Goal: Task Accomplishment & Management: Manage account settings

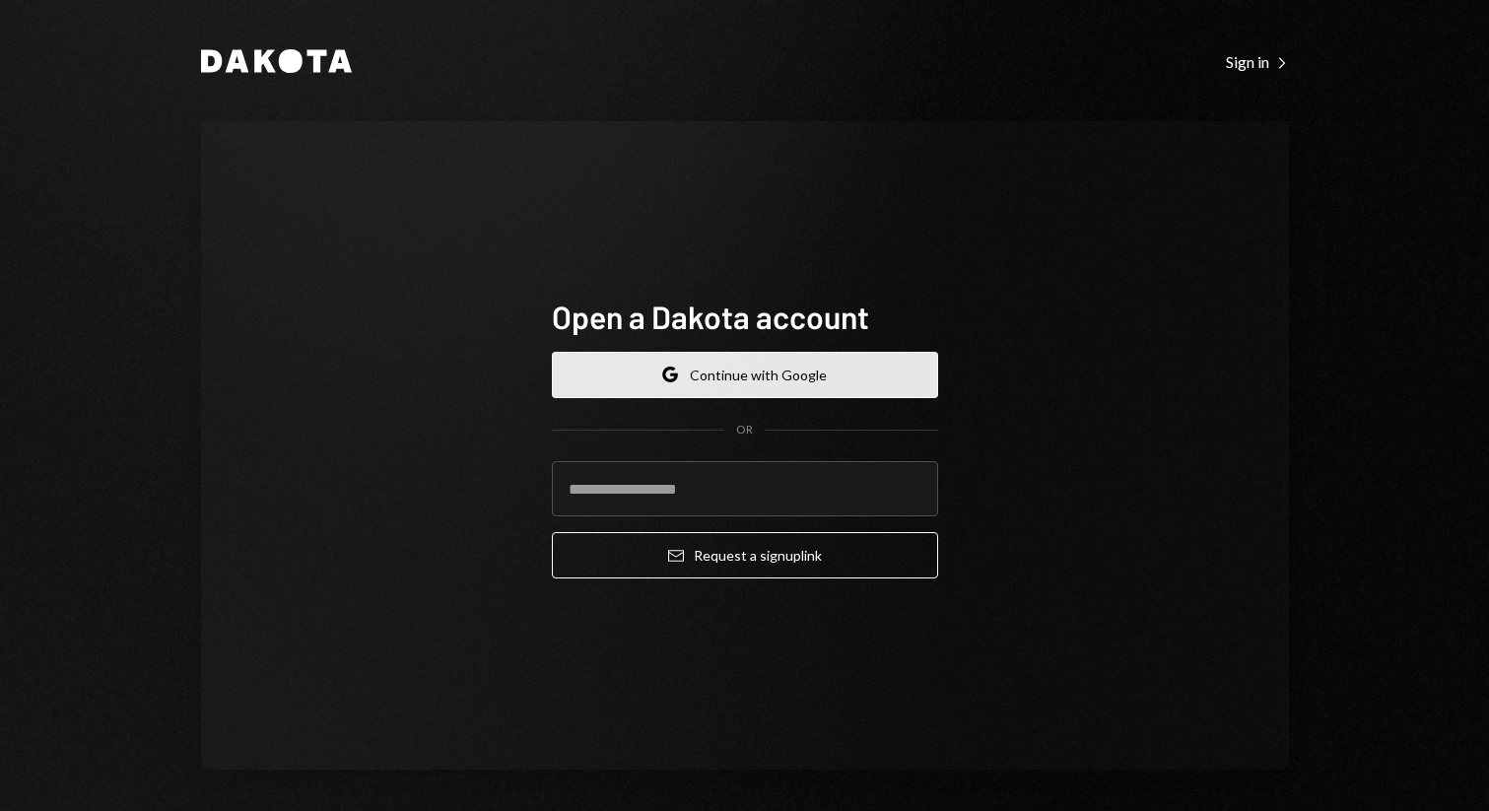
click at [757, 375] on button "Google Continue with Google" at bounding box center [745, 375] width 386 height 46
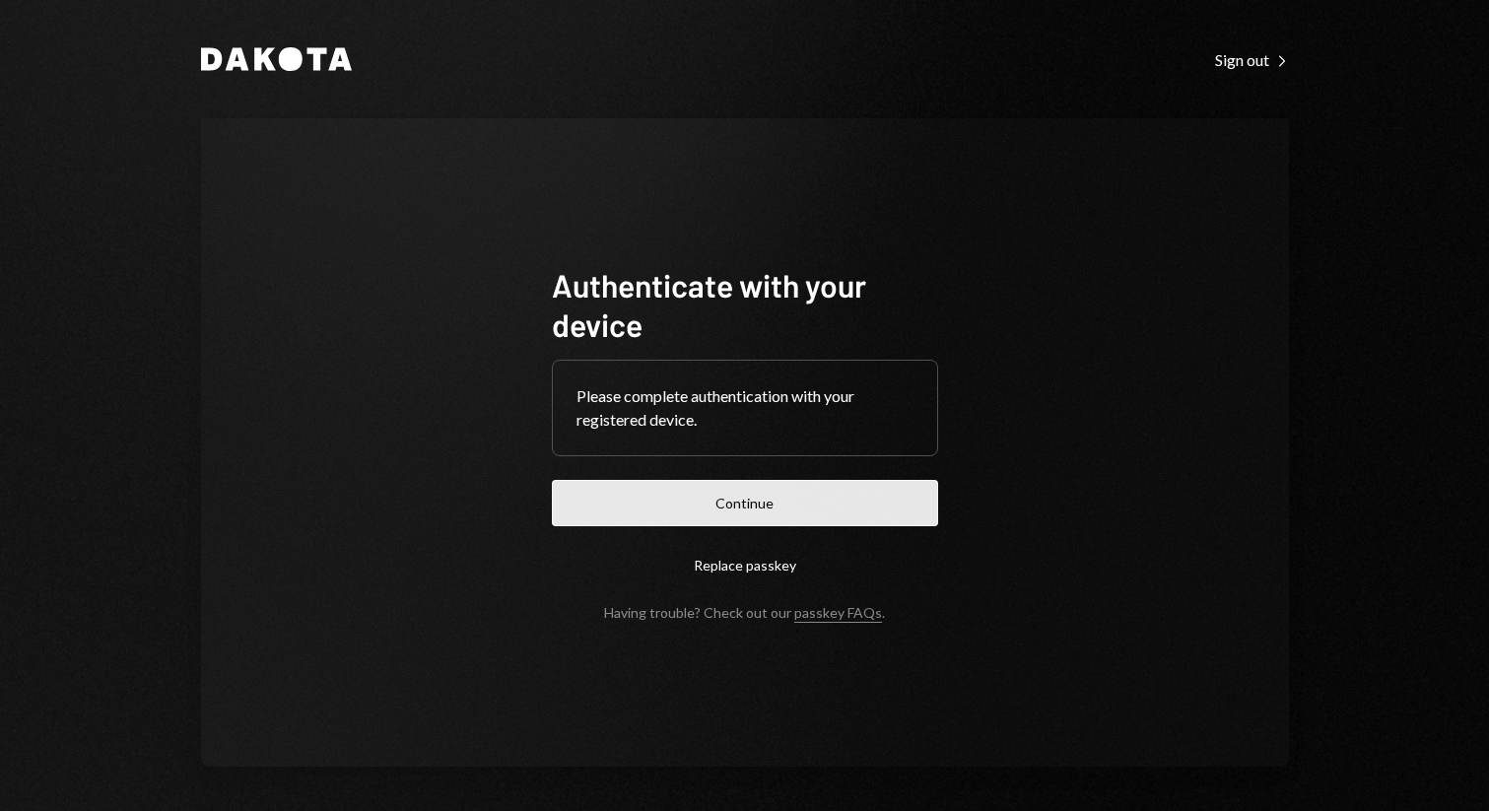
click at [739, 507] on button "Continue" at bounding box center [745, 503] width 386 height 46
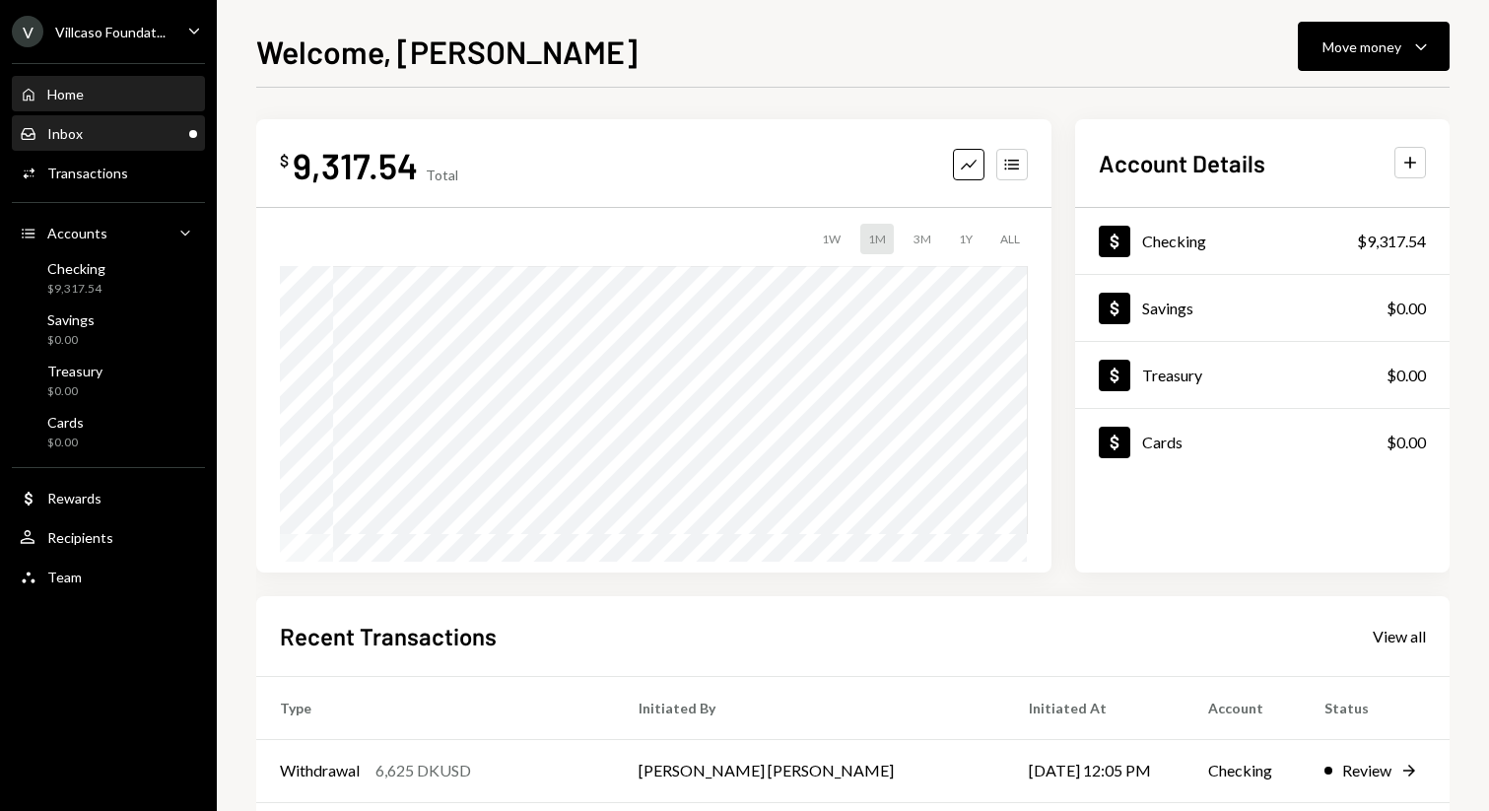
click at [118, 135] on div "Inbox Inbox" at bounding box center [108, 134] width 177 height 18
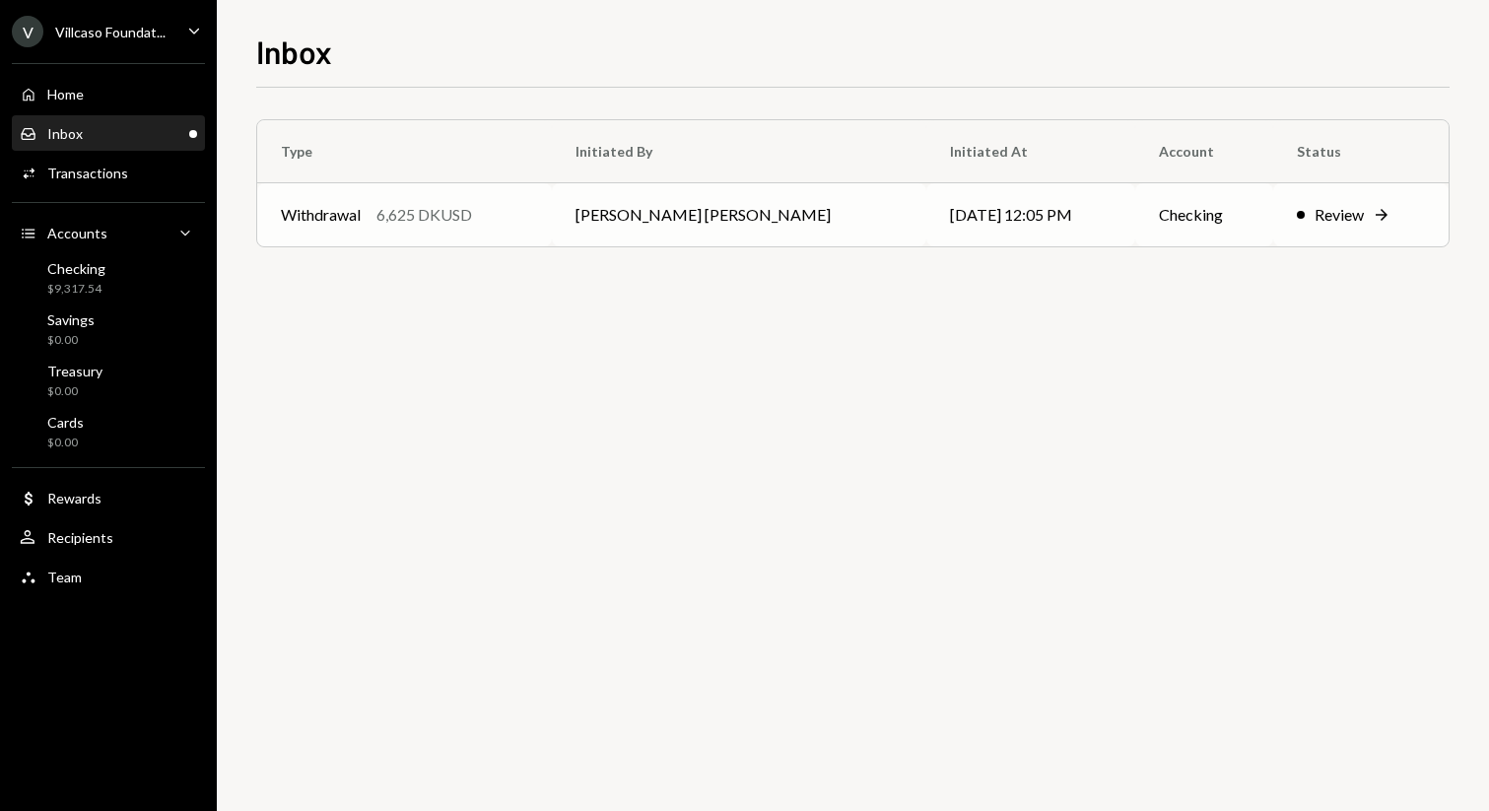
click at [1340, 217] on div "Review" at bounding box center [1338, 215] width 49 height 24
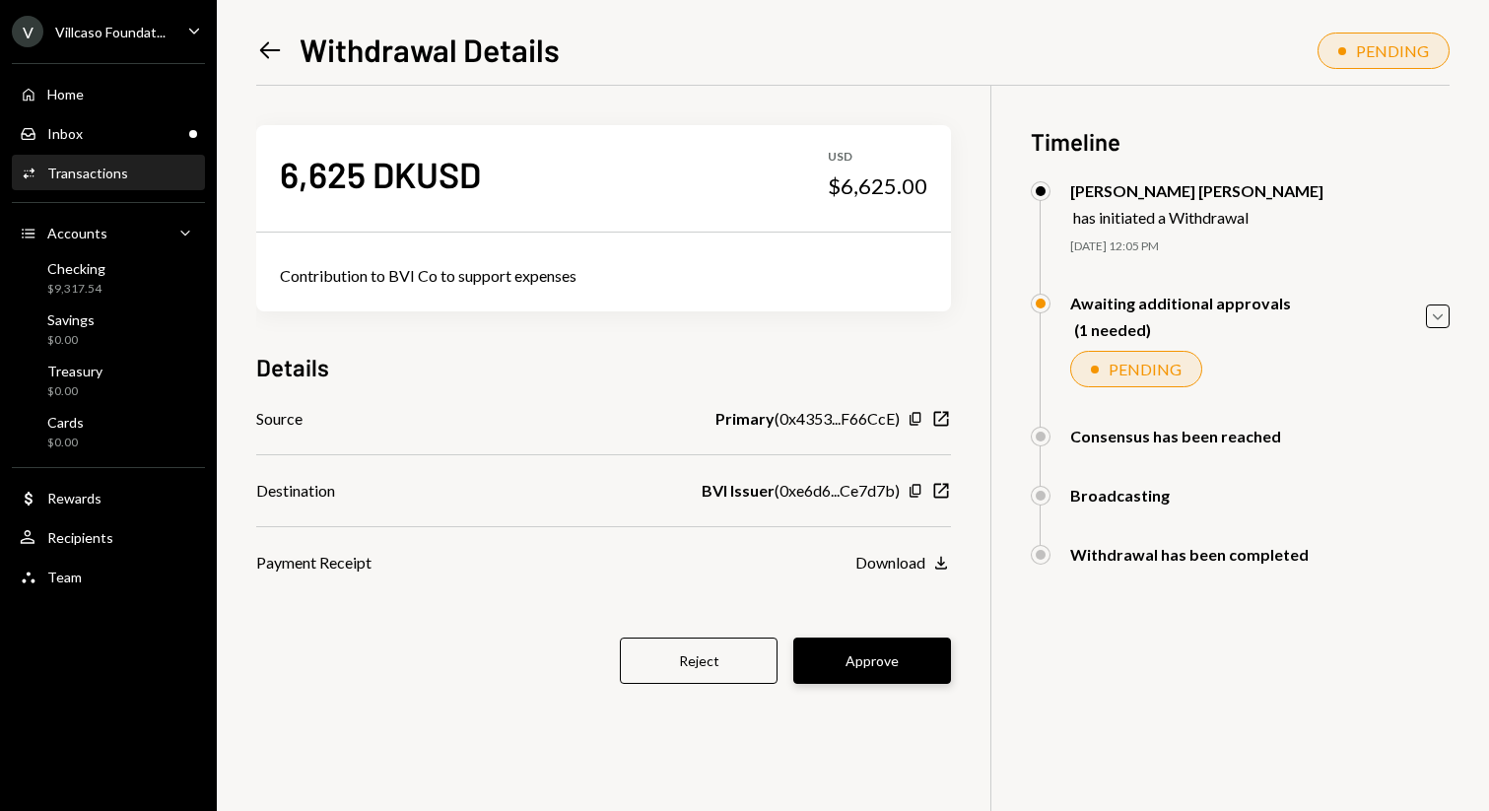
click at [851, 662] on button "Approve" at bounding box center [872, 660] width 158 height 46
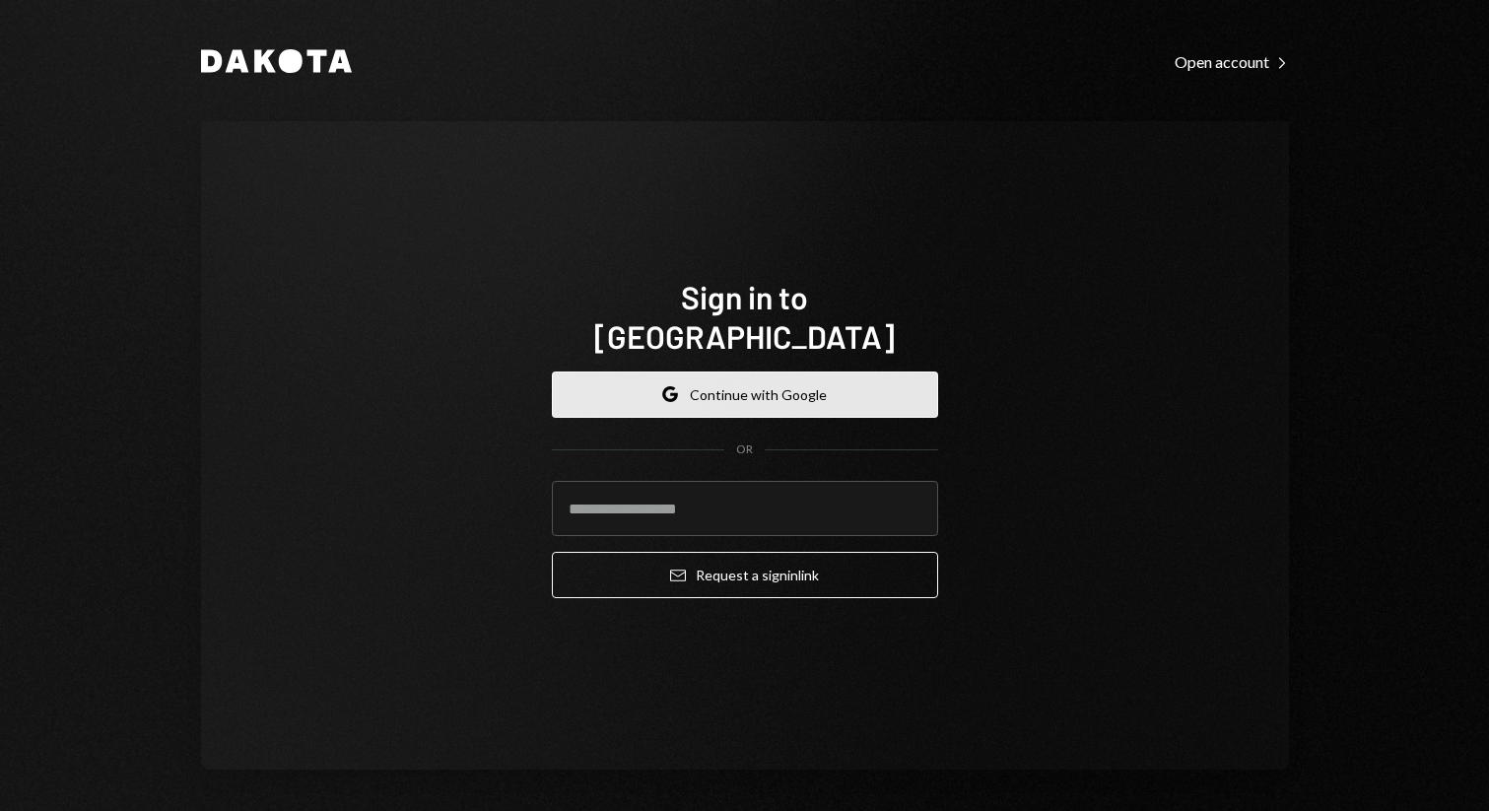
click at [728, 372] on button "Google Continue with Google" at bounding box center [745, 394] width 386 height 46
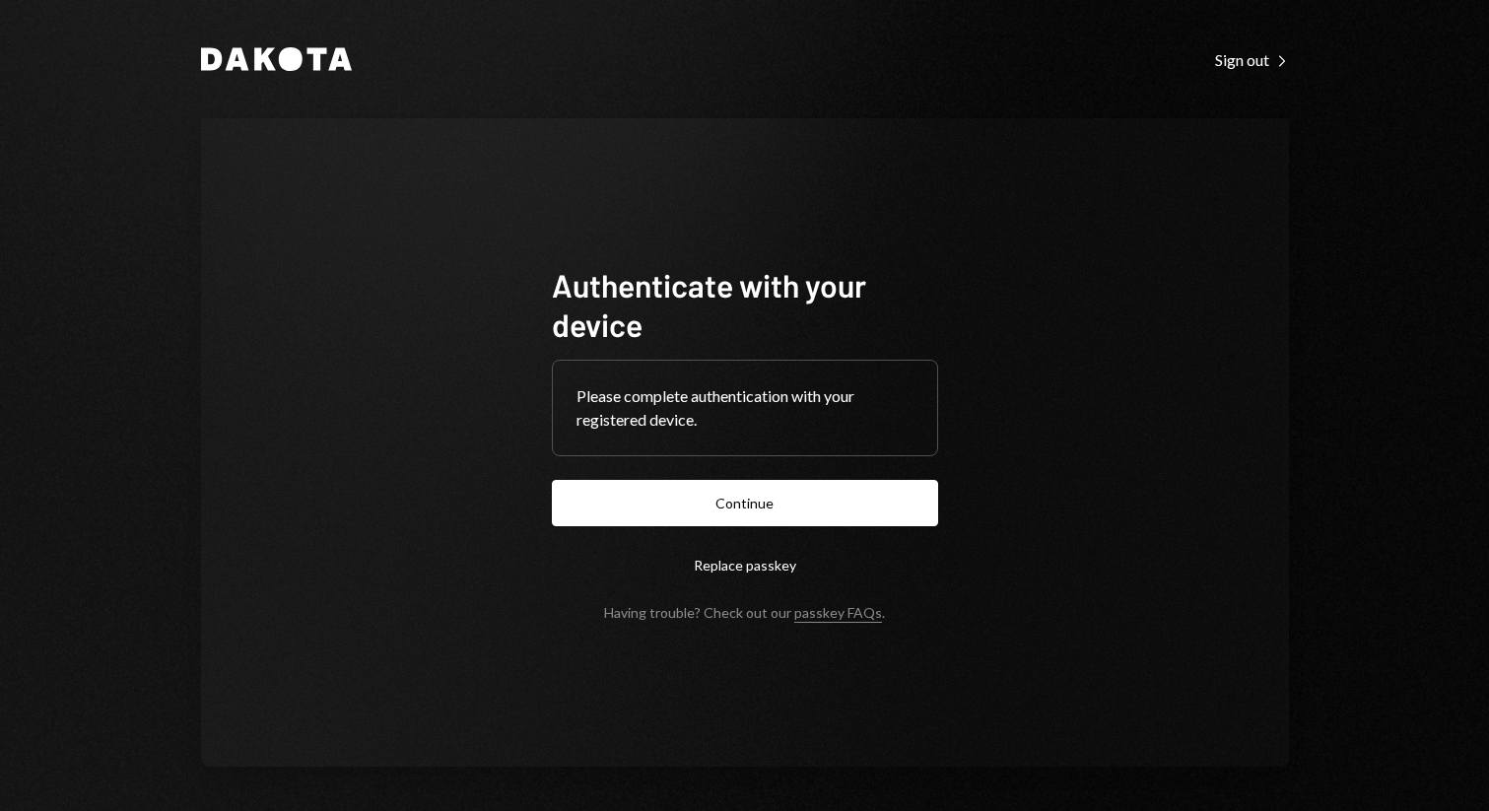
click at [839, 530] on form "Authenticate with your device Please complete authentication with your register…" at bounding box center [745, 443] width 386 height 356
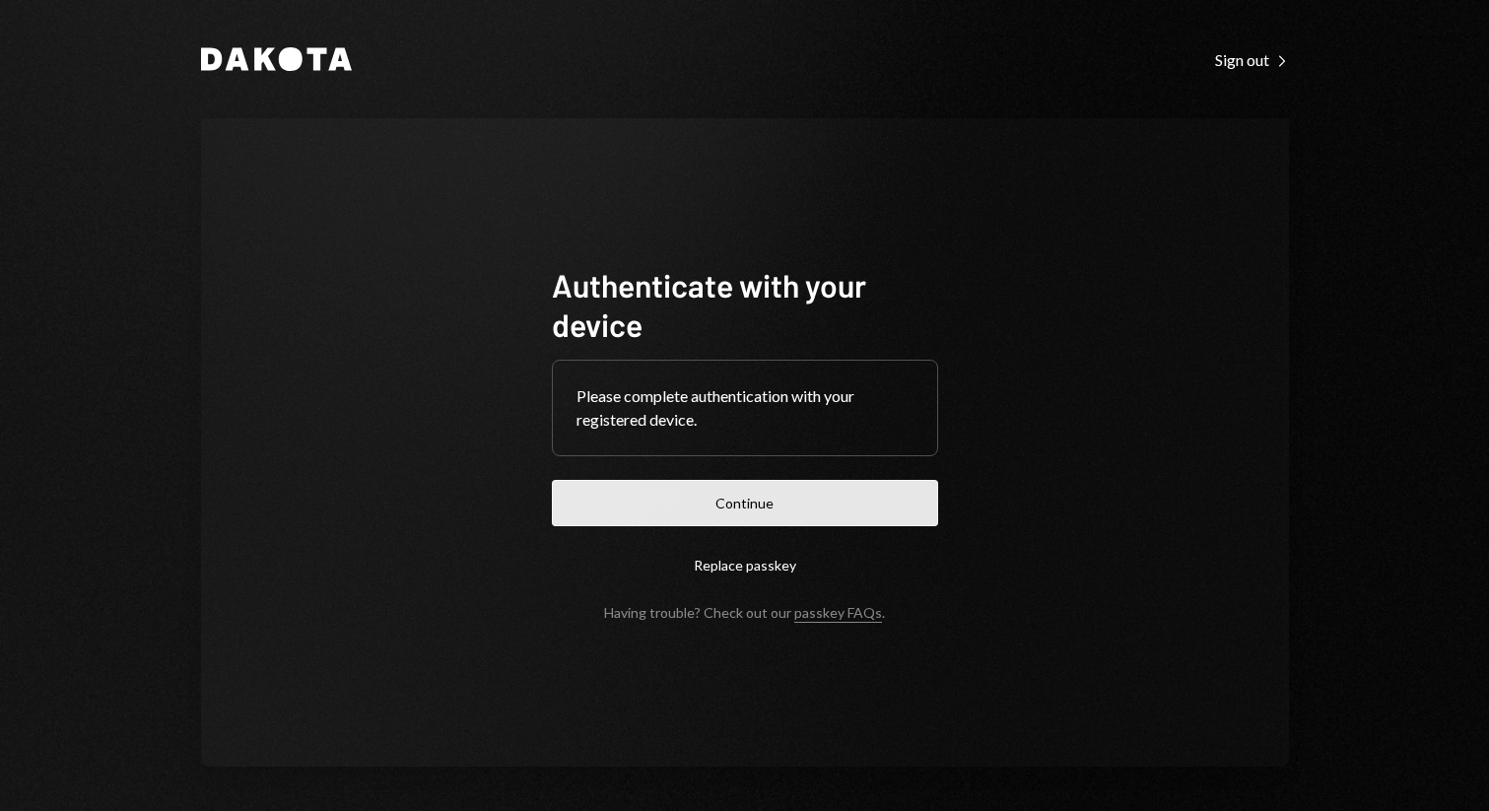
click at [831, 507] on button "Continue" at bounding box center [745, 503] width 386 height 46
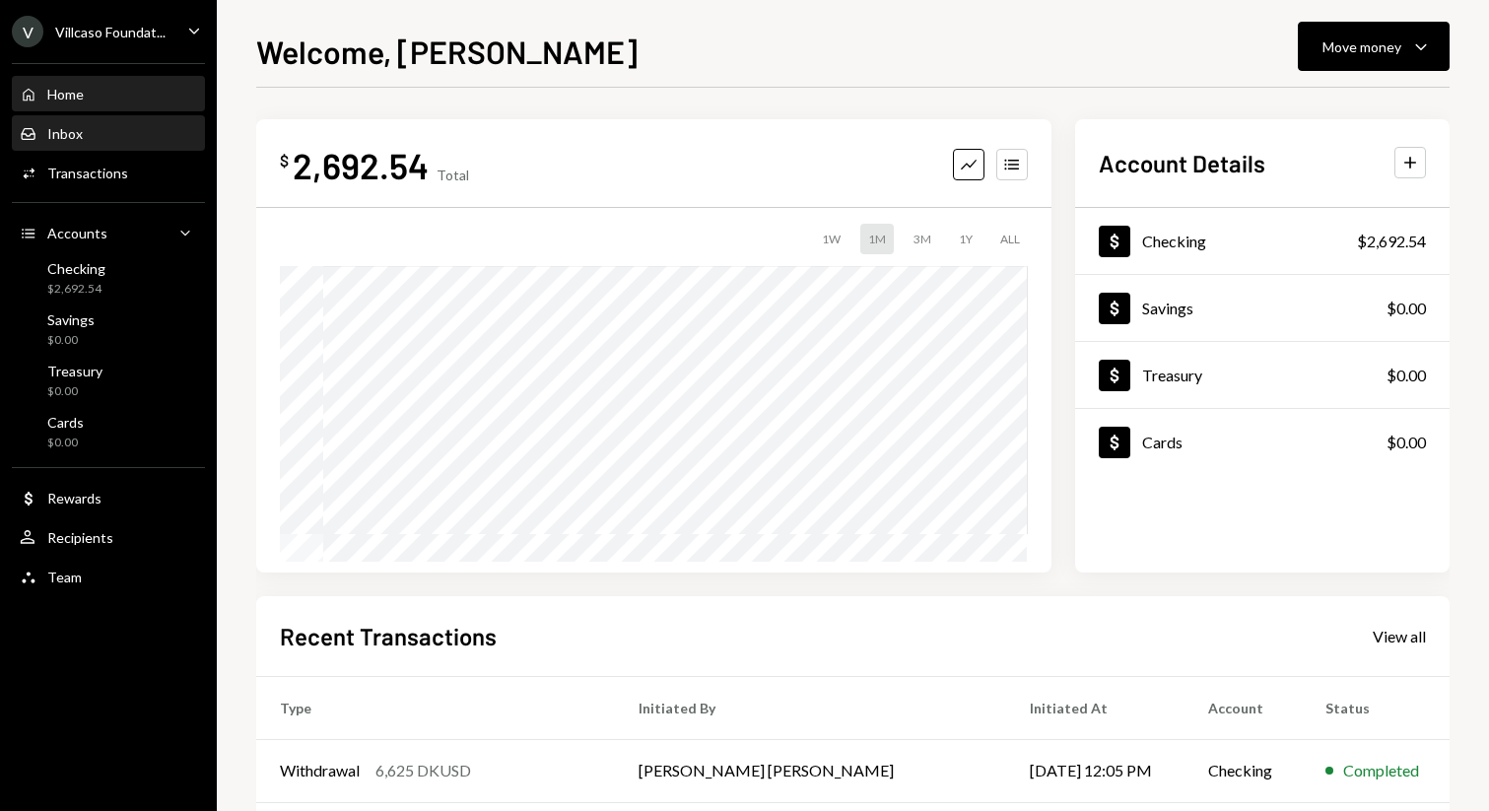
click at [105, 125] on div "Inbox Inbox" at bounding box center [108, 134] width 177 height 18
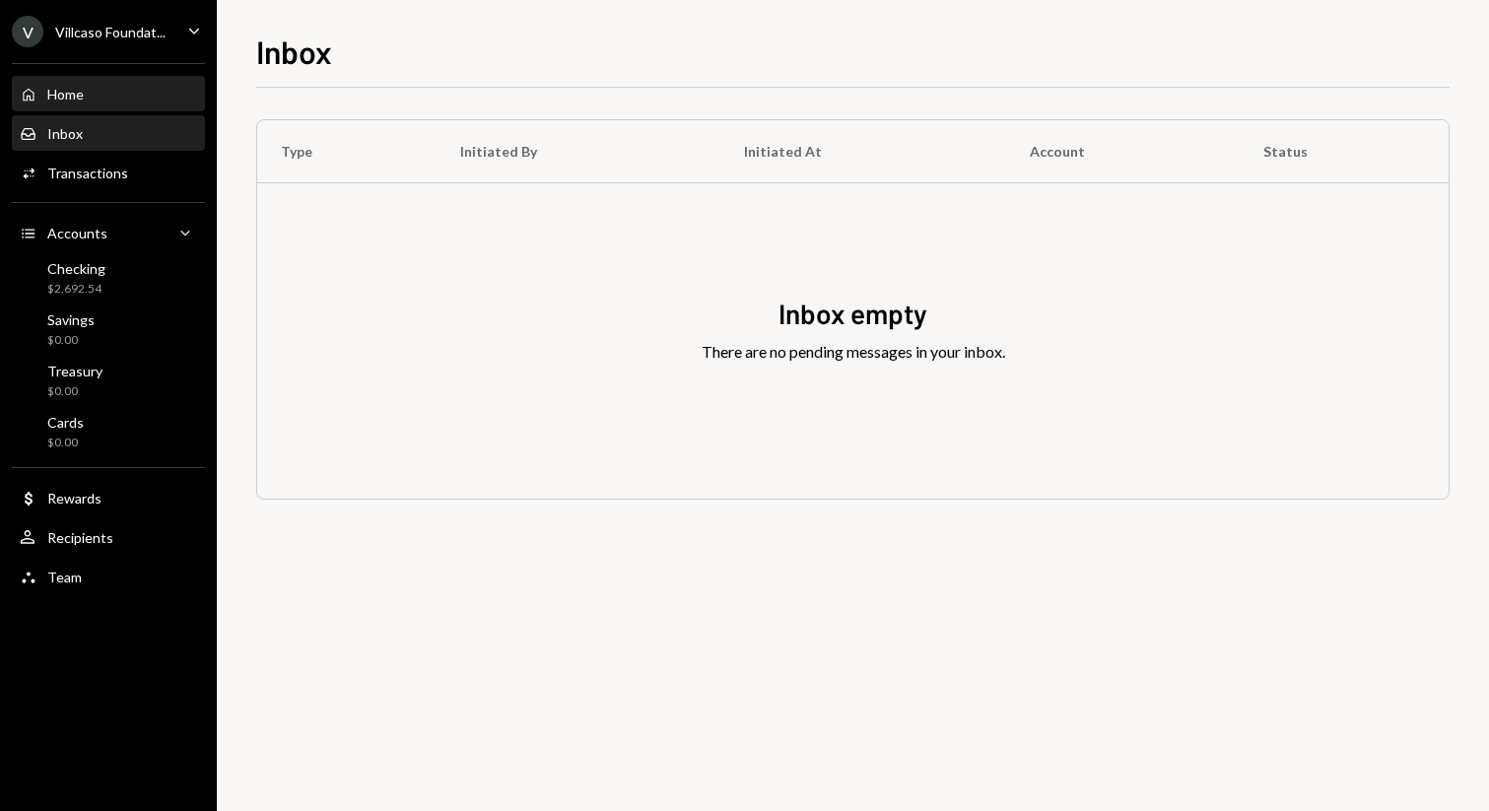
click at [103, 100] on div "Home Home" at bounding box center [108, 95] width 177 height 18
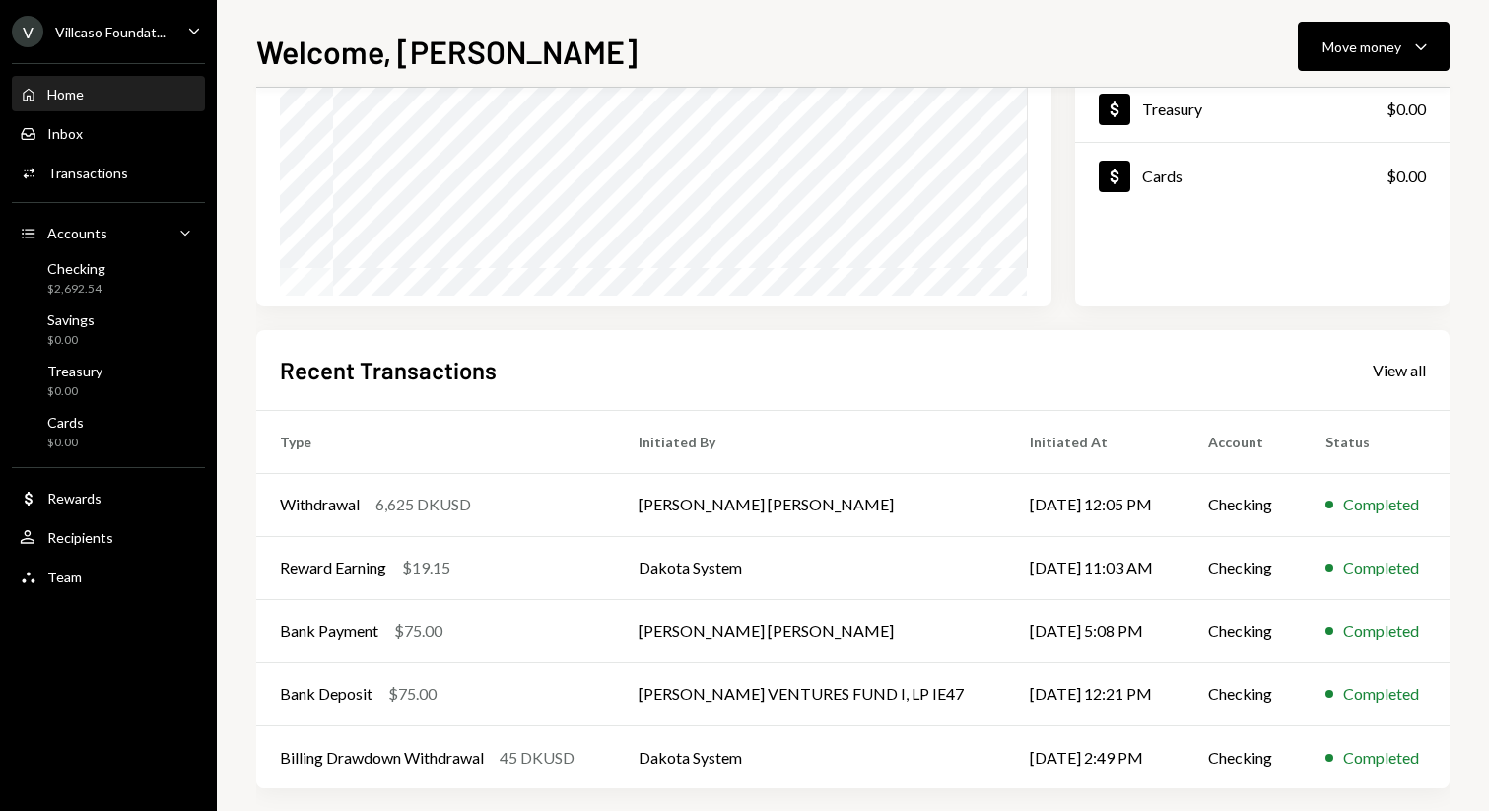
scroll to position [283, 0]
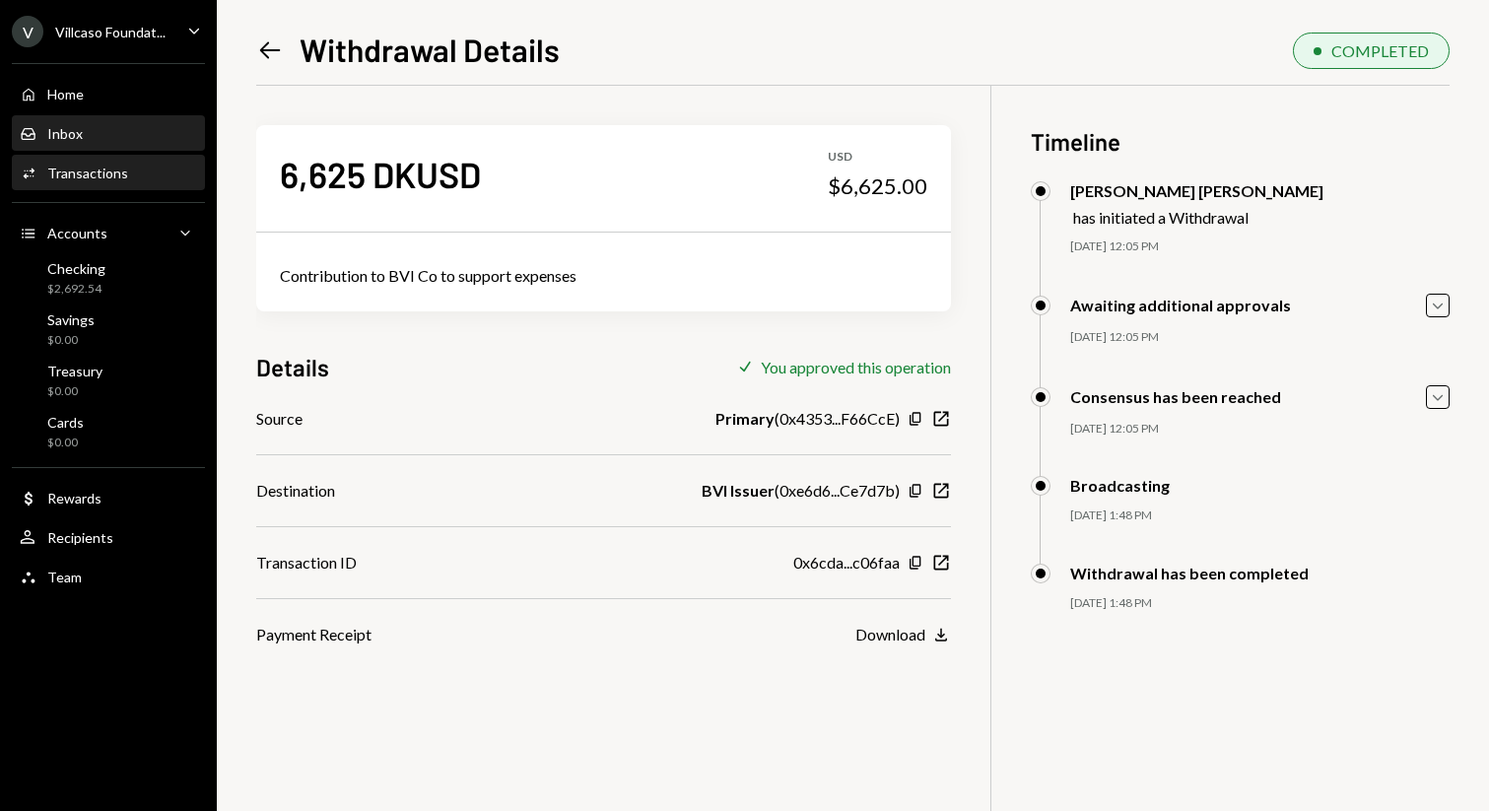
click at [91, 135] on div "Inbox Inbox" at bounding box center [108, 134] width 177 height 18
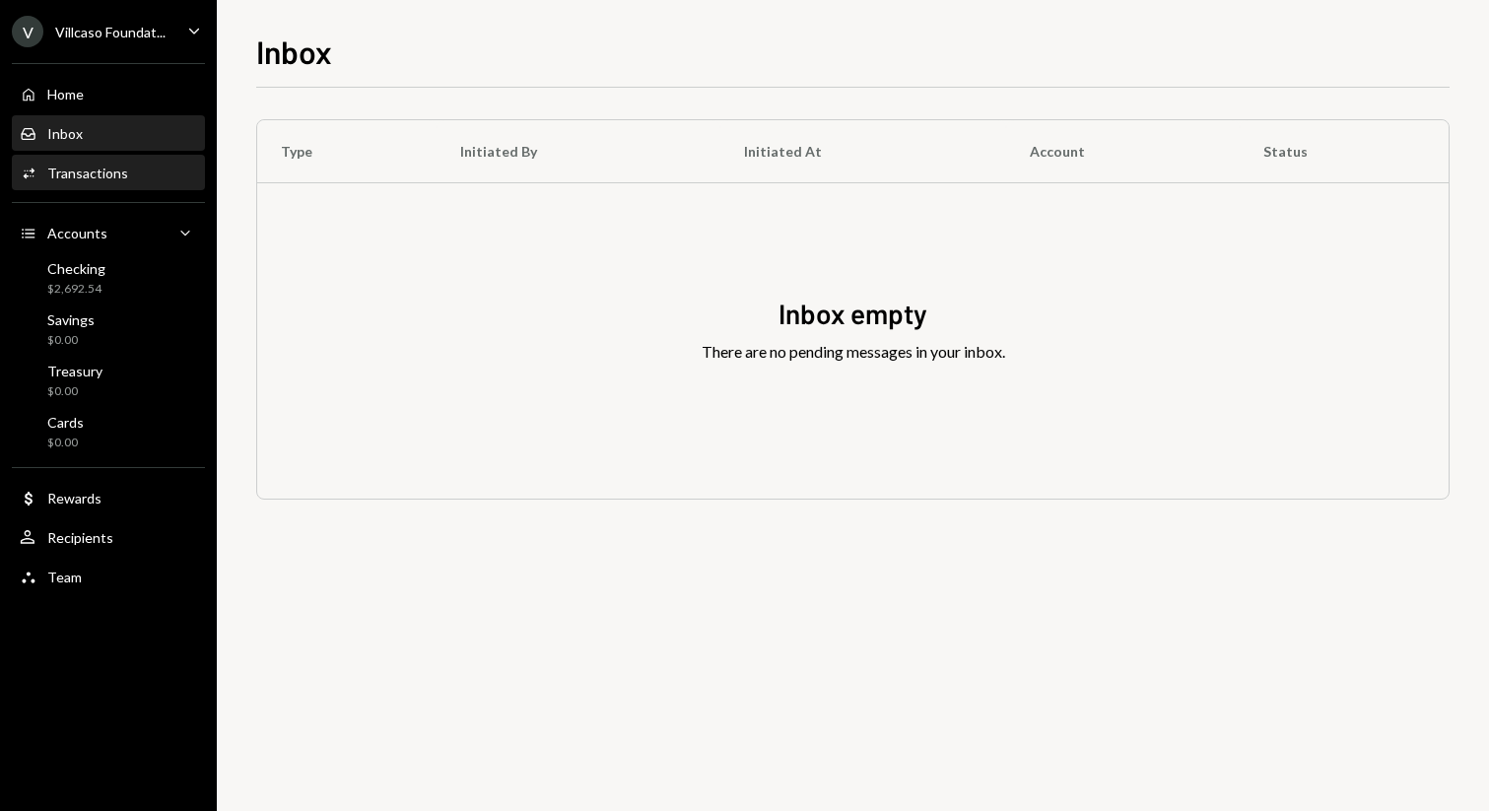
click at [137, 181] on div "Activities Transactions" at bounding box center [108, 173] width 177 height 33
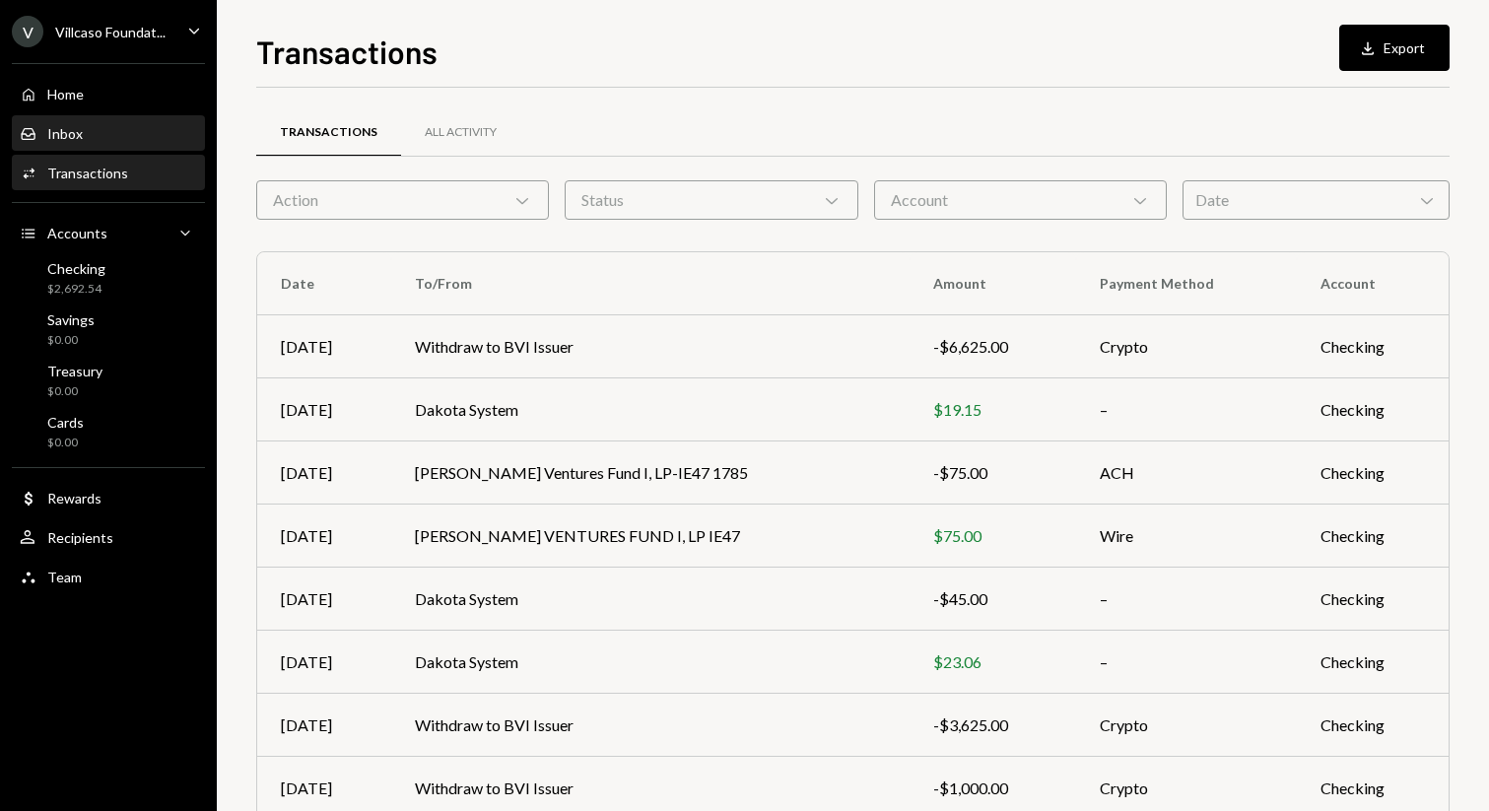
click at [117, 122] on div "Inbox Inbox" at bounding box center [108, 133] width 177 height 33
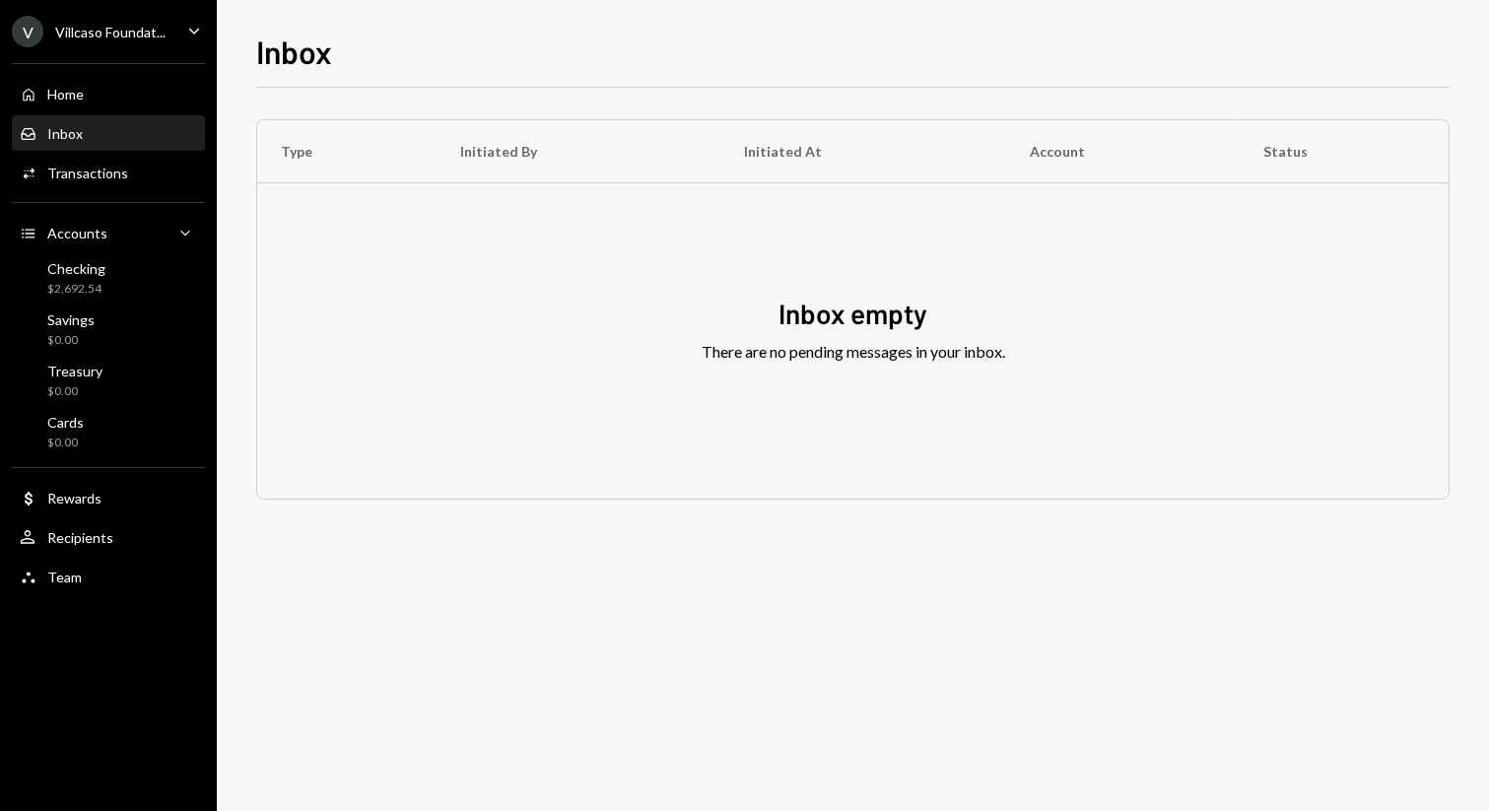
click at [191, 32] on icon "Caret Down" at bounding box center [194, 31] width 22 height 22
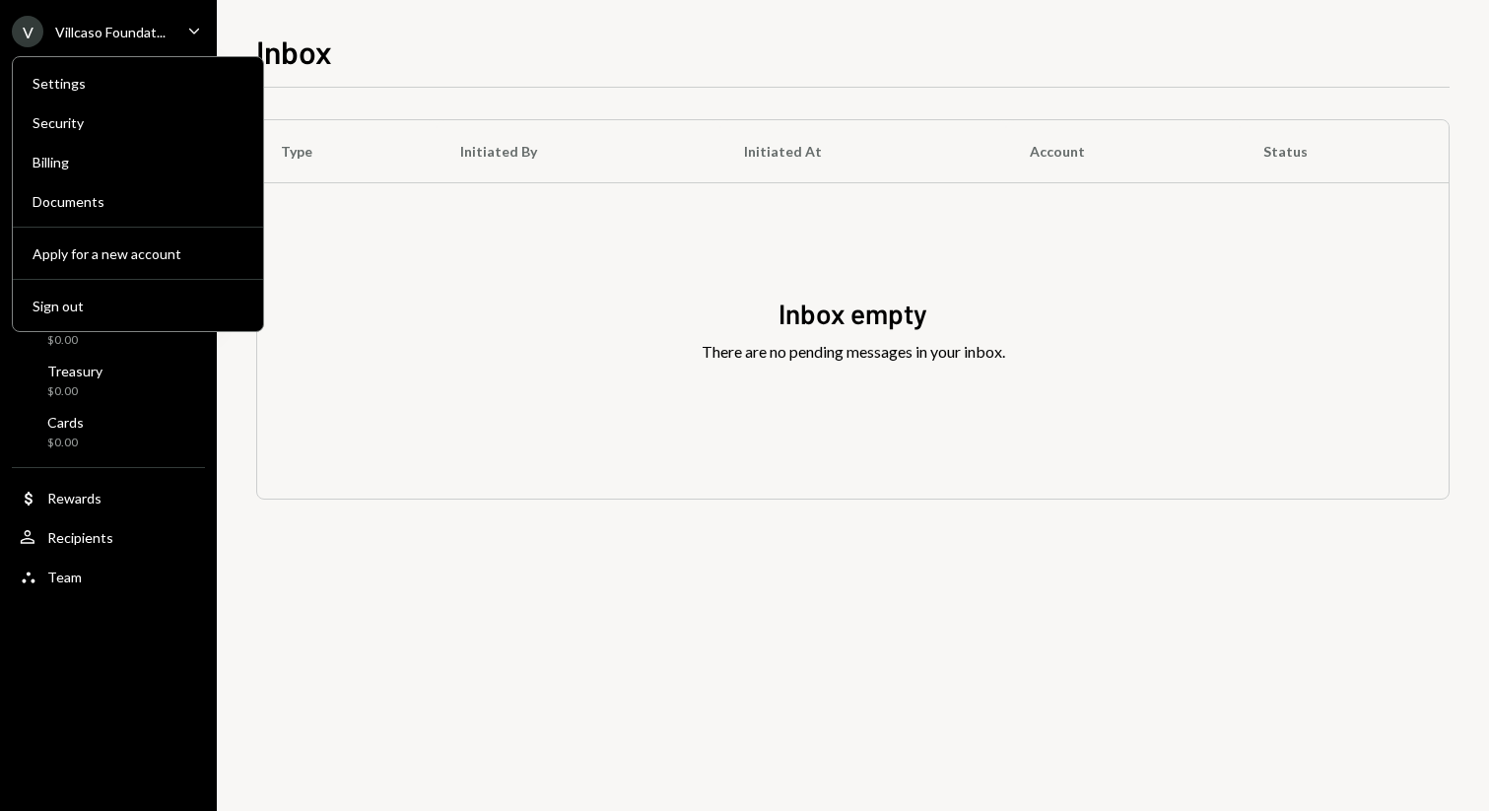
click at [278, 21] on div "Inbox Type Initiated By Initiated At Account Status Inbox empty There are no pe…" at bounding box center [853, 405] width 1272 height 811
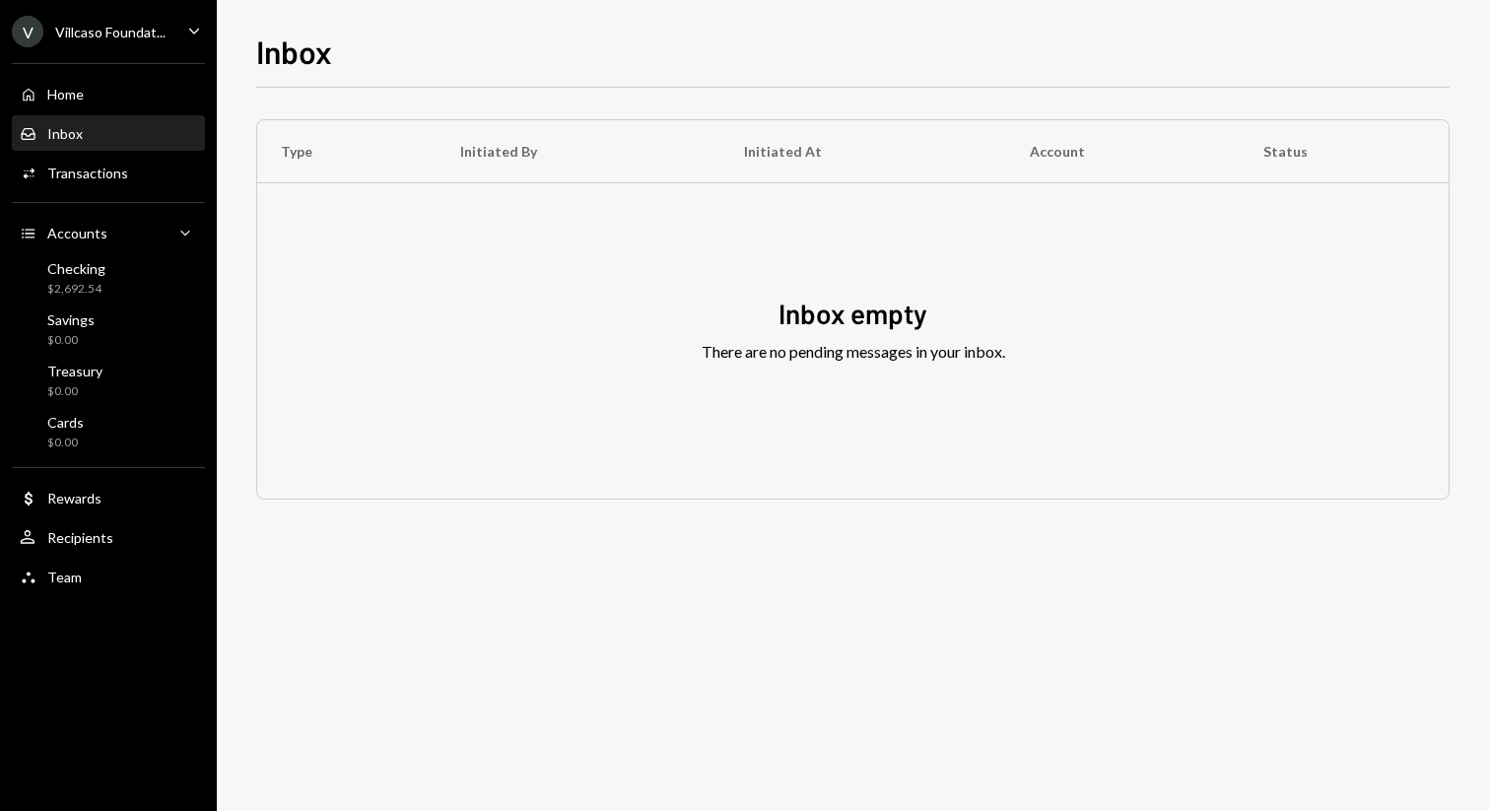
click at [191, 29] on icon "Caret Down" at bounding box center [194, 31] width 22 height 22
click at [298, 33] on h1 "Inbox" at bounding box center [294, 51] width 76 height 39
click at [199, 27] on icon "Caret Down" at bounding box center [194, 31] width 22 height 22
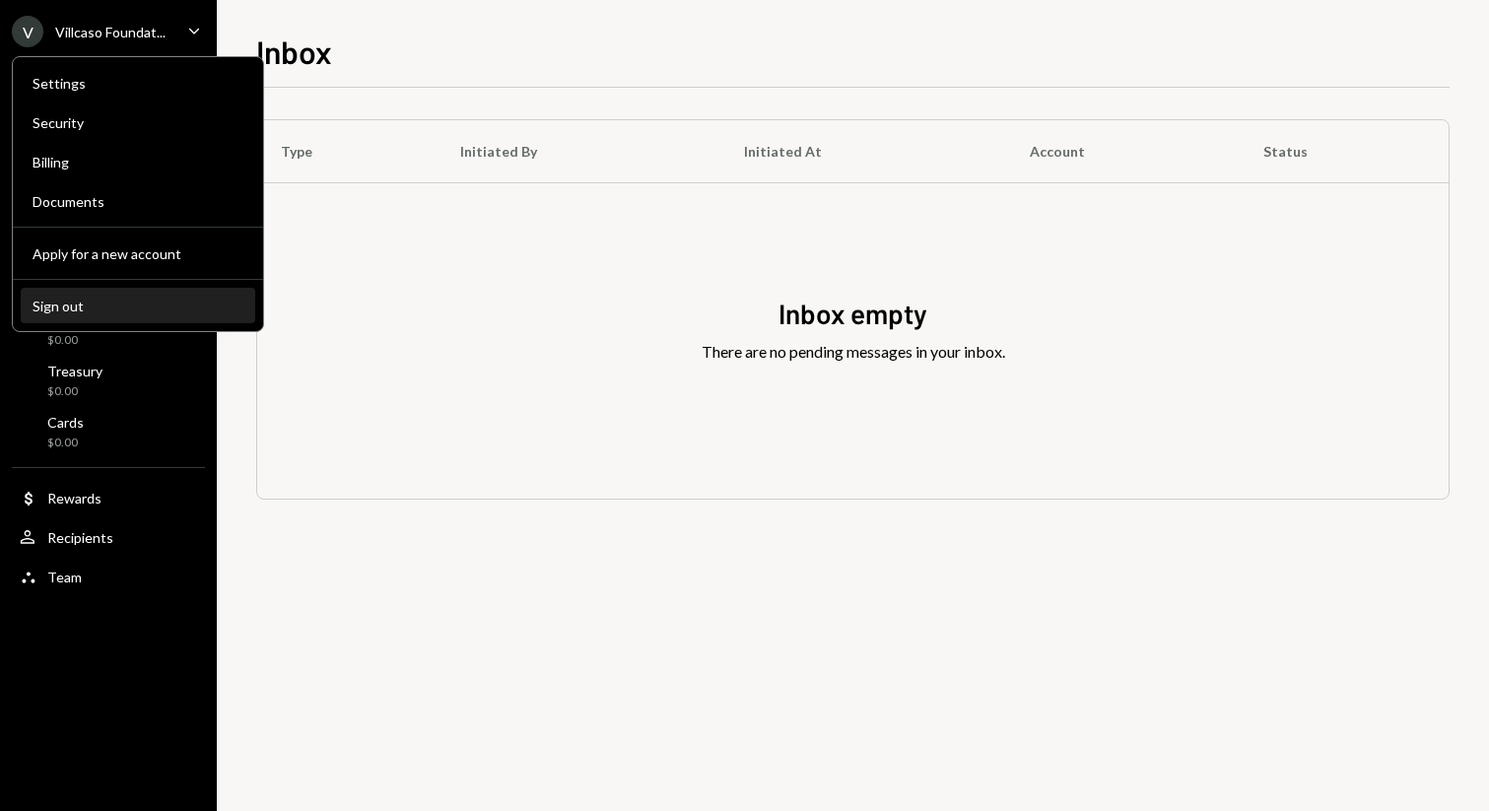
click at [74, 300] on div "Sign out" at bounding box center [138, 306] width 211 height 17
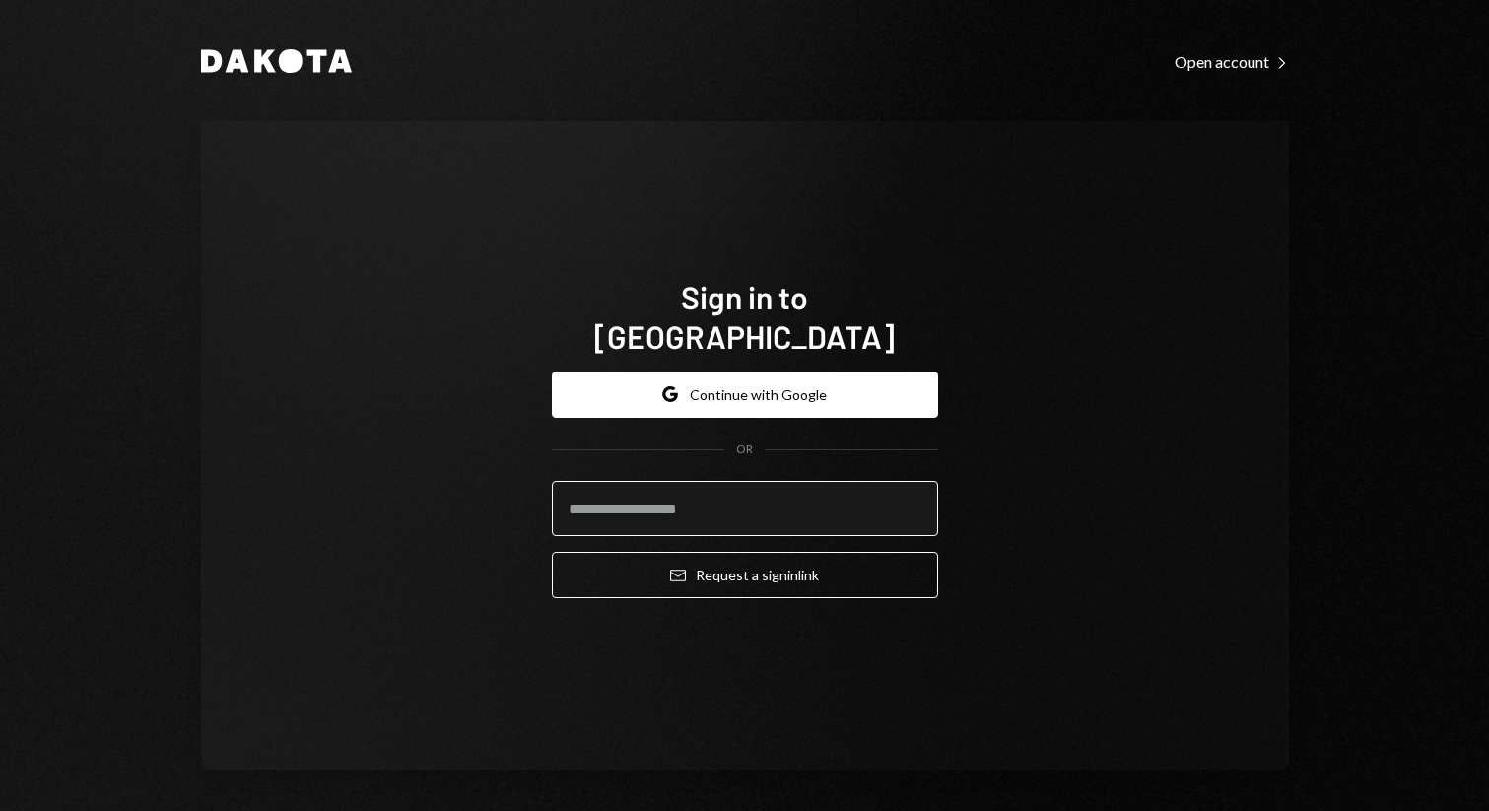
click at [691, 498] on input "email" at bounding box center [745, 508] width 386 height 55
click at [681, 495] on input "email" at bounding box center [745, 508] width 386 height 55
click at [728, 329] on h1 "Sign in to [GEOGRAPHIC_DATA]" at bounding box center [745, 316] width 386 height 79
click at [668, 503] on input "email" at bounding box center [745, 508] width 386 height 55
paste input "**********"
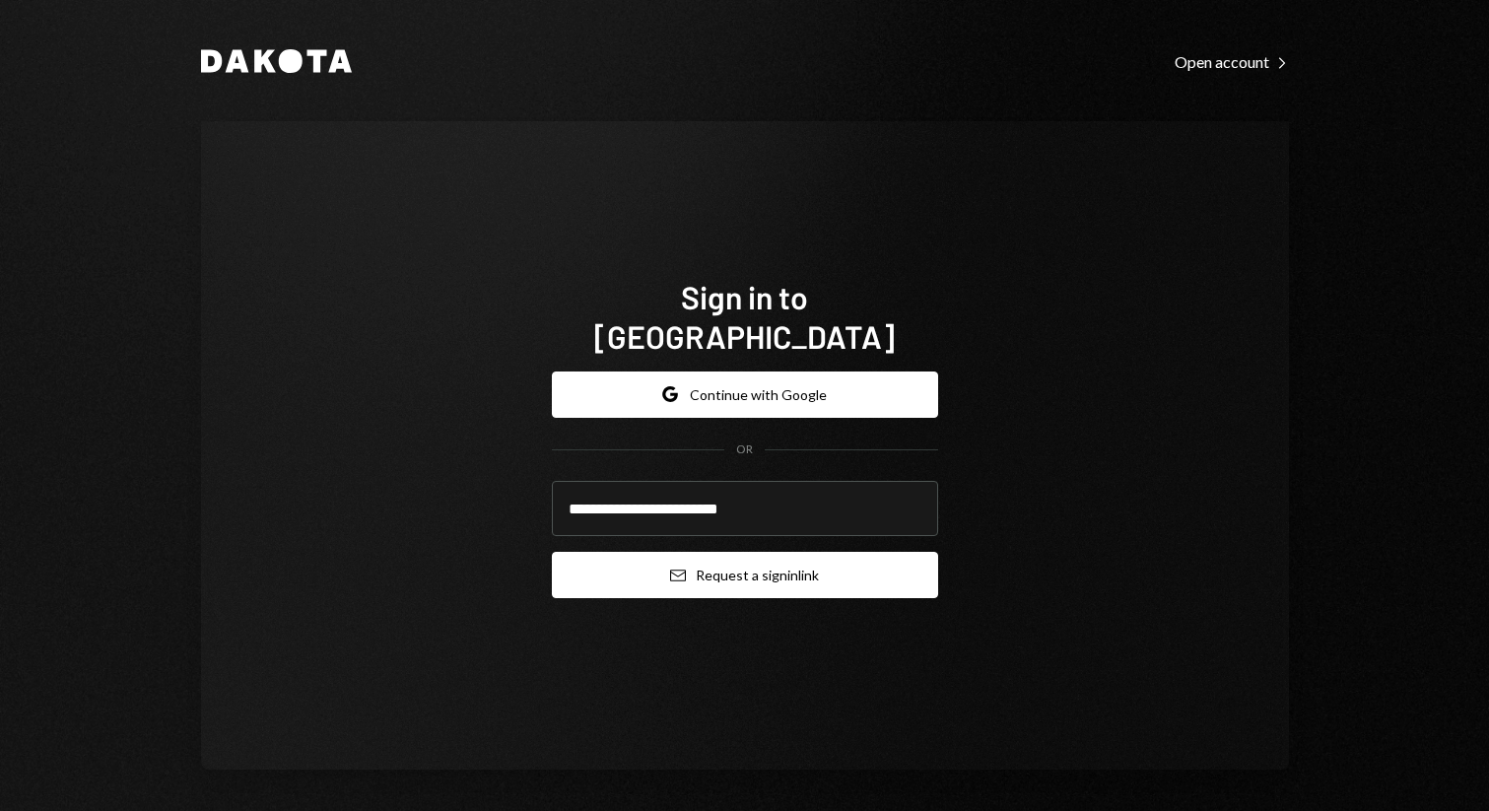
type input "**********"
click at [647, 565] on button "Email Request a sign in link" at bounding box center [745, 575] width 386 height 46
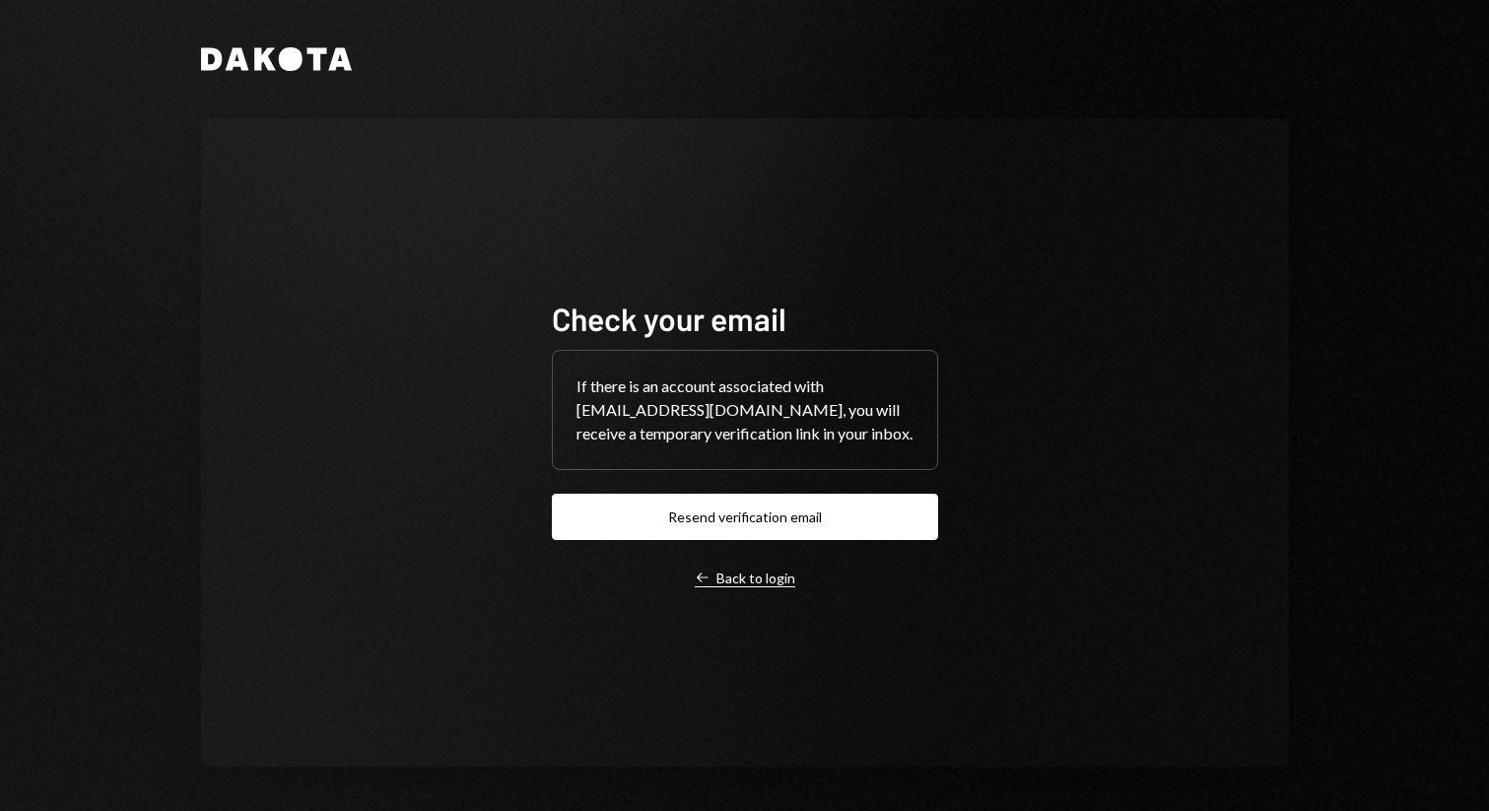
click at [730, 585] on div "Left Arrow Back to login" at bounding box center [745, 578] width 100 height 18
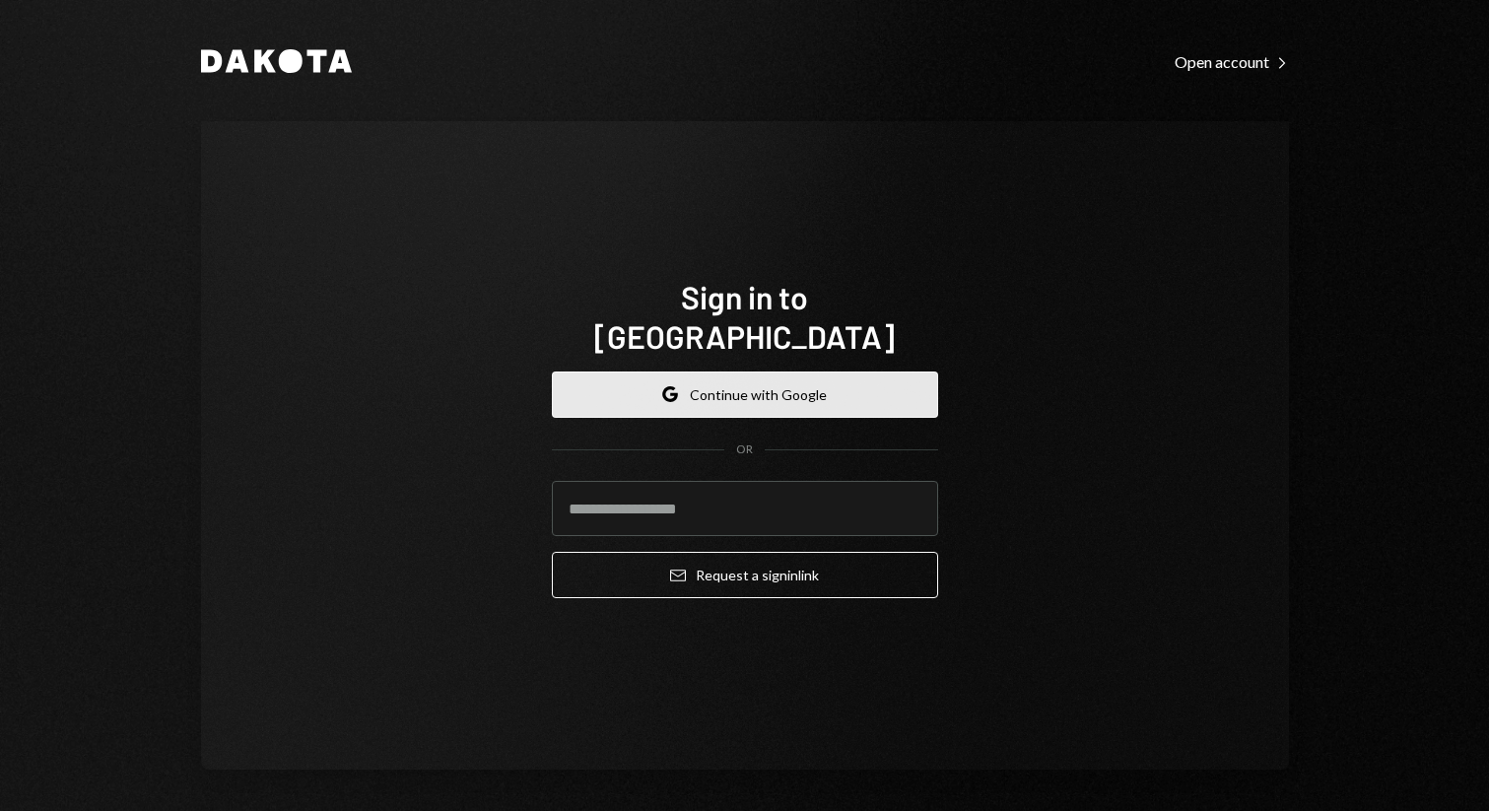
click at [764, 375] on button "Google Continue with Google" at bounding box center [745, 394] width 386 height 46
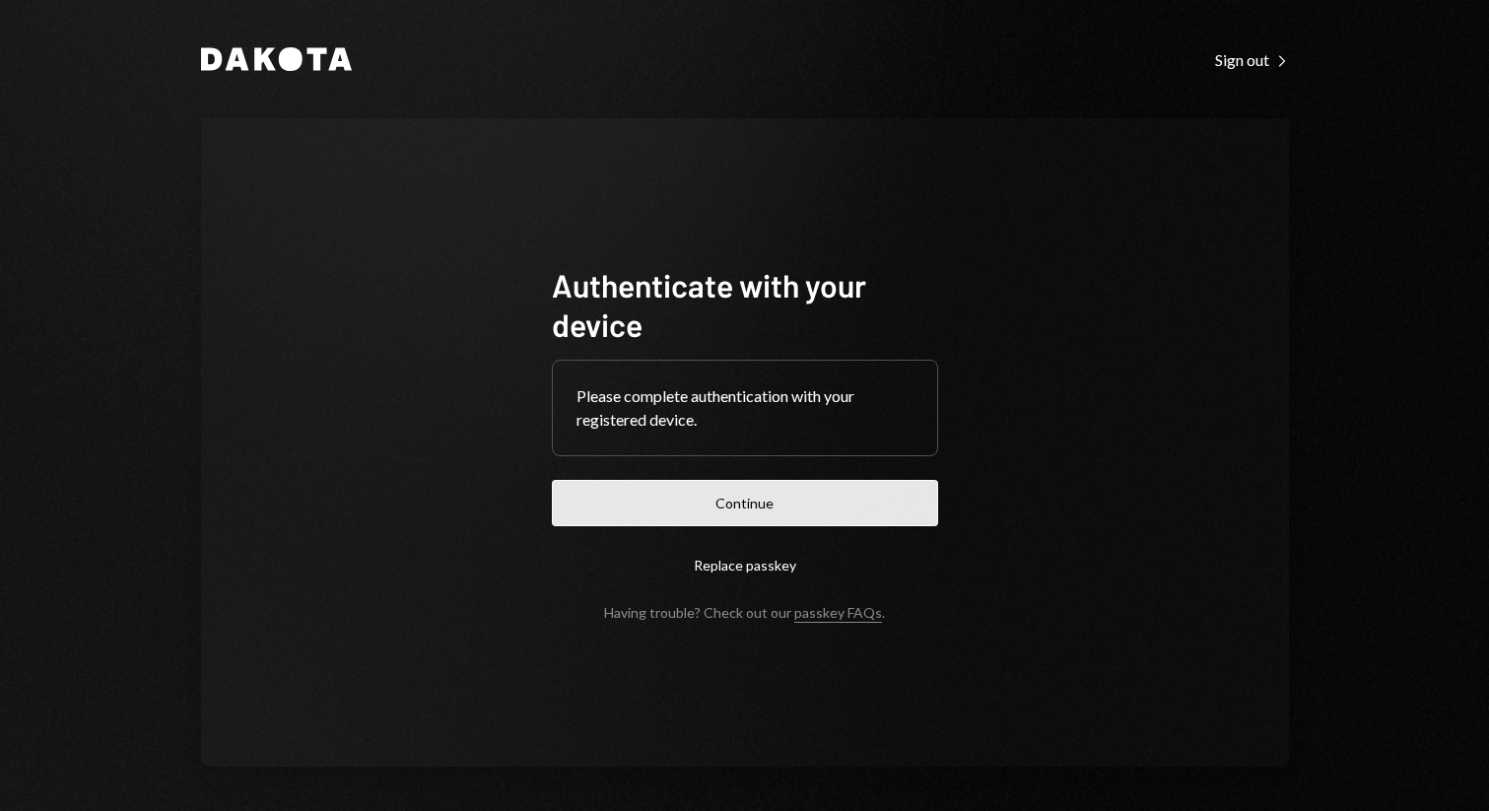
click at [702, 489] on button "Continue" at bounding box center [745, 503] width 386 height 46
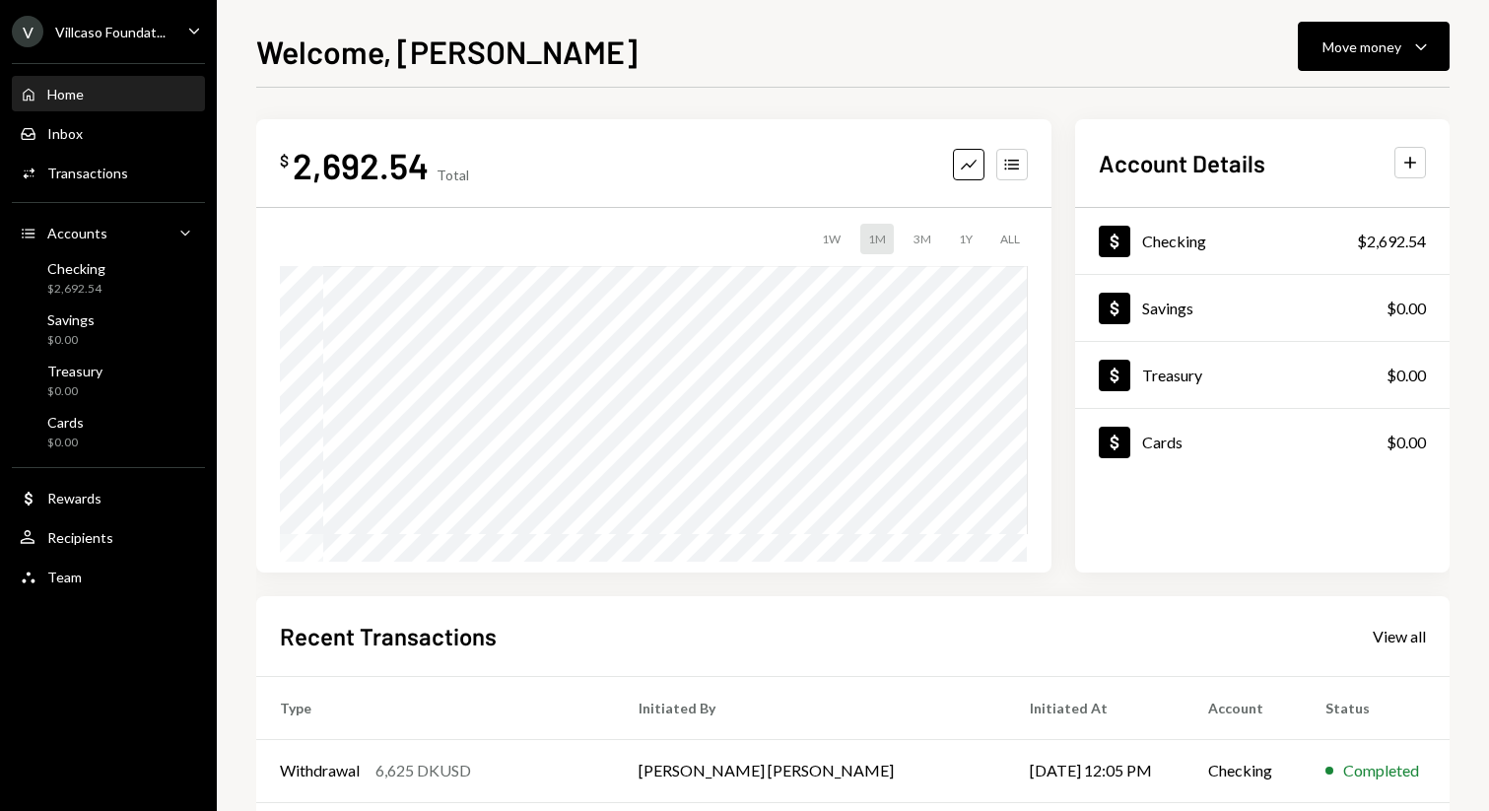
click at [182, 18] on div "V Villcaso Foundat... Caret Down" at bounding box center [108, 32] width 217 height 32
click at [195, 31] on icon "Main" at bounding box center [194, 31] width 10 height 6
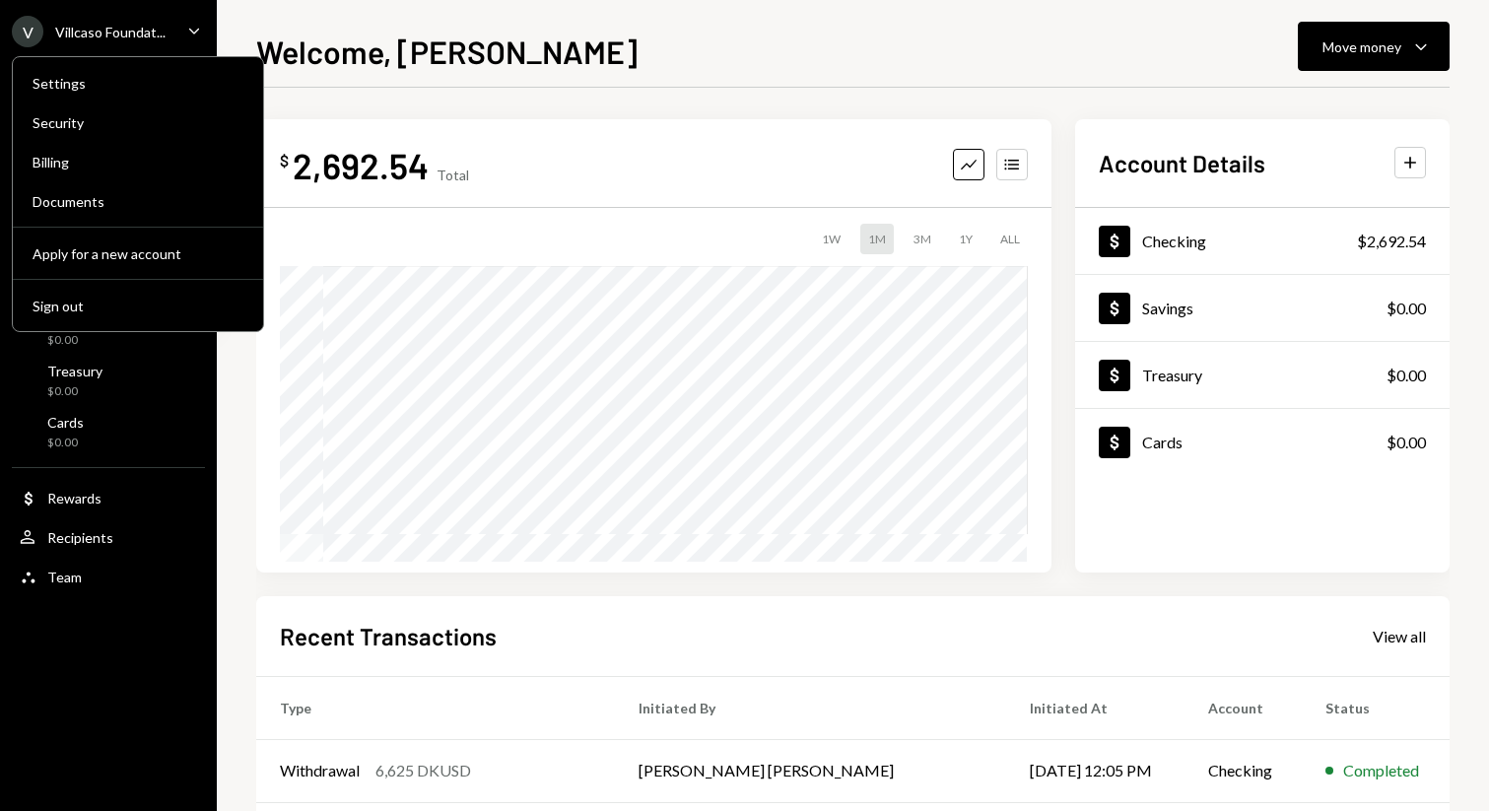
click at [639, 49] on div "Welcome, [PERSON_NAME] Move money Caret Down" at bounding box center [852, 49] width 1193 height 43
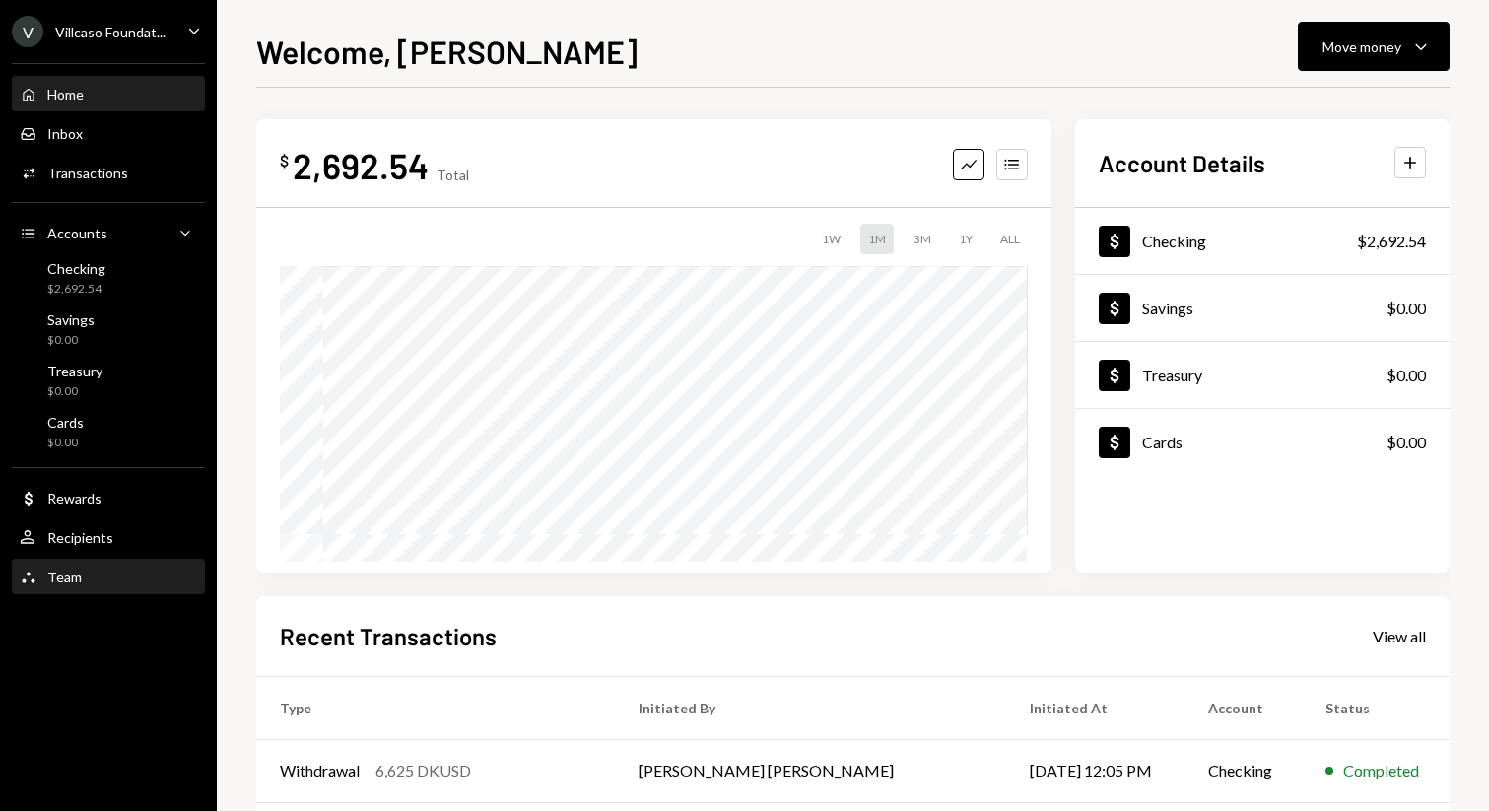
click at [124, 577] on div "Team Team" at bounding box center [108, 577] width 177 height 18
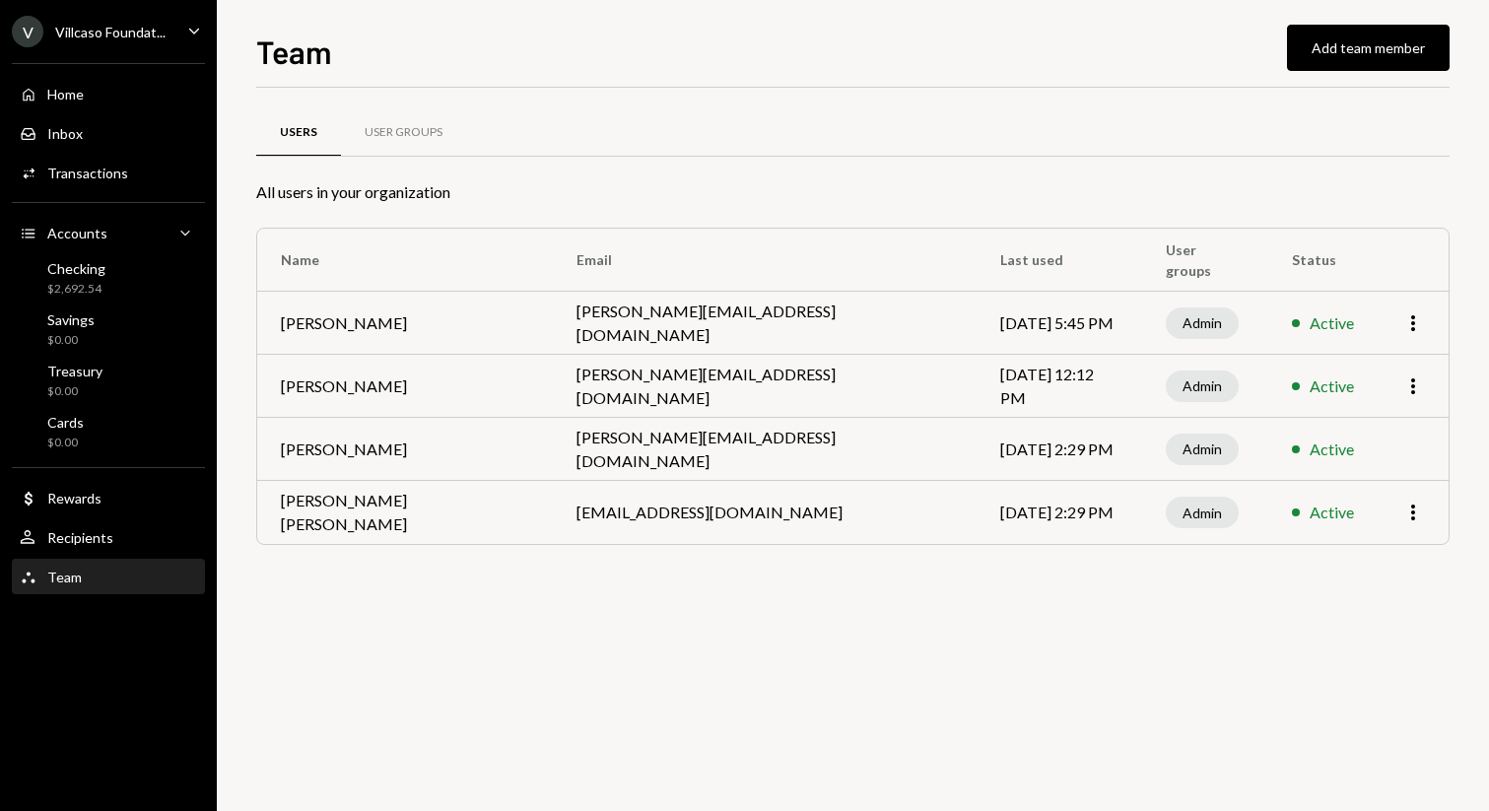
click at [654, 426] on td "[PERSON_NAME][EMAIL_ADDRESS][DOMAIN_NAME]" at bounding box center [765, 449] width 425 height 63
drag, startPoint x: 712, startPoint y: 453, endPoint x: 529, endPoint y: 447, distance: 183.3
click at [553, 447] on td "nathaniel@trulybased.com" at bounding box center [765, 449] width 425 height 63
click at [796, 727] on div "Users User Groups All users in your organization Name Email Last used User grou…" at bounding box center [852, 449] width 1193 height 723
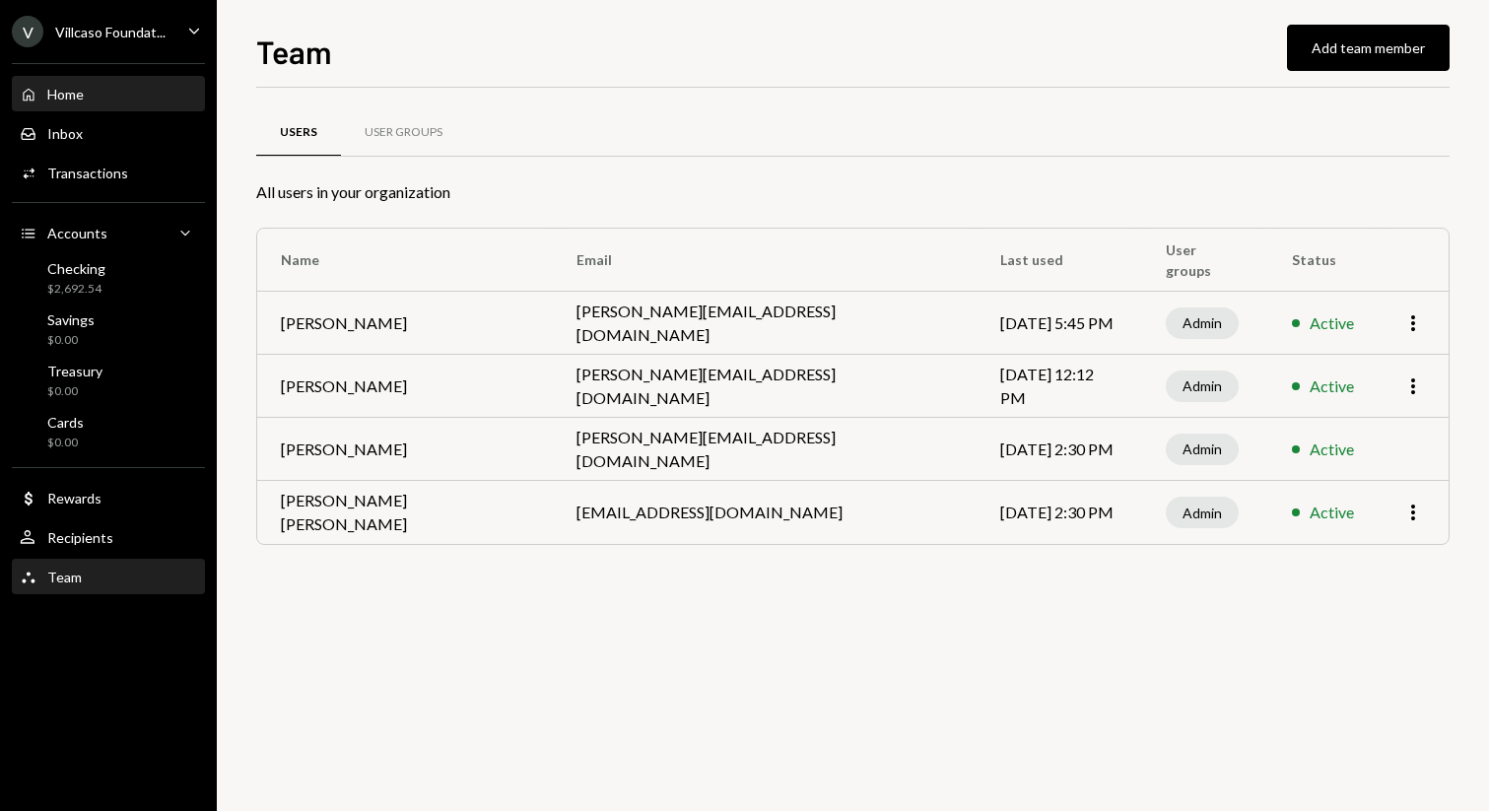
click at [123, 103] on div "Home Home" at bounding box center [108, 94] width 177 height 33
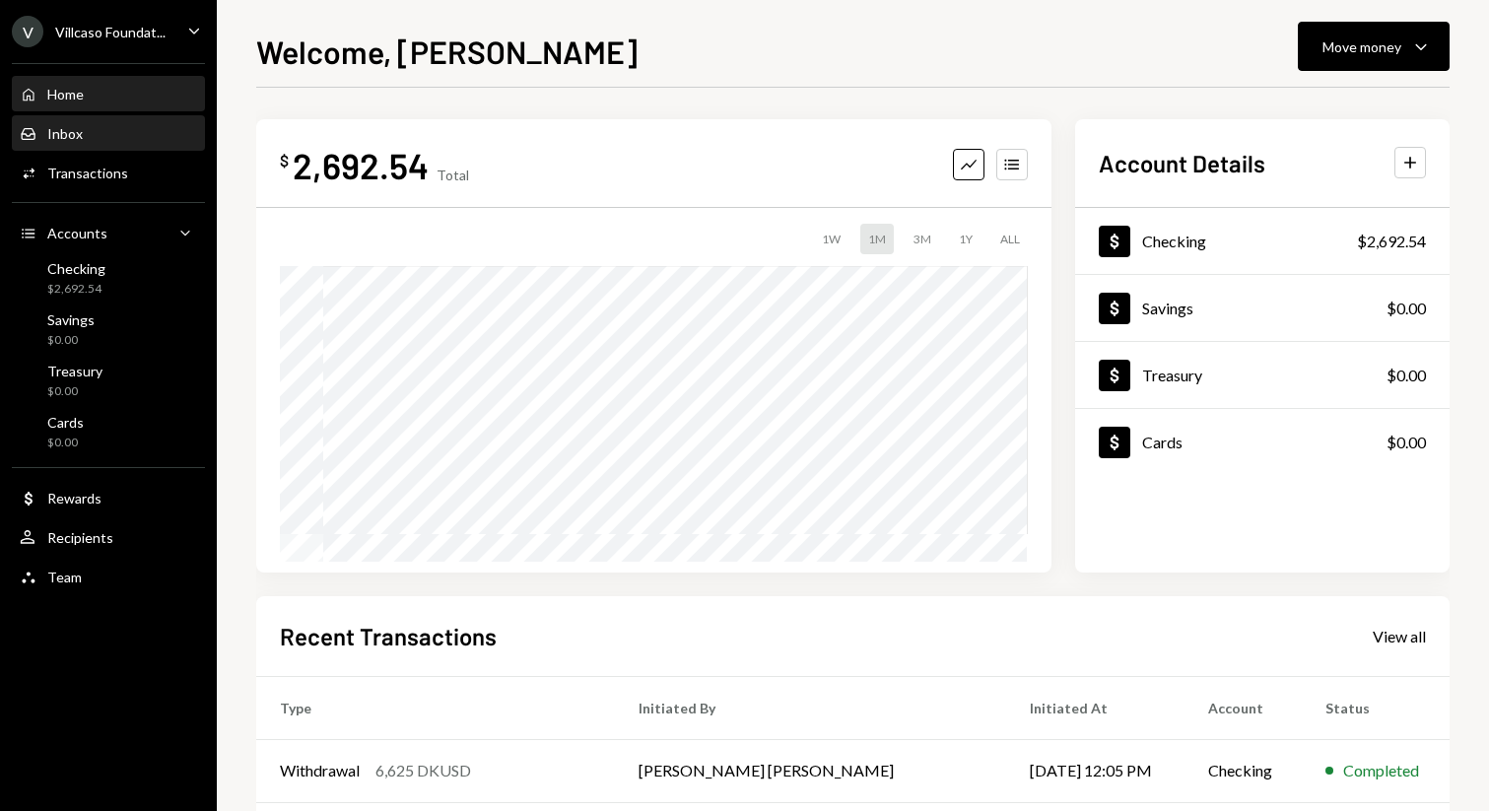
click at [102, 137] on div "Inbox Inbox" at bounding box center [108, 134] width 177 height 18
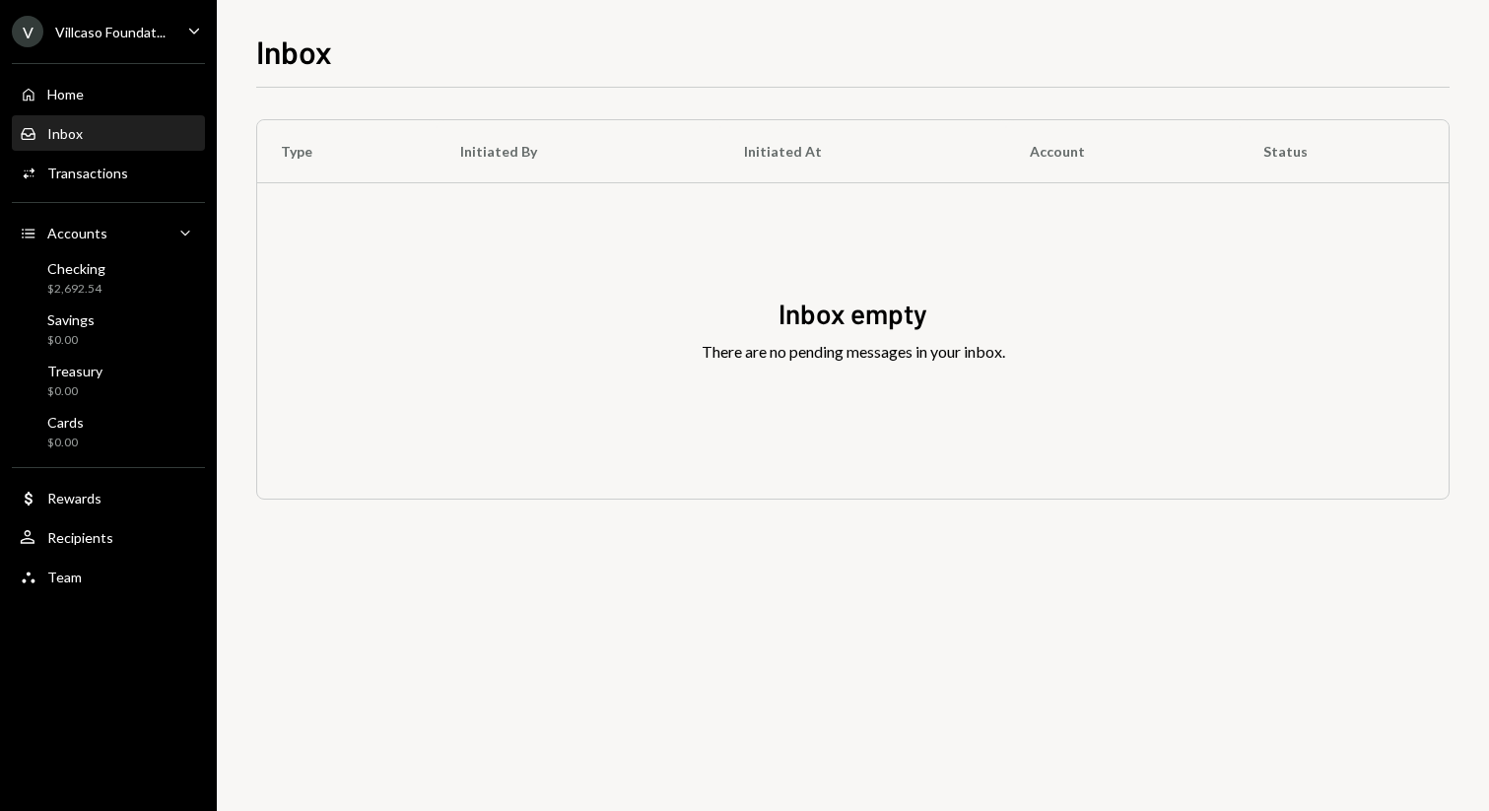
click at [193, 21] on icon "Caret Down" at bounding box center [194, 31] width 22 height 22
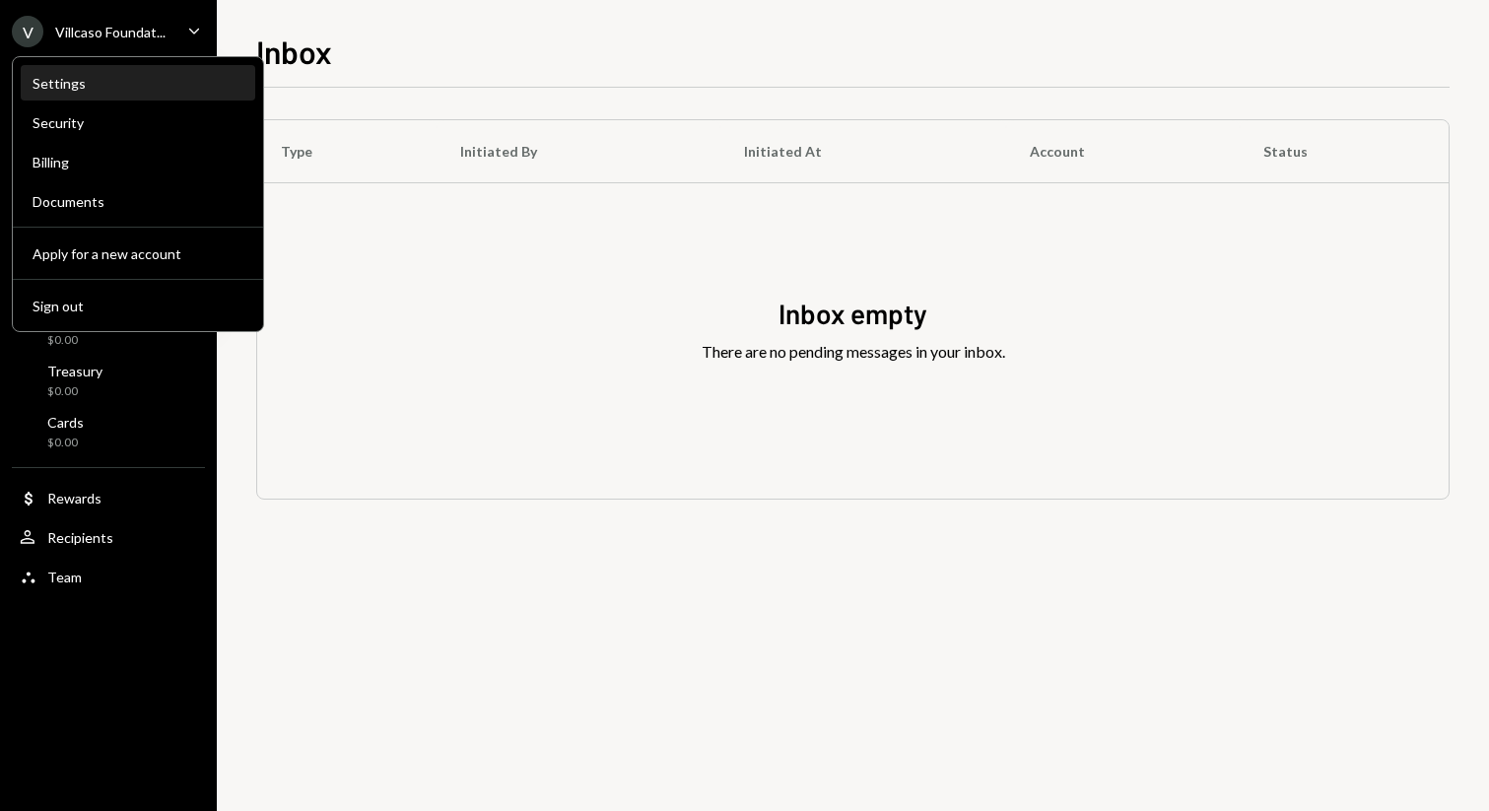
click at [123, 87] on div "Settings" at bounding box center [138, 83] width 211 height 17
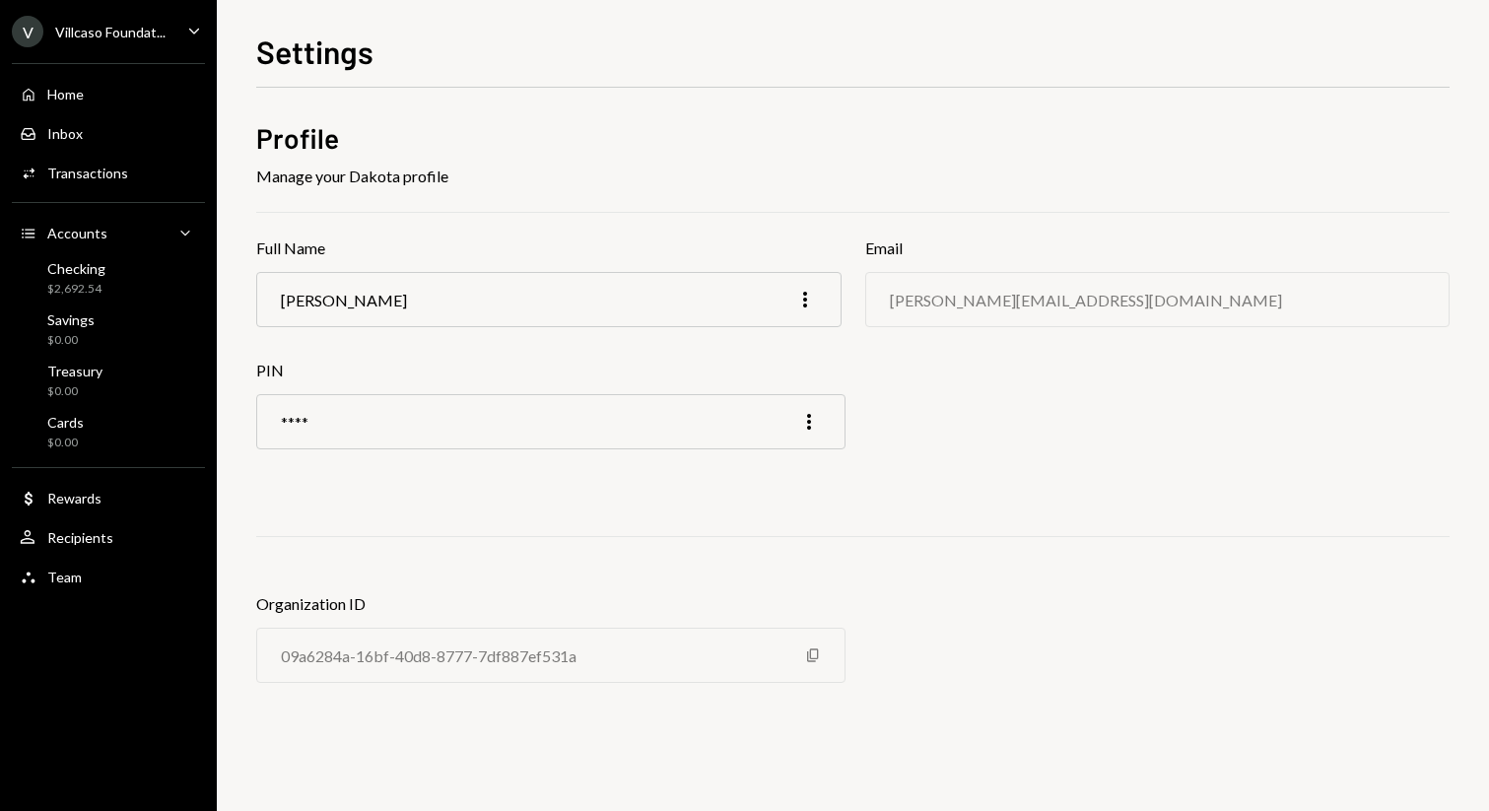
click at [1052, 291] on div "nathaniel@trulybased.com" at bounding box center [1086, 300] width 392 height 19
click at [425, 173] on div "Manage your Dakota profile" at bounding box center [852, 177] width 1193 height 24
click at [422, 175] on div "Manage your Dakota profile" at bounding box center [852, 177] width 1193 height 24
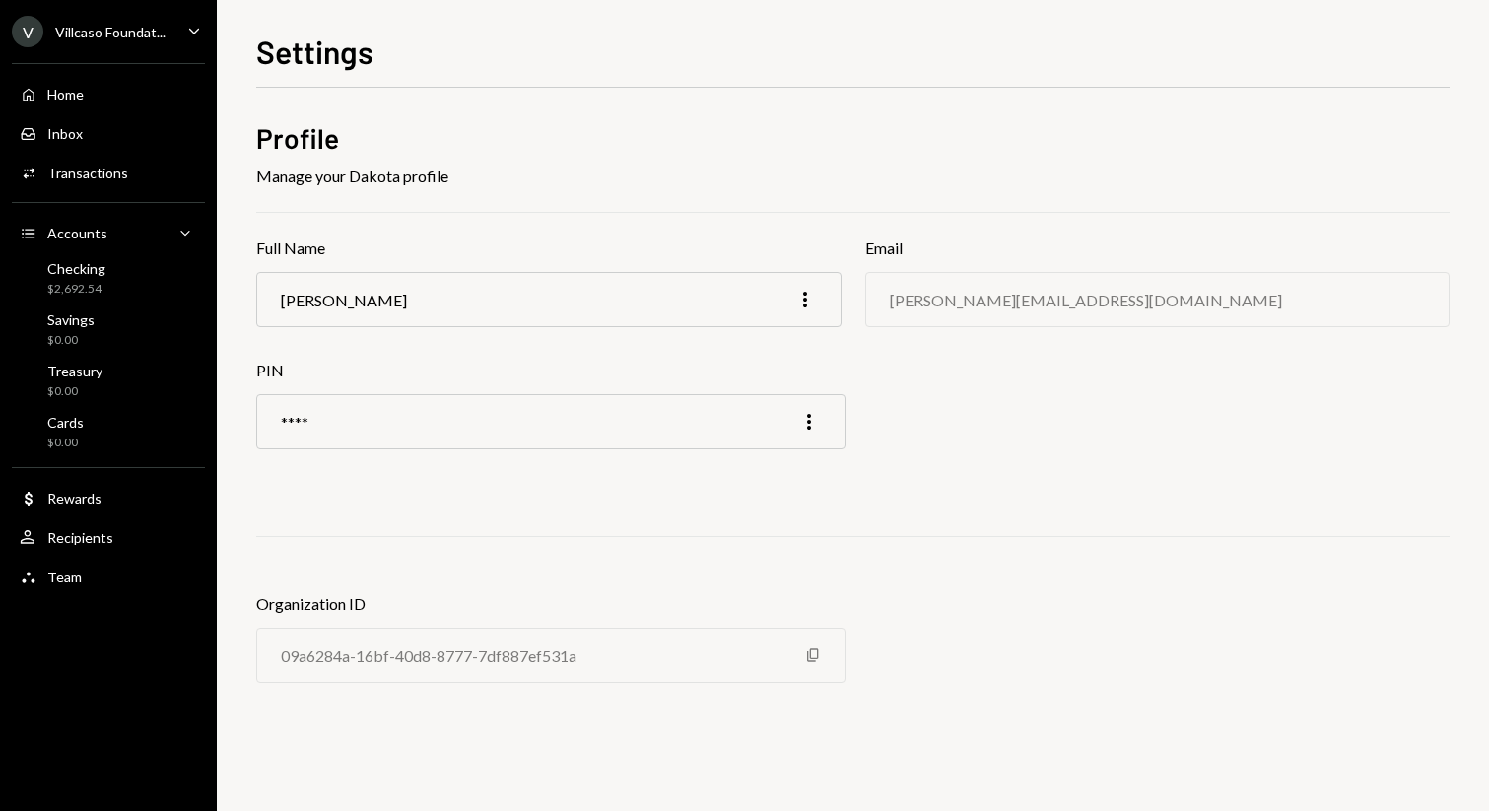
click at [199, 35] on icon "Caret Down" at bounding box center [194, 31] width 22 height 22
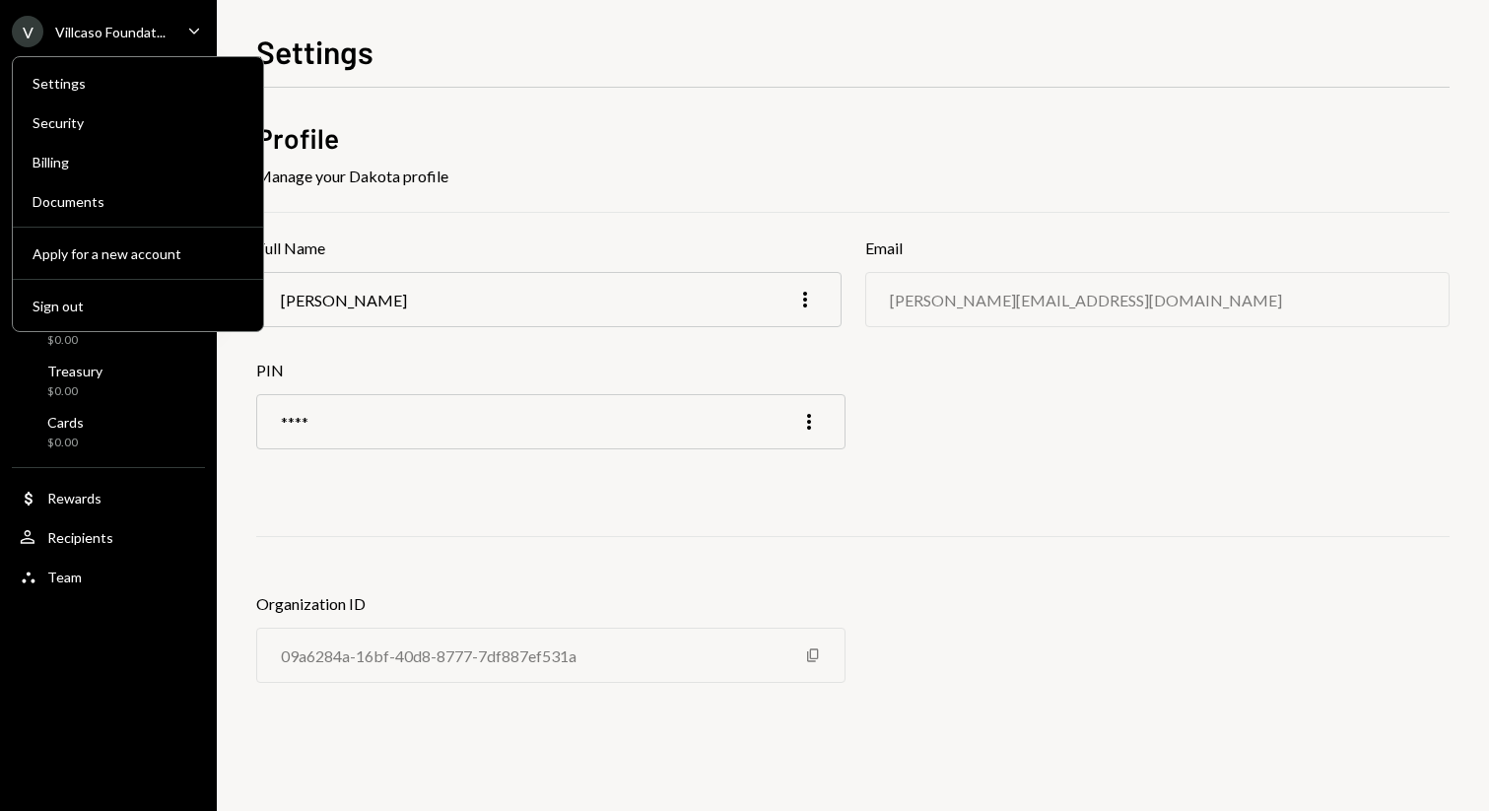
click at [188, 26] on icon "Caret Down" at bounding box center [194, 31] width 22 height 22
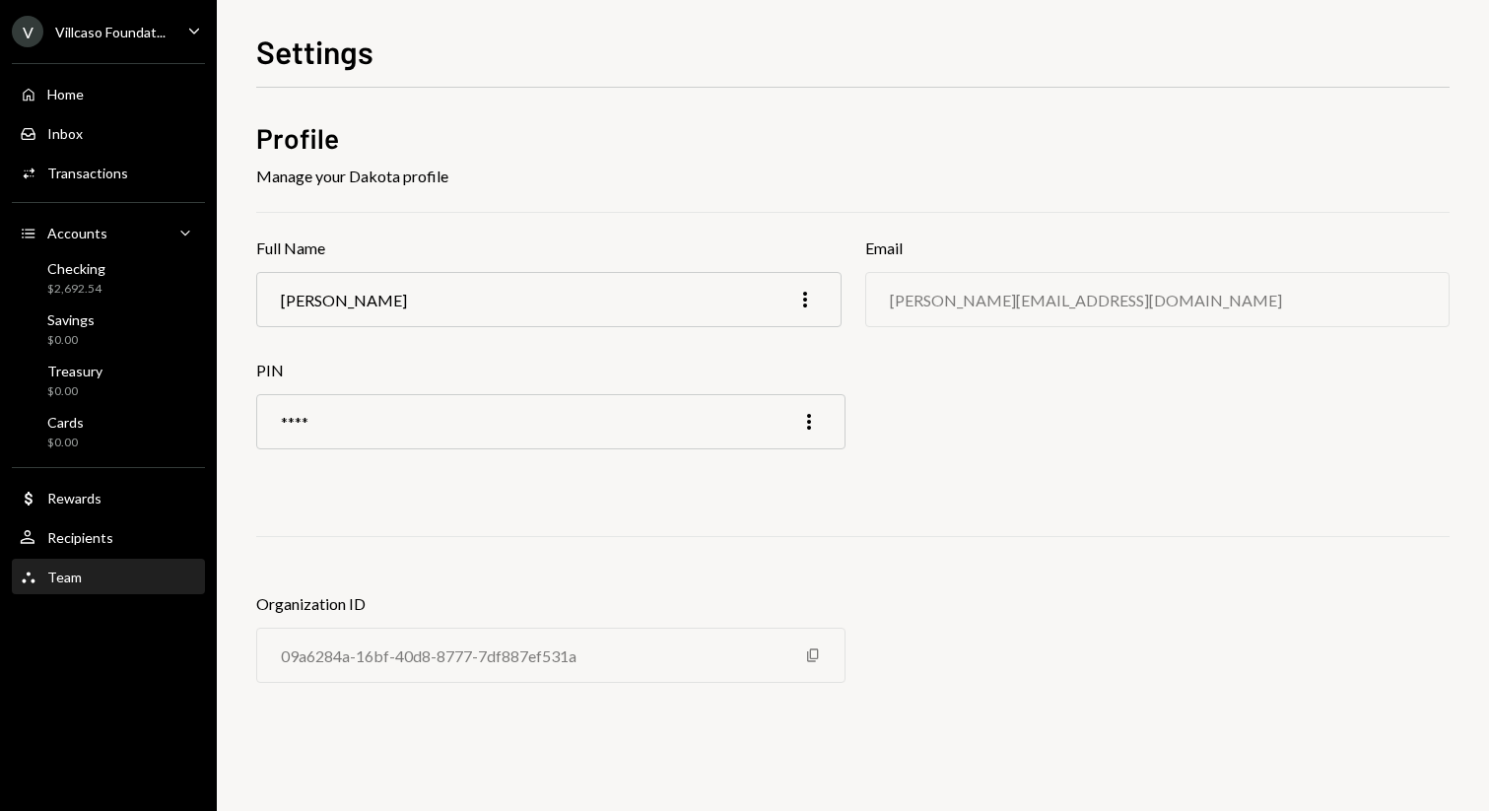
click at [77, 572] on div "Team" at bounding box center [64, 576] width 34 height 17
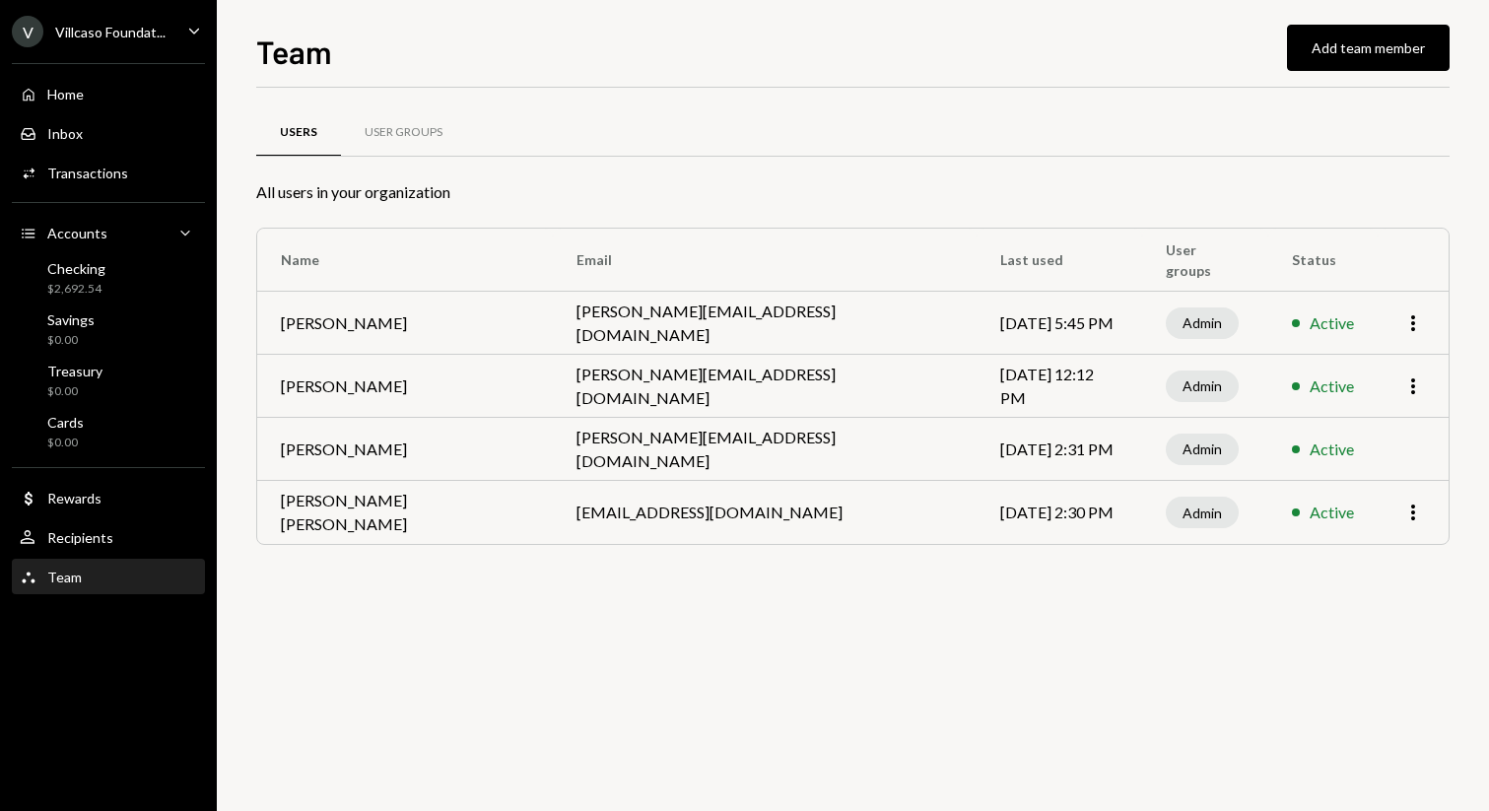
click at [1309, 447] on div "Active" at bounding box center [1331, 449] width 44 height 24
click at [1353, 53] on button "Add team member" at bounding box center [1368, 48] width 163 height 46
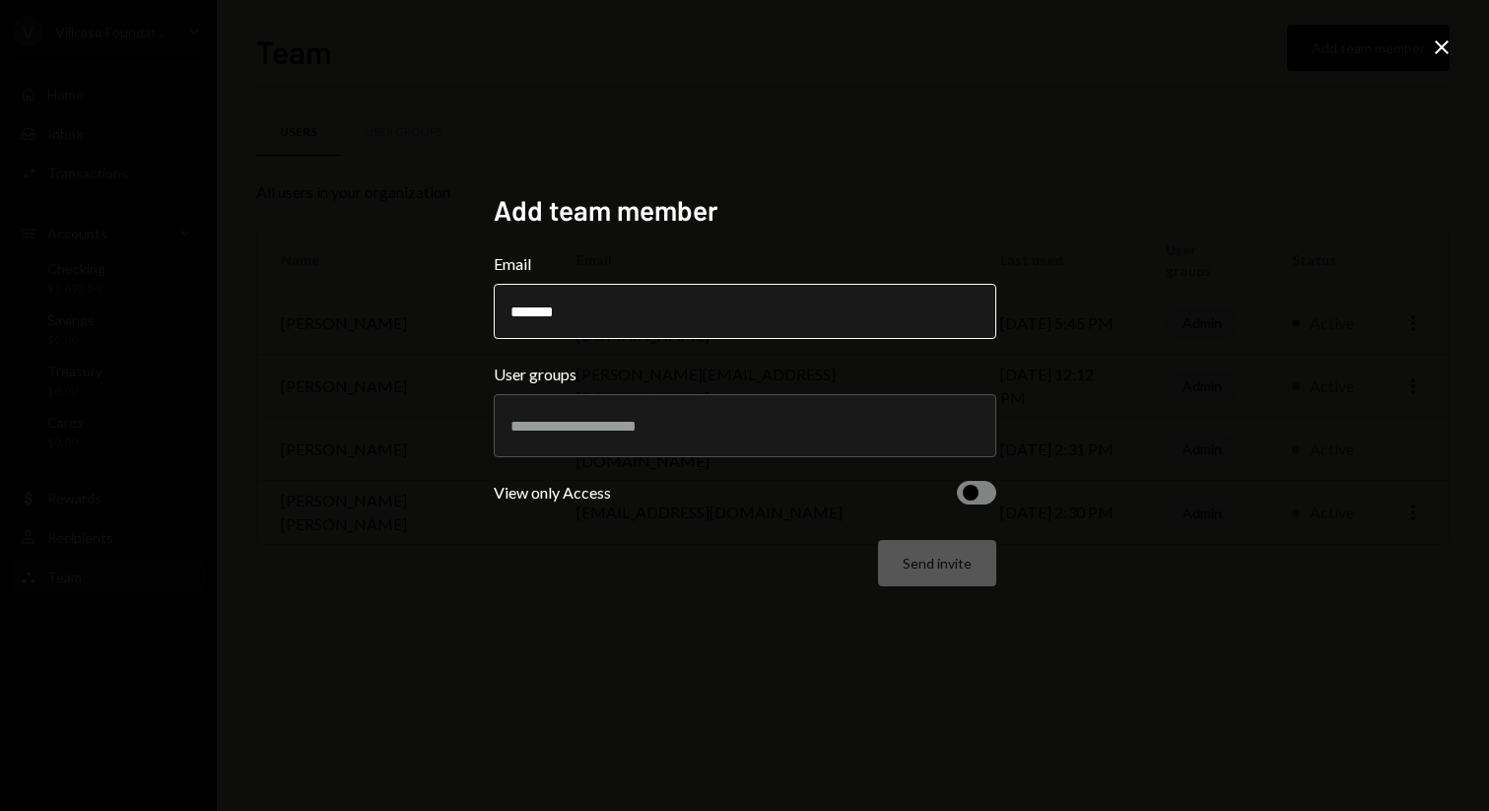
type input "**********"
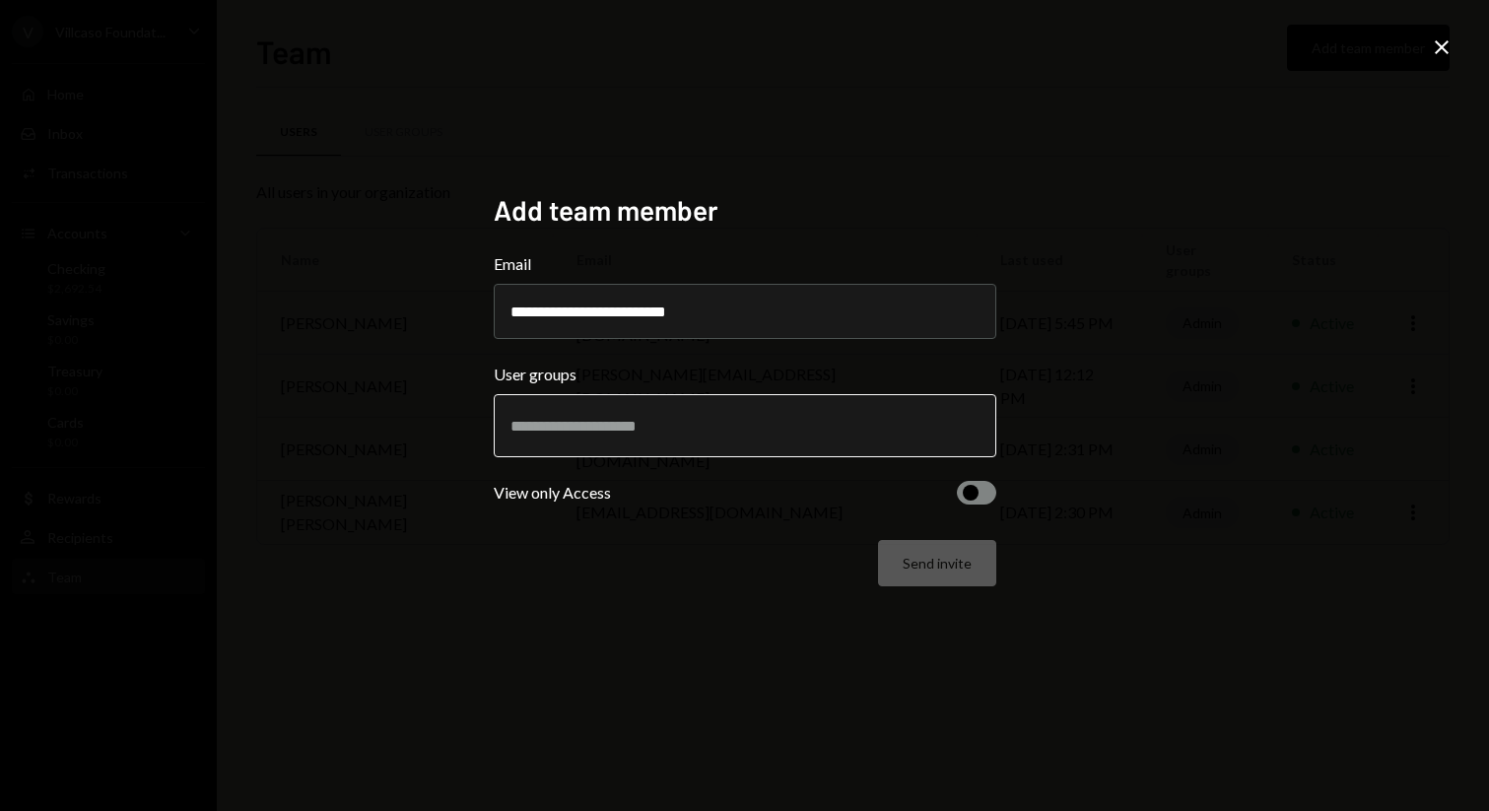
click at [697, 429] on input "text" at bounding box center [744, 426] width 469 height 18
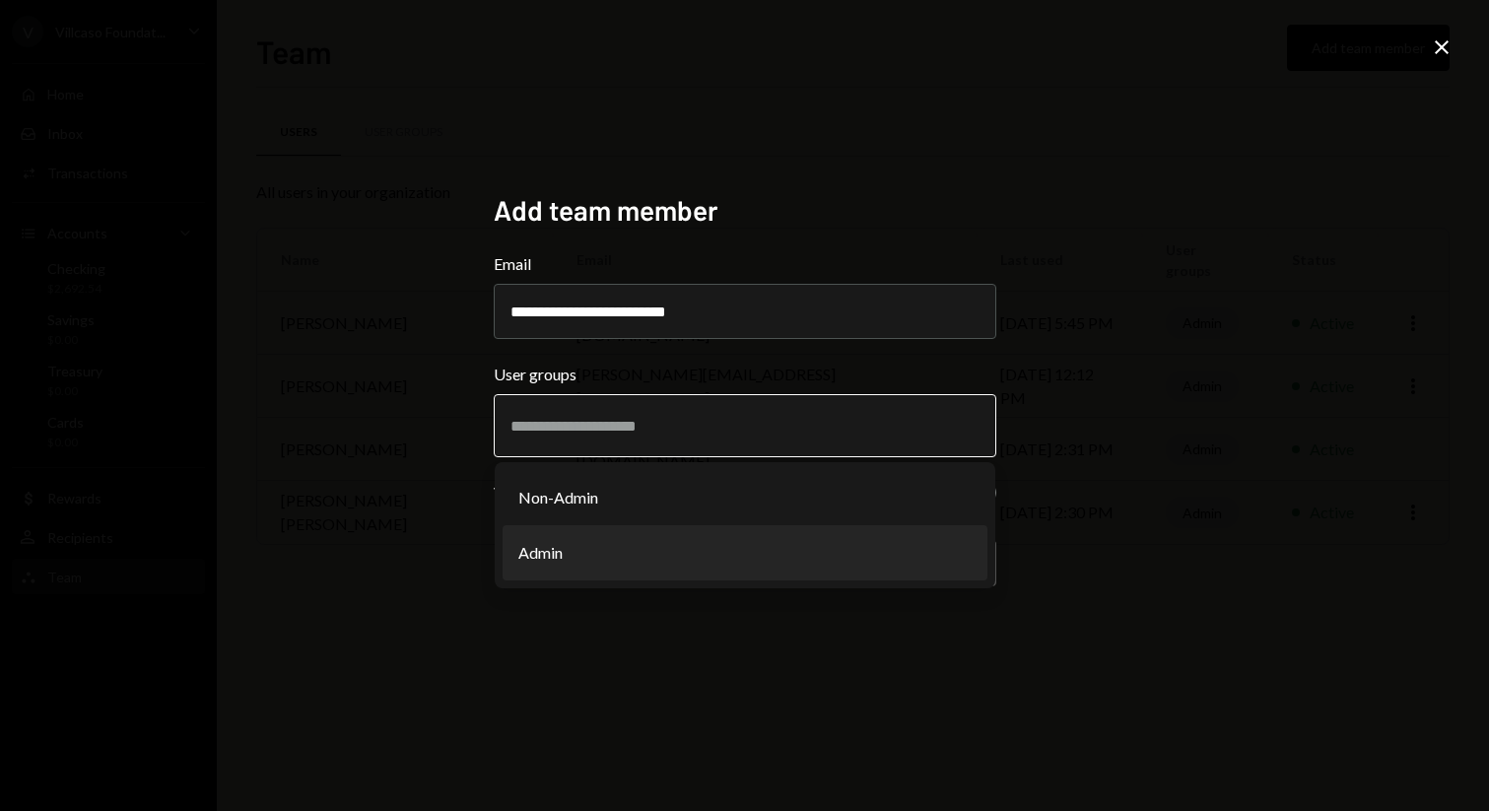
click at [700, 565] on li "Admin" at bounding box center [744, 552] width 485 height 55
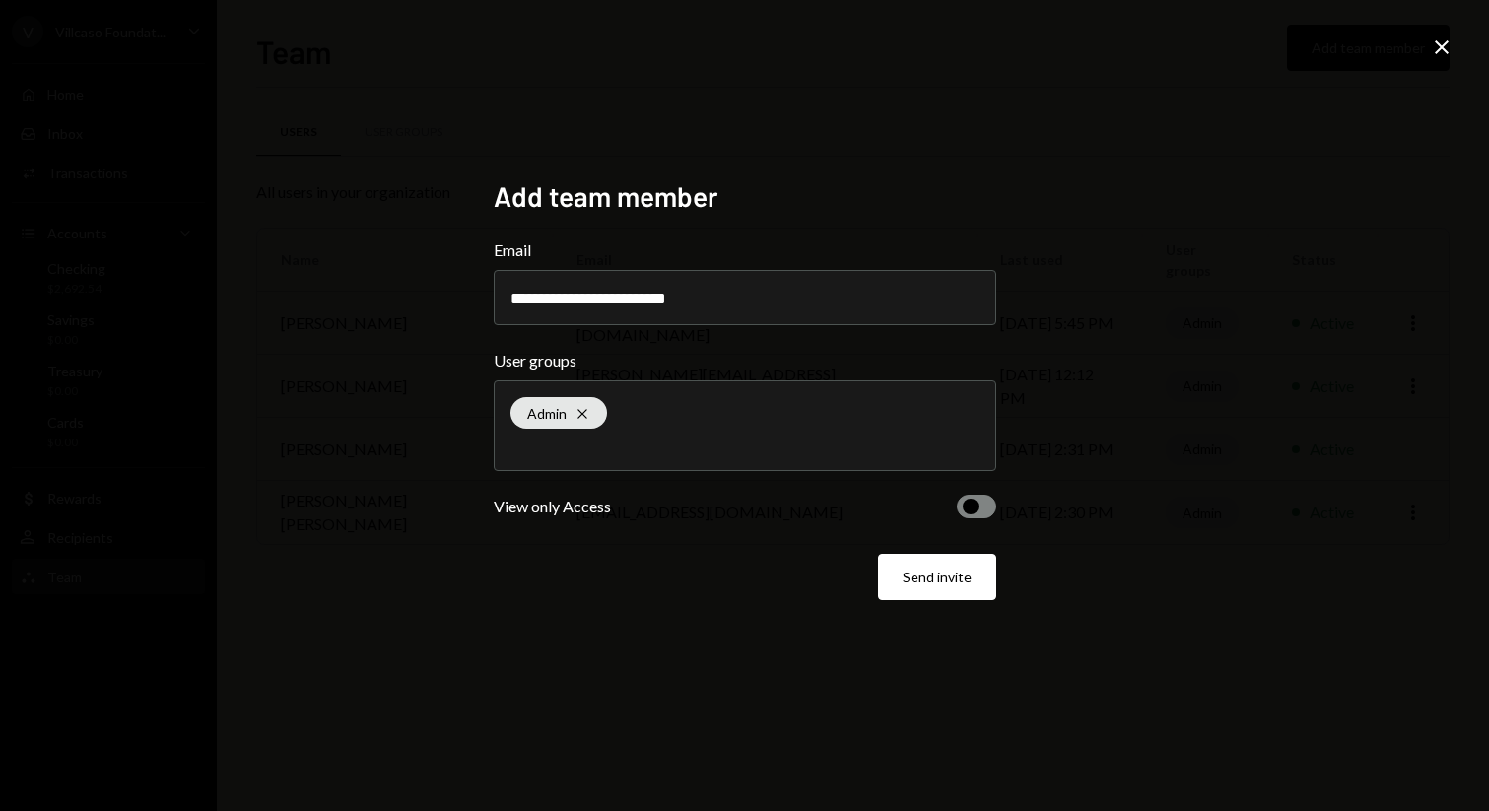
click at [984, 499] on button "button" at bounding box center [976, 507] width 39 height 24
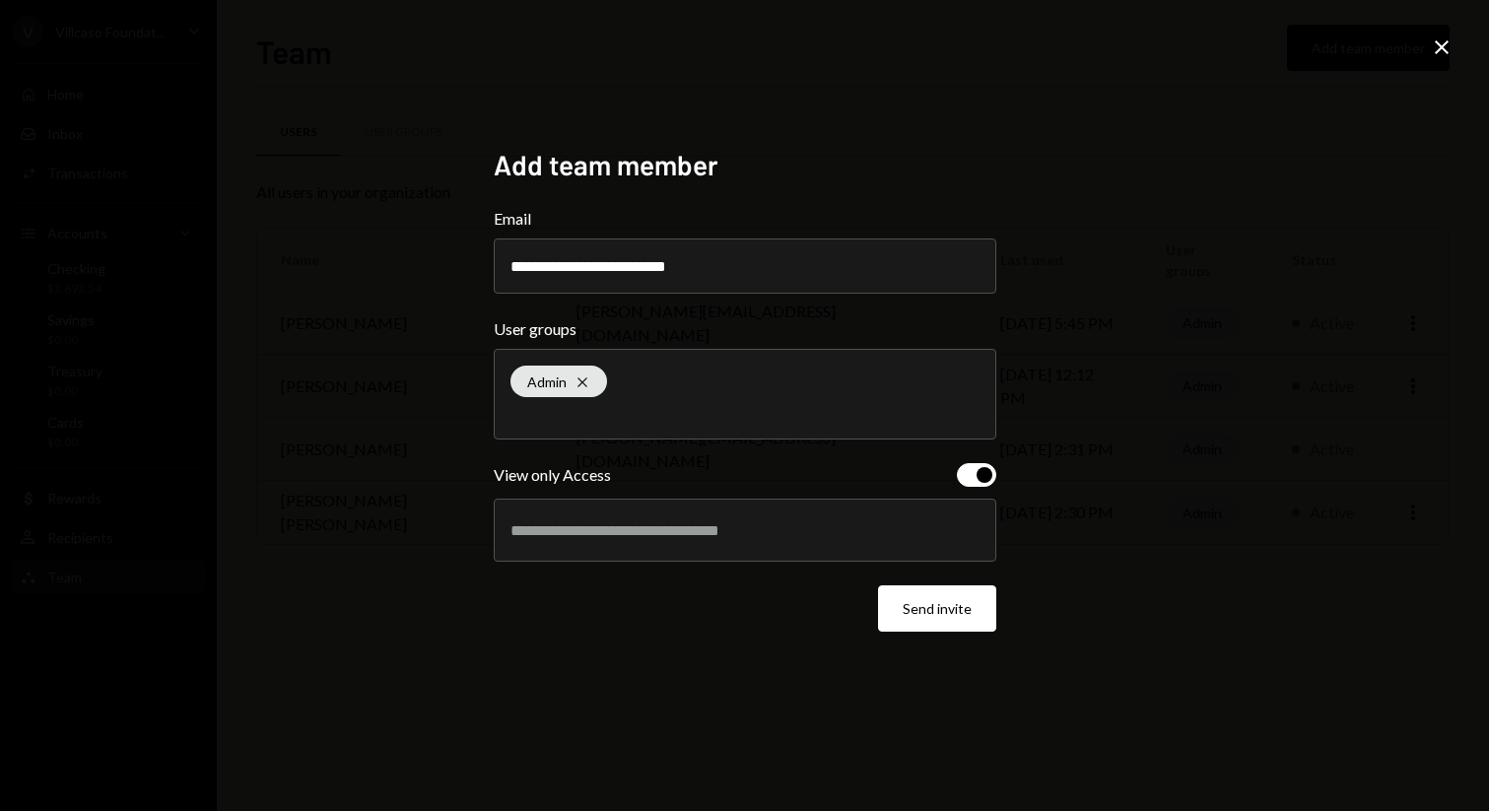
click at [985, 469] on span "button" at bounding box center [984, 475] width 16 height 16
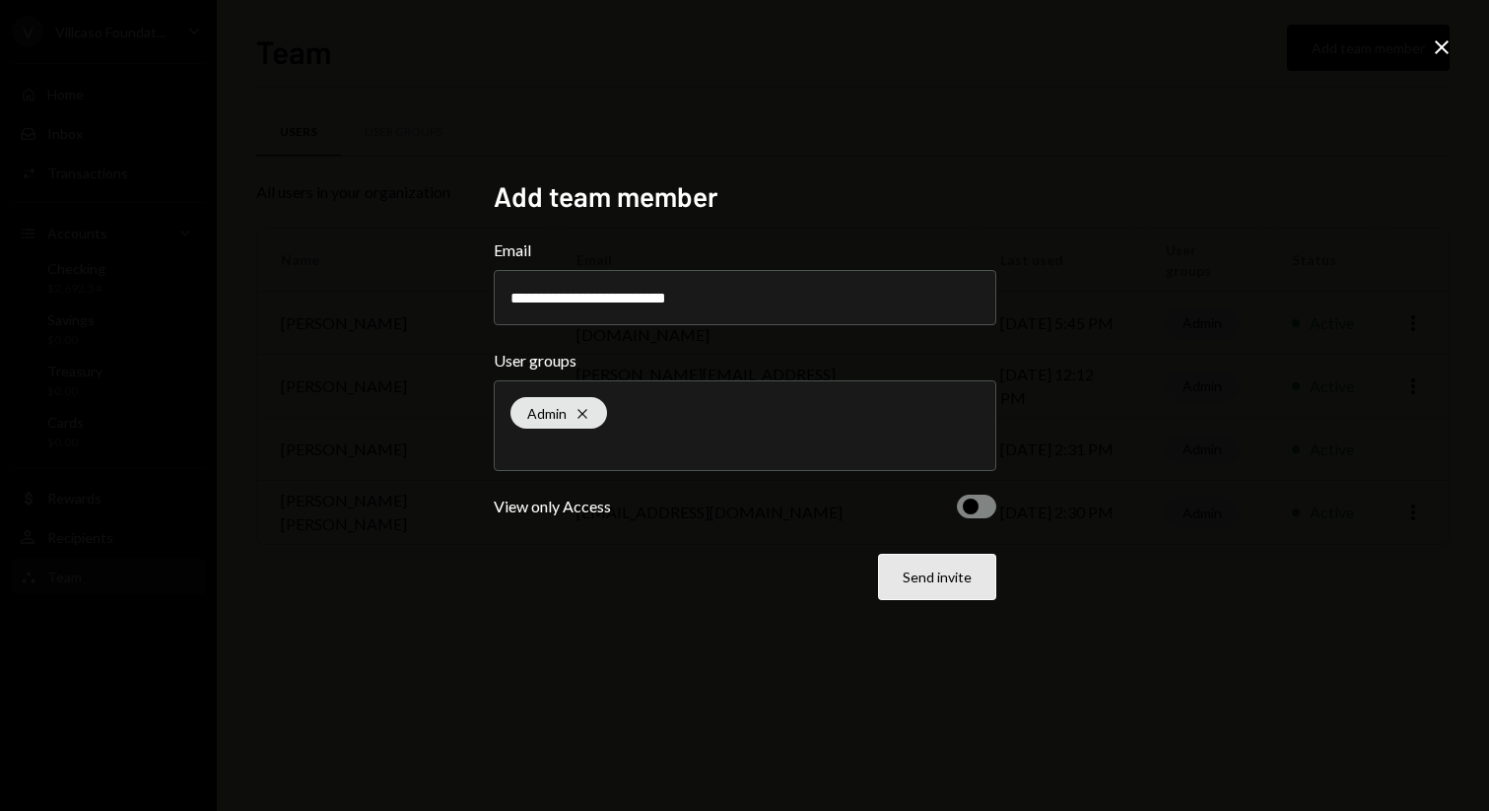
click at [947, 587] on button "Send invite" at bounding box center [937, 577] width 118 height 46
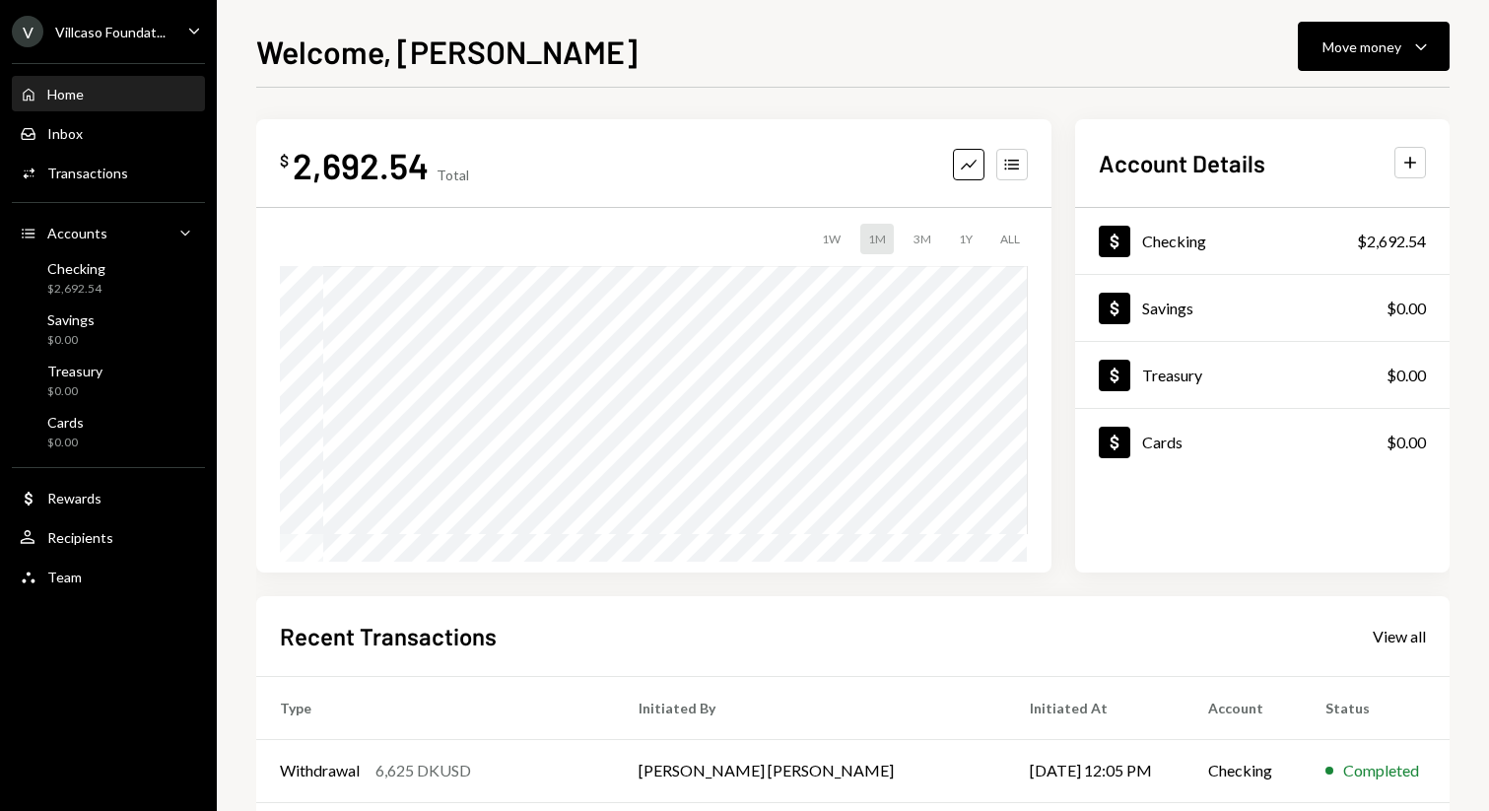
click at [195, 38] on icon "Caret Down" at bounding box center [194, 31] width 22 height 22
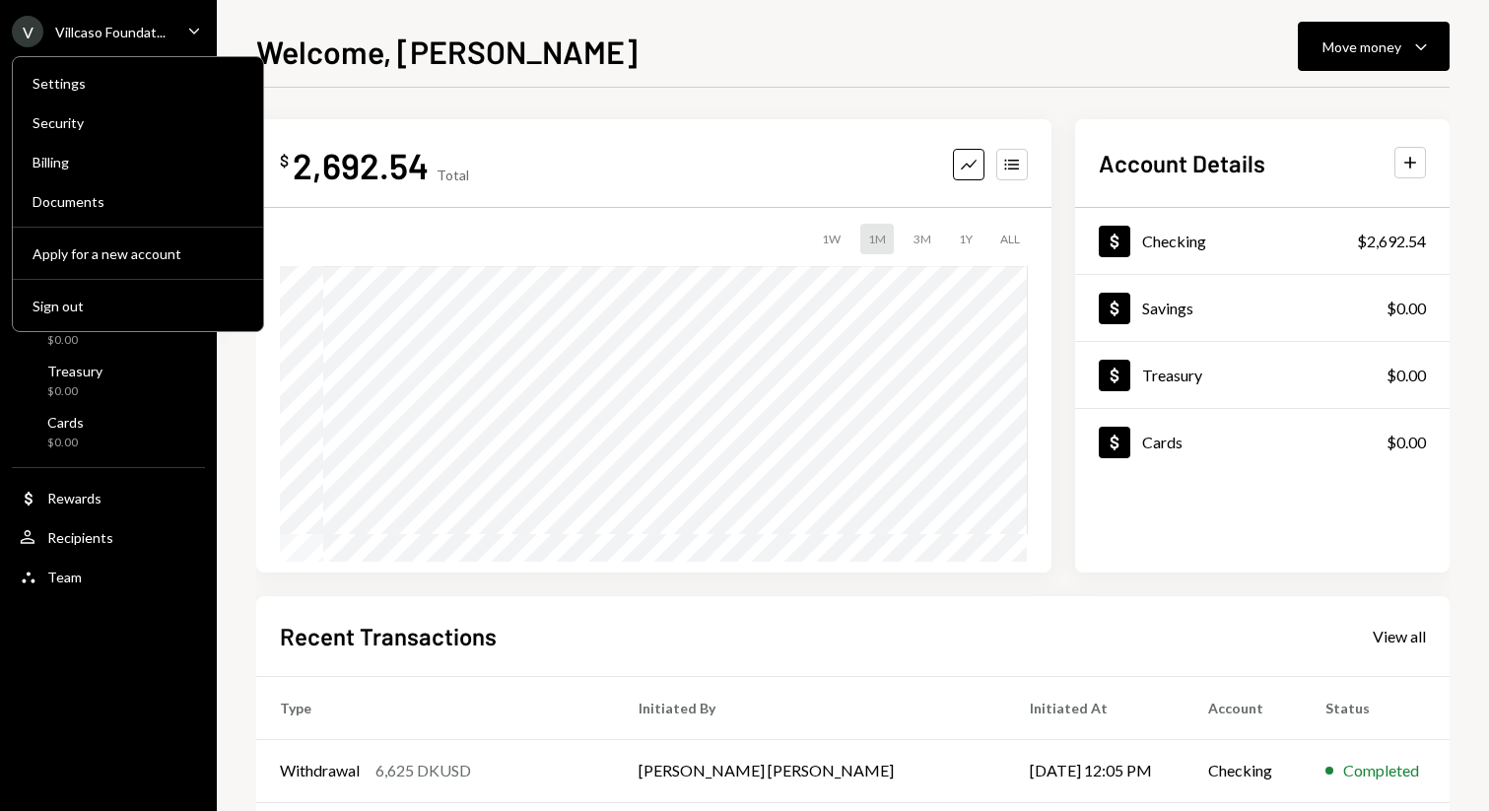
click at [367, 125] on div "$ 2,692.54 Total Graph Accounts 1W 1M 3M 1Y ALL $9,298.39 Aug 11, 2025" at bounding box center [653, 345] width 795 height 453
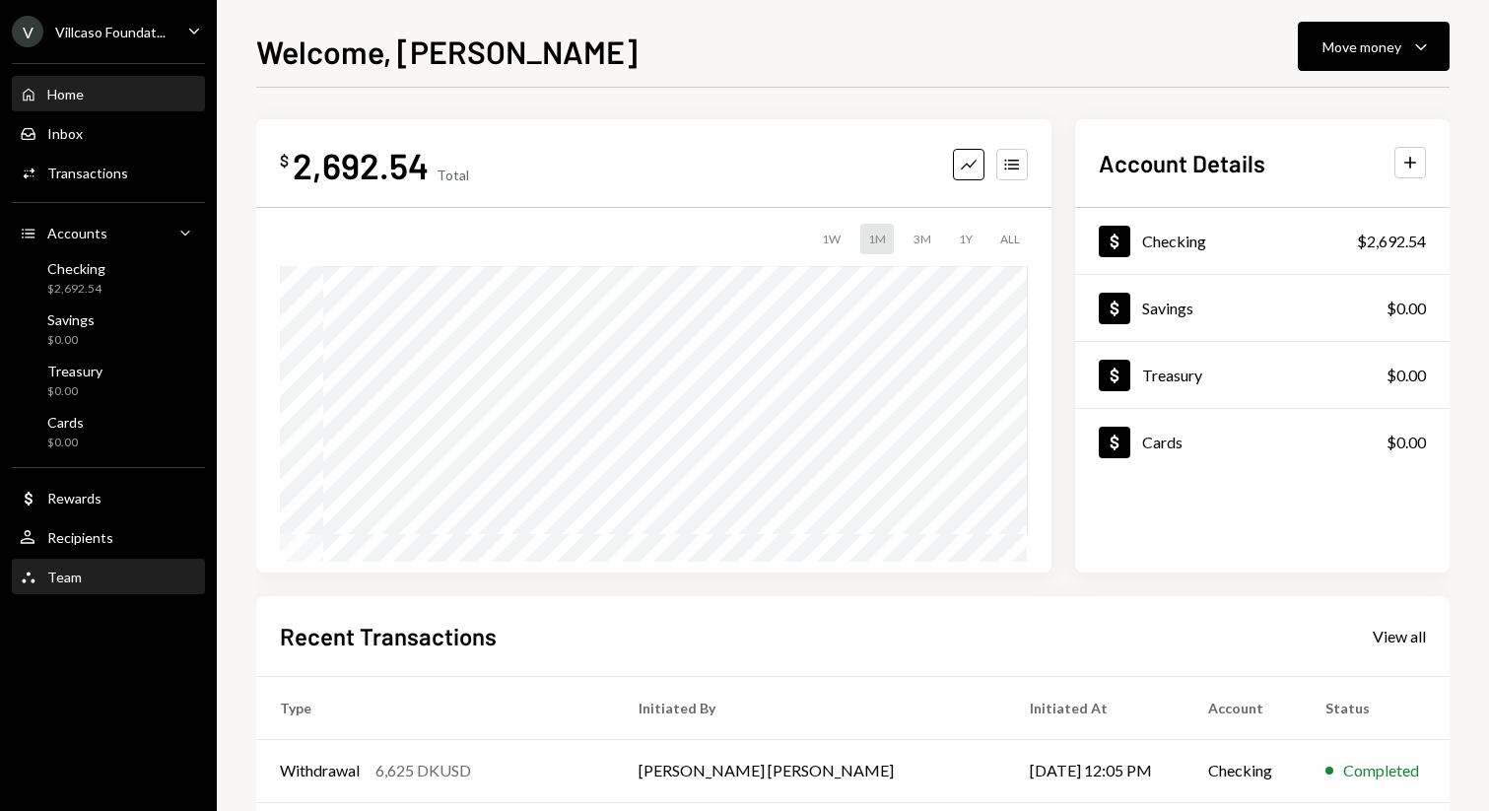
click at [89, 565] on div "Team Team" at bounding box center [108, 577] width 177 height 33
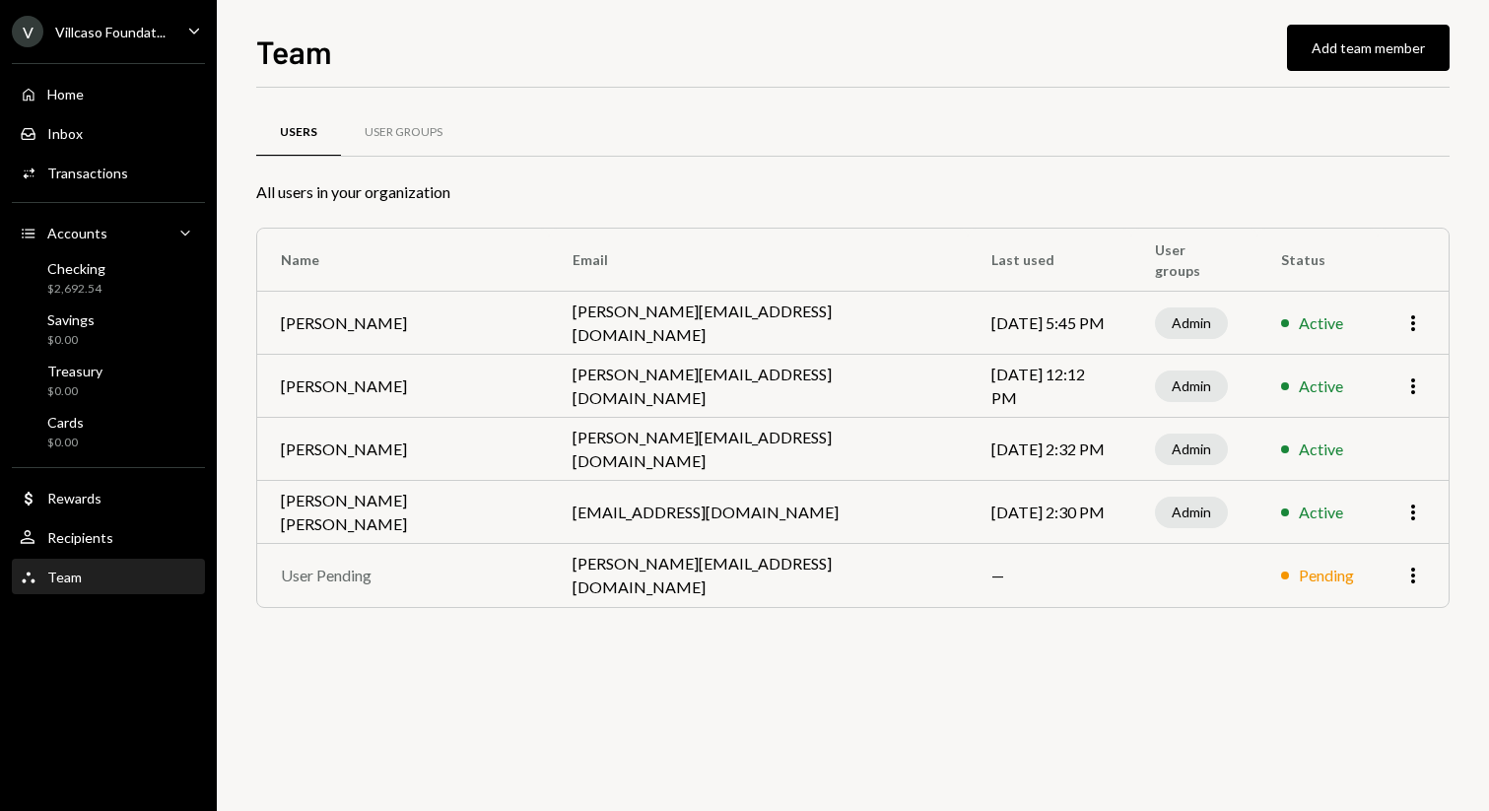
click at [198, 36] on icon "Caret Down" at bounding box center [194, 31] width 22 height 22
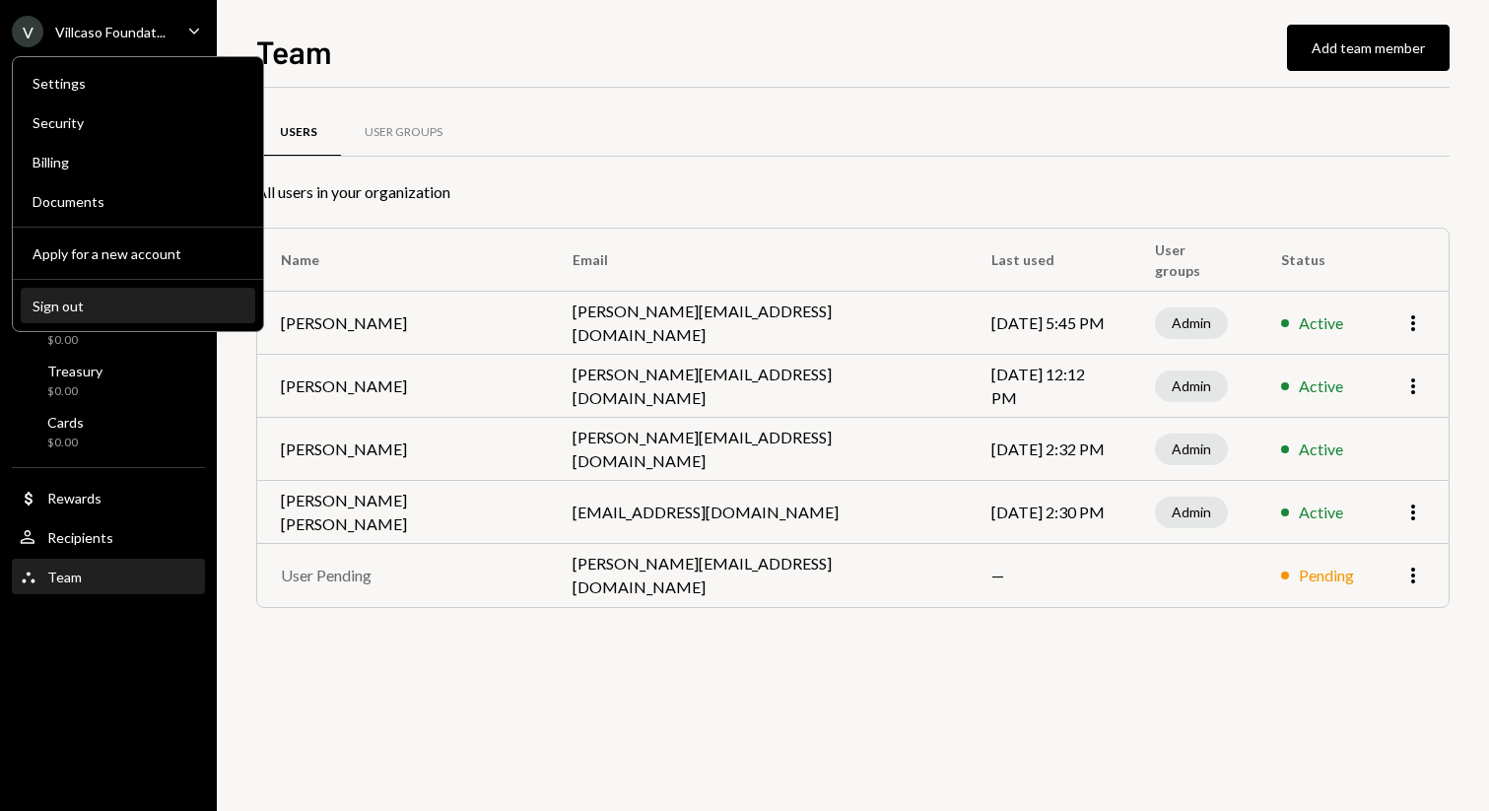
click at [100, 301] on div "Sign out" at bounding box center [138, 306] width 211 height 17
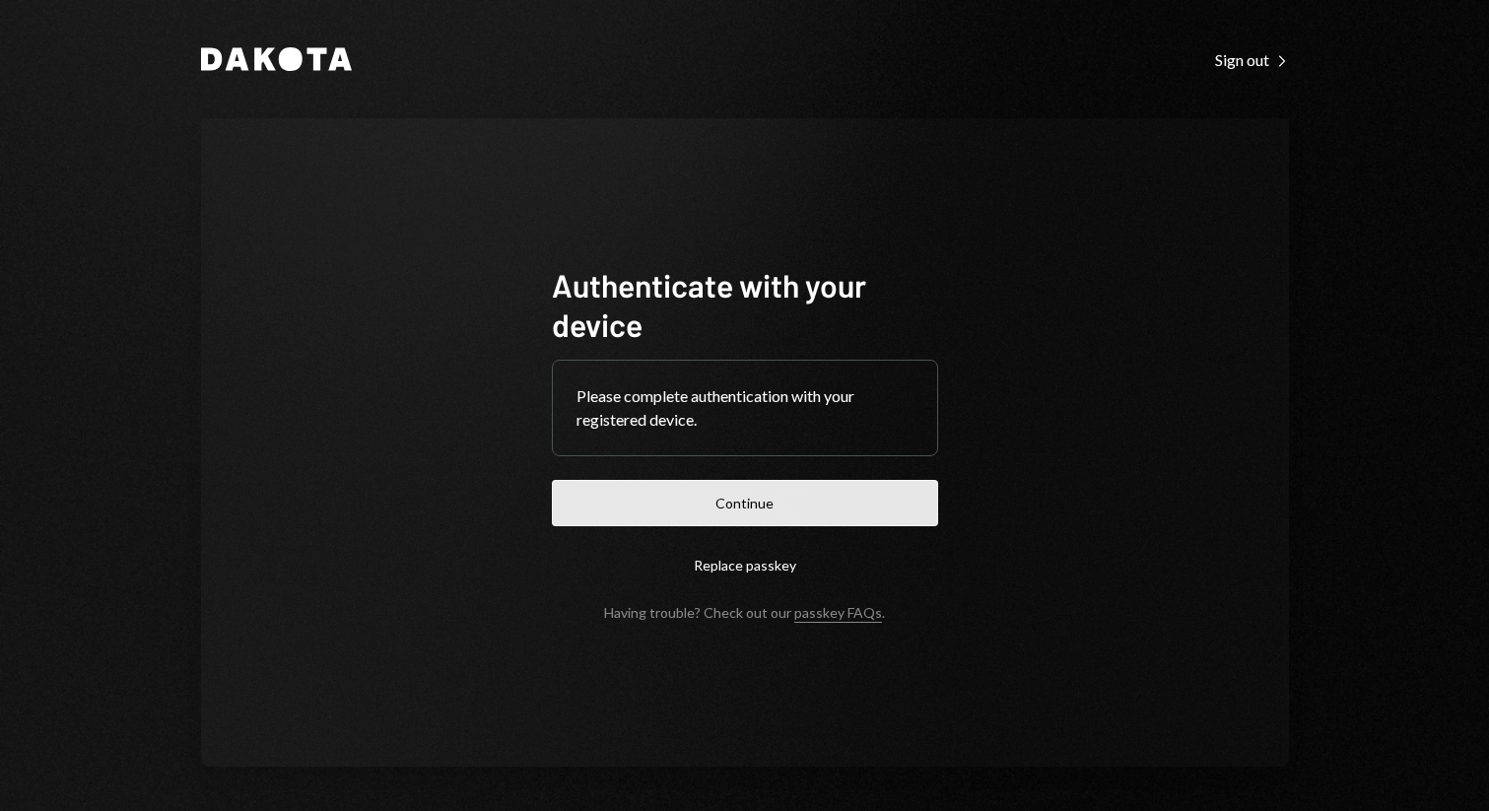
click at [745, 505] on button "Continue" at bounding box center [745, 503] width 386 height 46
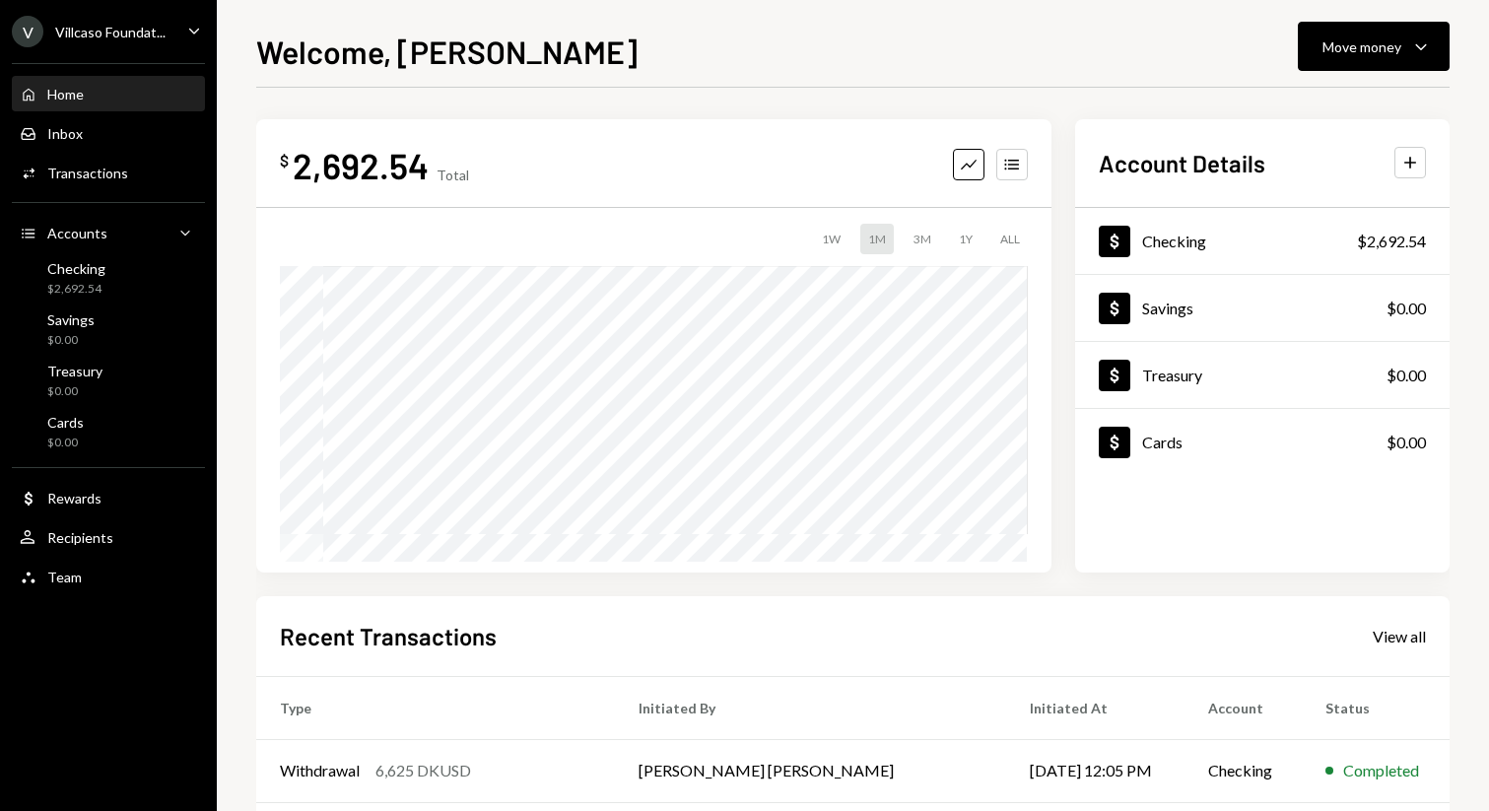
click at [189, 29] on icon "Caret Down" at bounding box center [194, 31] width 22 height 22
click at [428, 41] on h1 "Welcome, [PERSON_NAME]" at bounding box center [446, 51] width 381 height 39
click at [73, 570] on div "Team" at bounding box center [64, 576] width 34 height 17
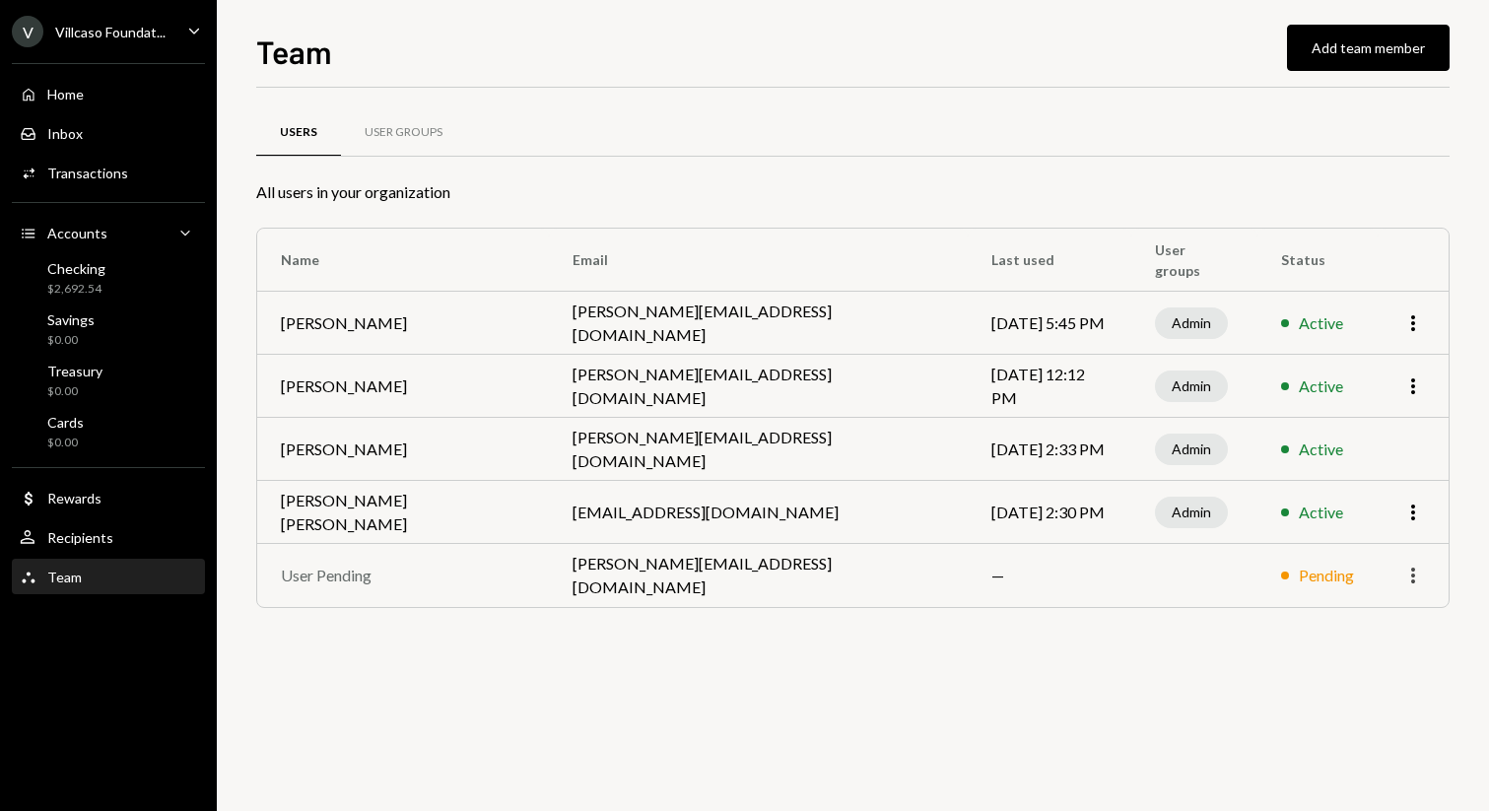
click at [1411, 578] on icon "More" at bounding box center [1413, 576] width 24 height 24
click at [1171, 713] on div "Users User Groups All users in your organization Name Email Last used User grou…" at bounding box center [852, 449] width 1193 height 723
click at [199, 29] on icon "Caret Down" at bounding box center [194, 31] width 22 height 22
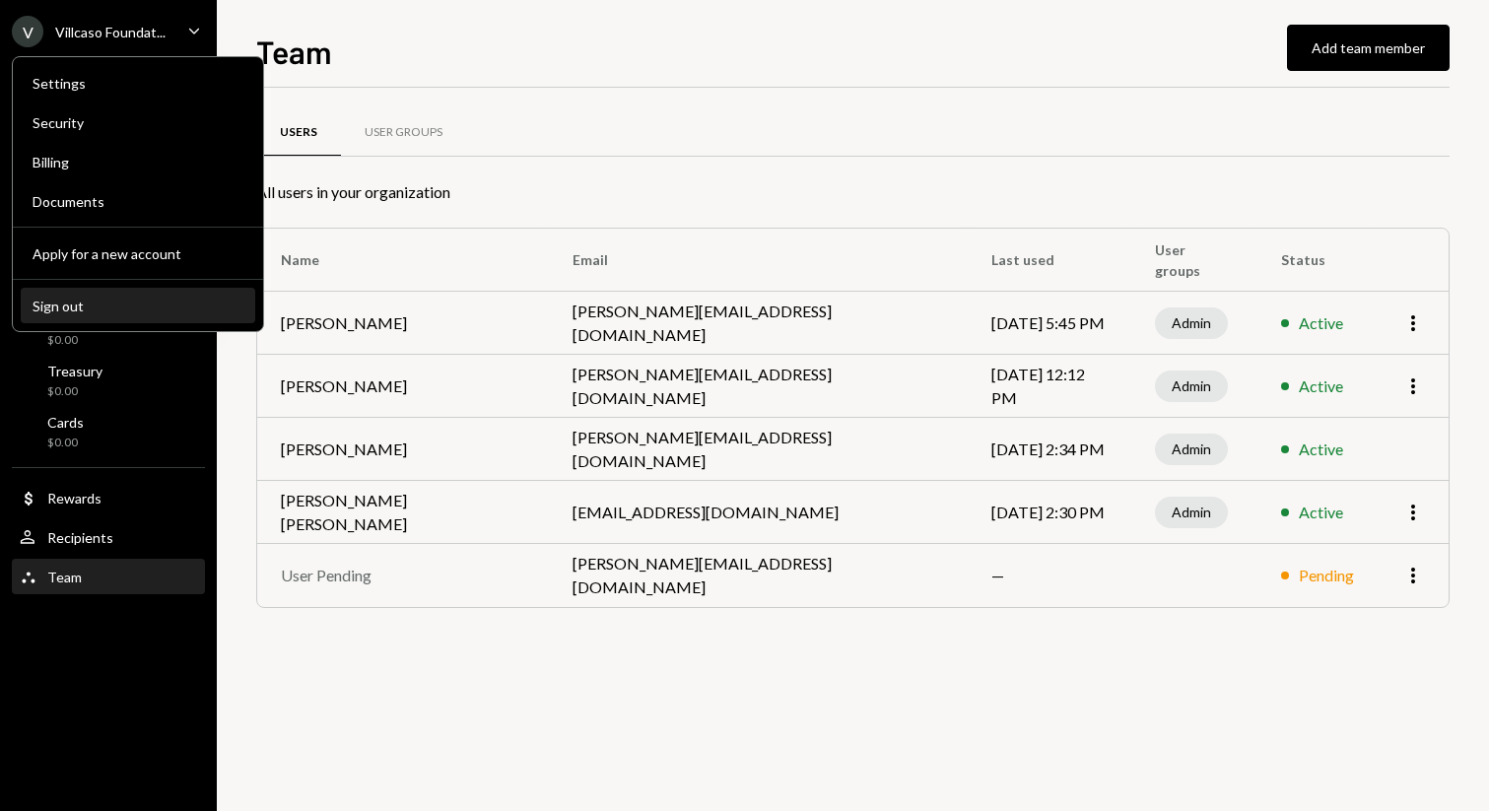
click at [145, 306] on div "Sign out" at bounding box center [138, 306] width 211 height 17
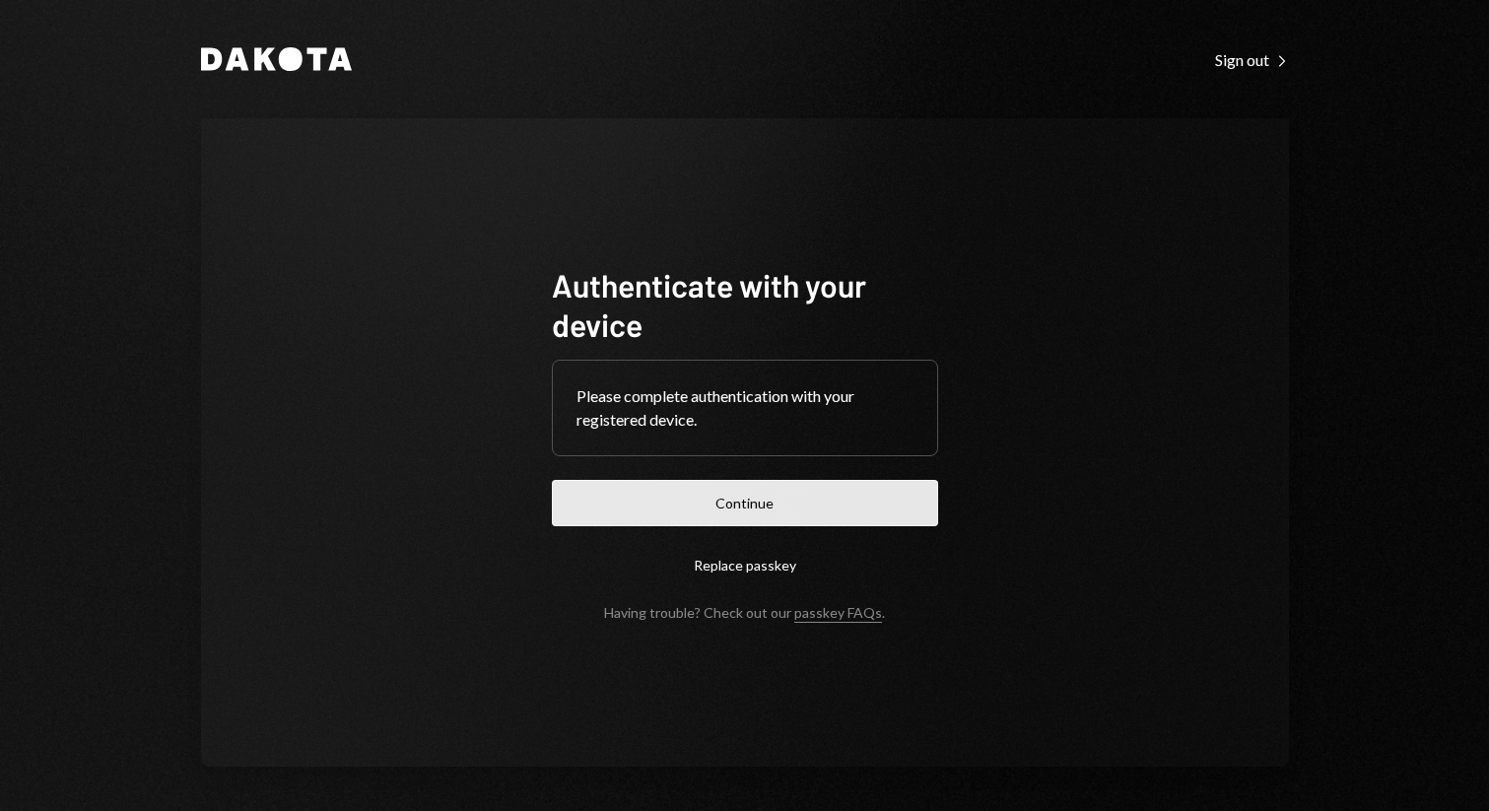
click at [748, 519] on button "Continue" at bounding box center [745, 503] width 386 height 46
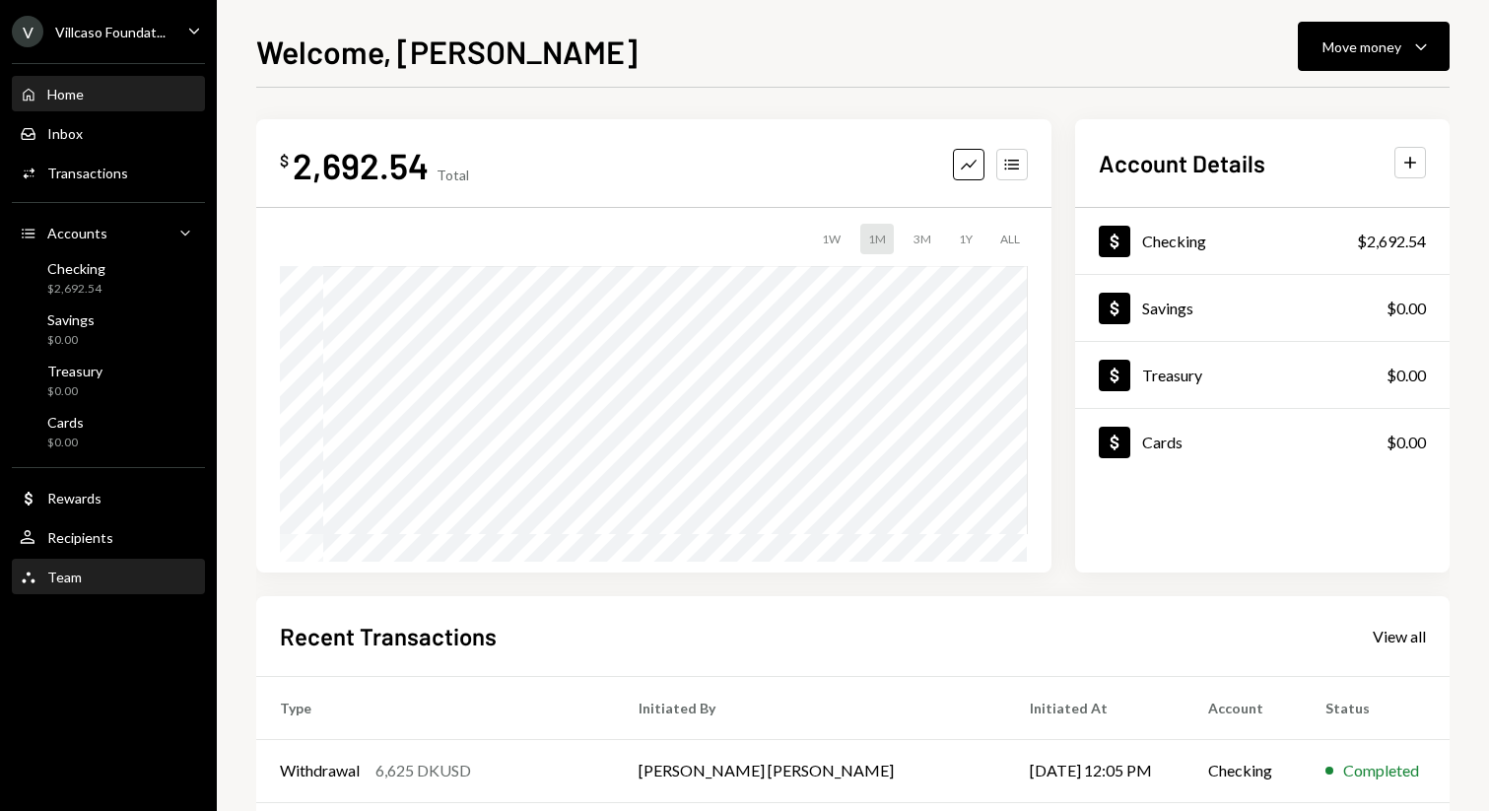
click at [98, 581] on div "Team Team" at bounding box center [108, 577] width 177 height 18
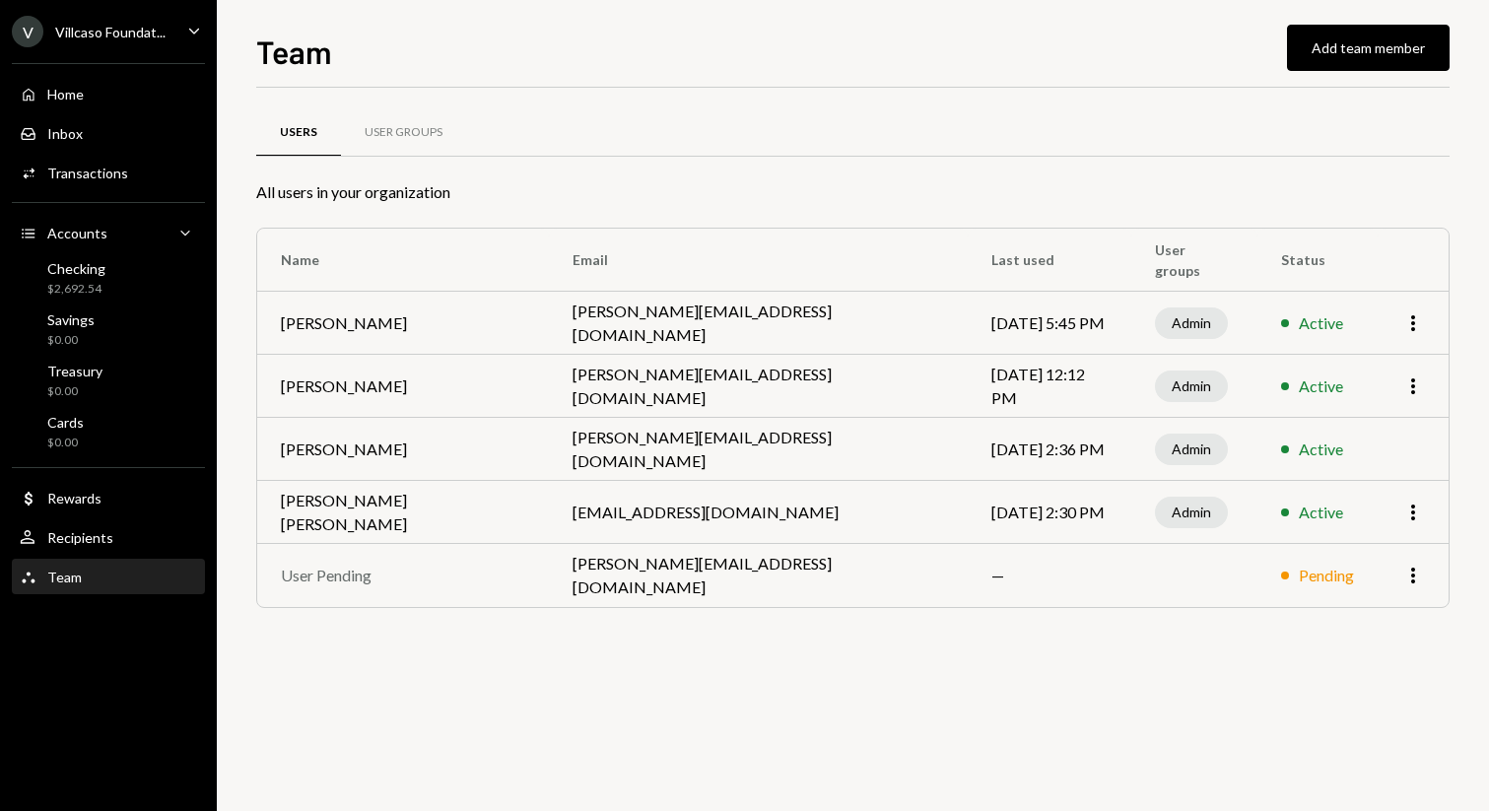
click at [831, 702] on div "Users User Groups All users in your organization Name Email Last used User grou…" at bounding box center [852, 449] width 1193 height 723
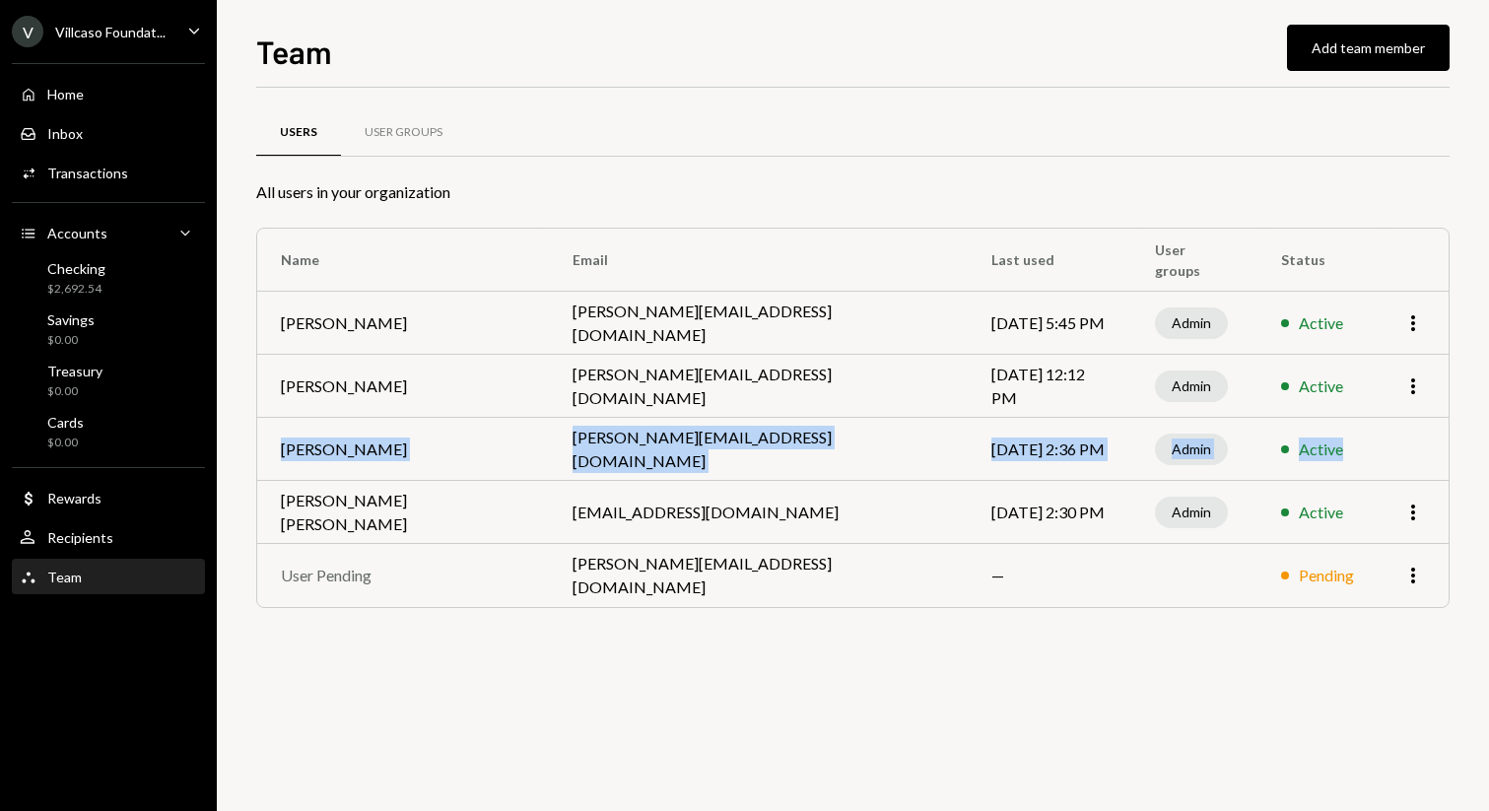
drag, startPoint x: 277, startPoint y: 445, endPoint x: 1320, endPoint y: 456, distance: 1043.4
click at [1320, 456] on tr "Nathaniel Sokoll-Ward nathaniel@trulybased.com Aug 27, 2025 2:36 PM Admin Active" at bounding box center [852, 449] width 1191 height 63
click at [1320, 456] on div "Active" at bounding box center [1317, 449] width 73 height 24
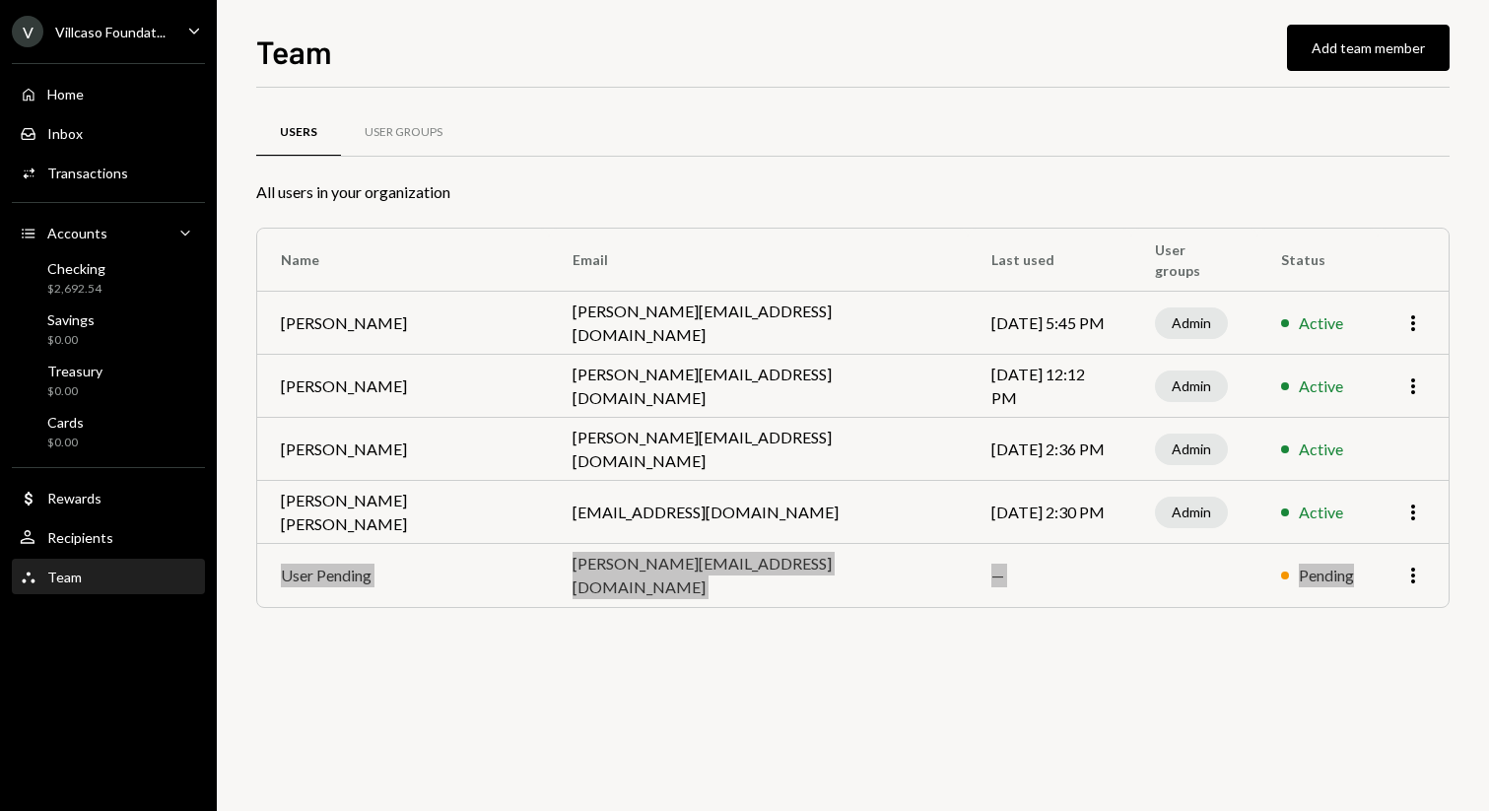
drag, startPoint x: 280, startPoint y: 571, endPoint x: 1330, endPoint y: 583, distance: 1050.3
click at [1330, 583] on tr "User Pending nathaniel@manifest.finance — Pending More" at bounding box center [852, 575] width 1191 height 63
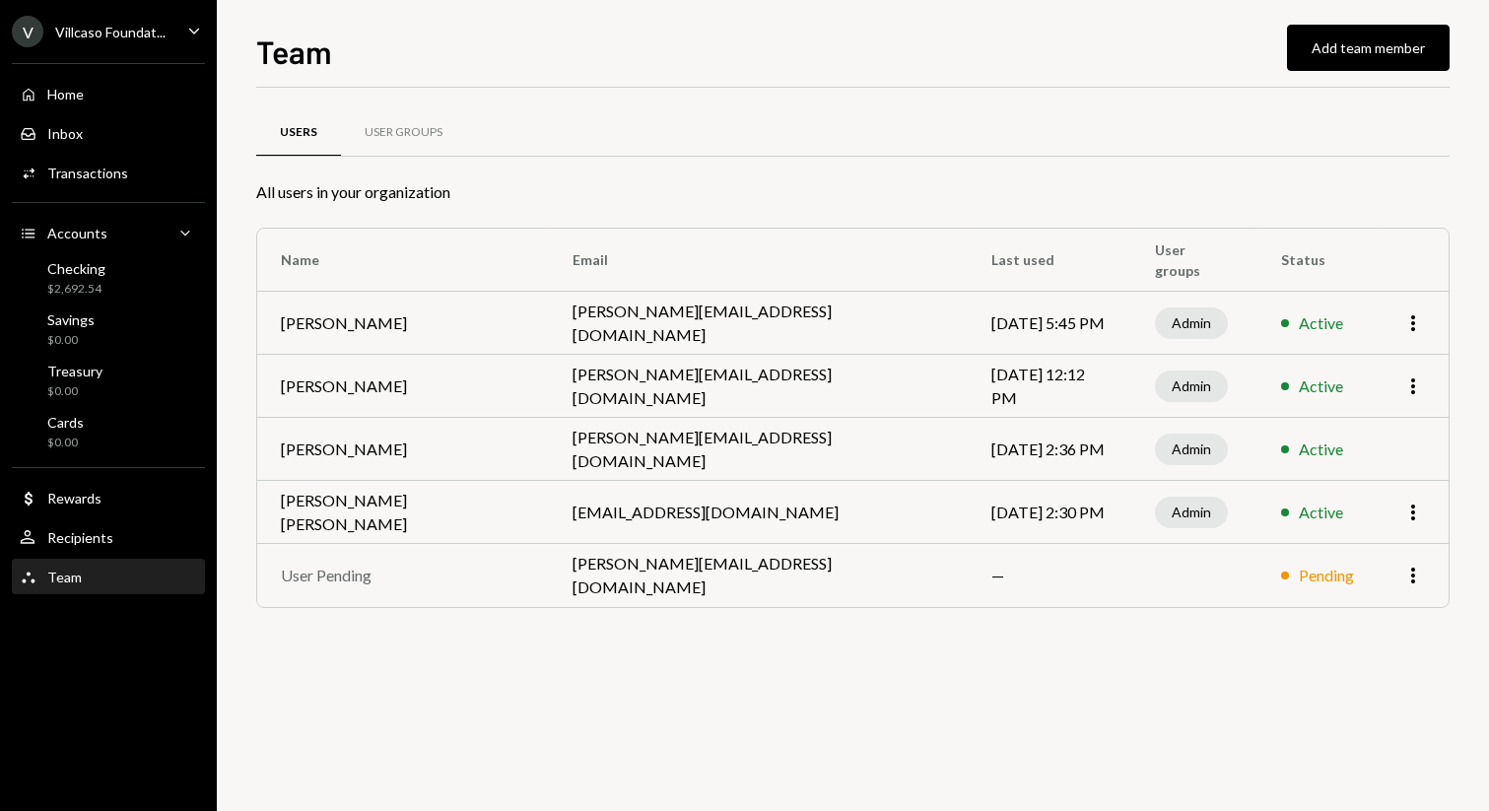
click at [1391, 665] on div "Users User Groups All users in your organization Name Email Last used User grou…" at bounding box center [852, 449] width 1193 height 723
click at [1409, 584] on icon "More" at bounding box center [1413, 576] width 24 height 24
click at [1098, 631] on div "Users User Groups All users in your organization Name Email Last used User grou…" at bounding box center [852, 383] width 1193 height 528
click at [198, 40] on div "Caret Down" at bounding box center [194, 32] width 22 height 25
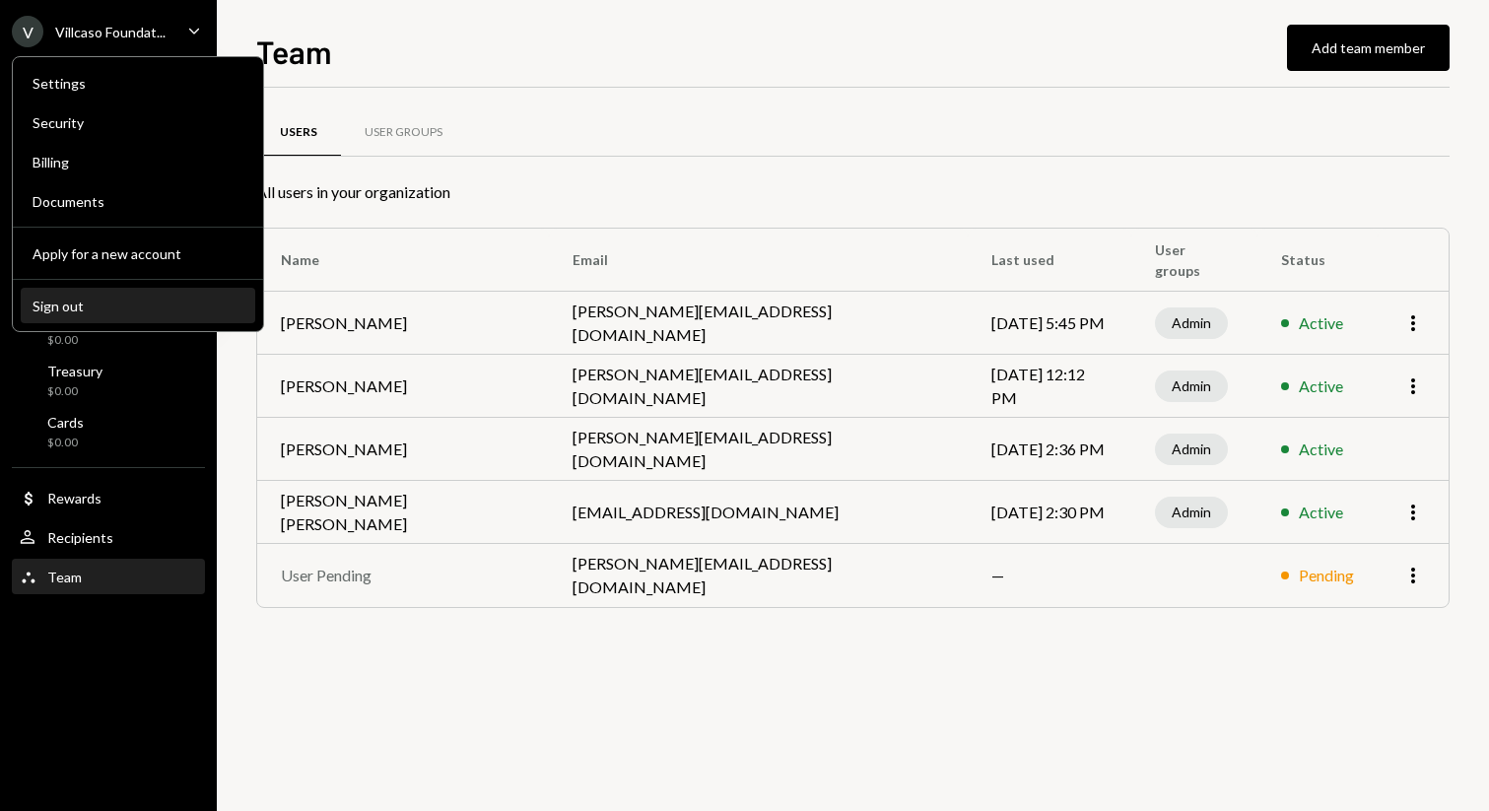
click at [125, 305] on div "Sign out" at bounding box center [138, 306] width 211 height 17
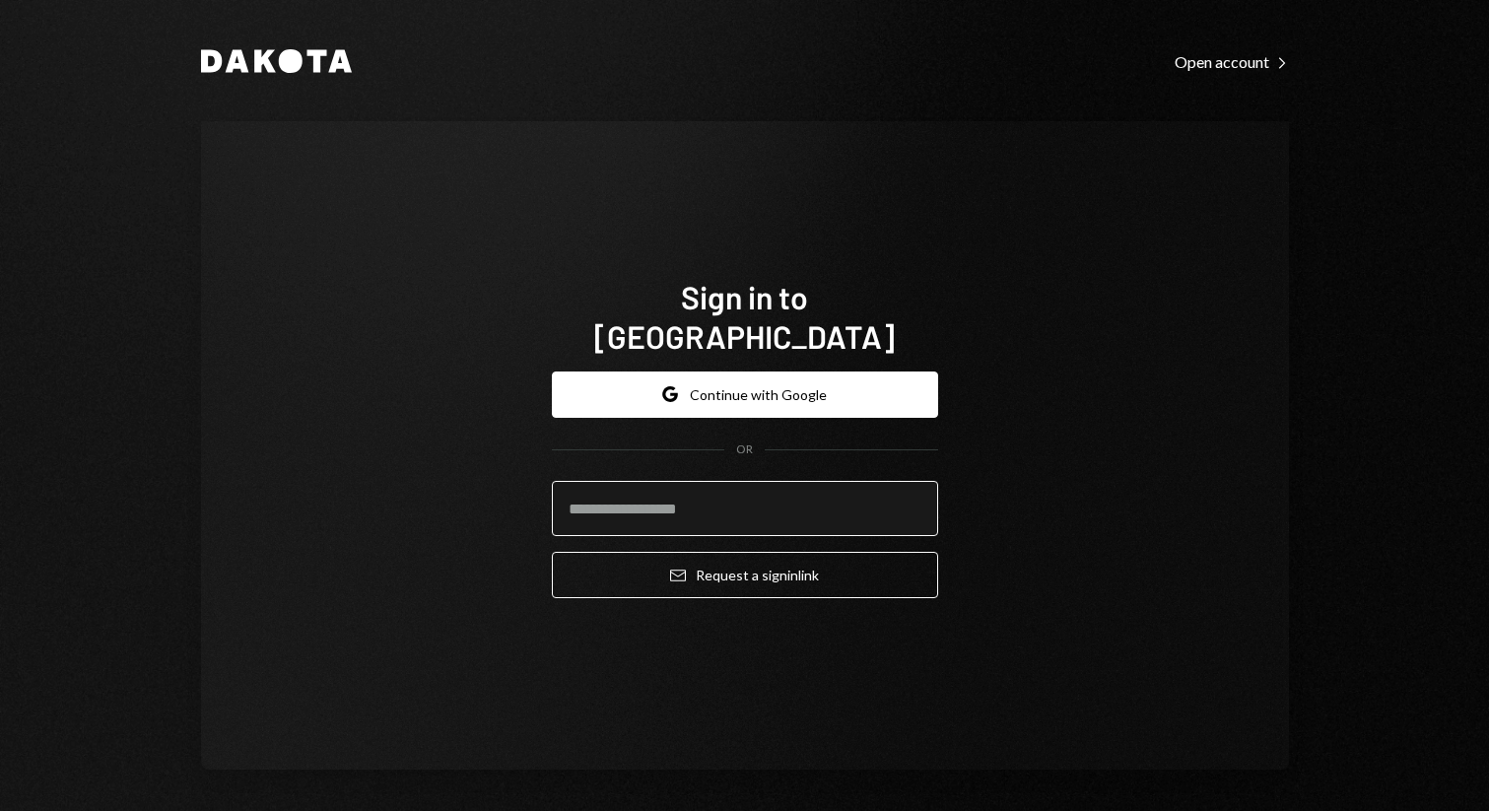
click at [714, 491] on input "email" at bounding box center [745, 508] width 386 height 55
type input "**********"
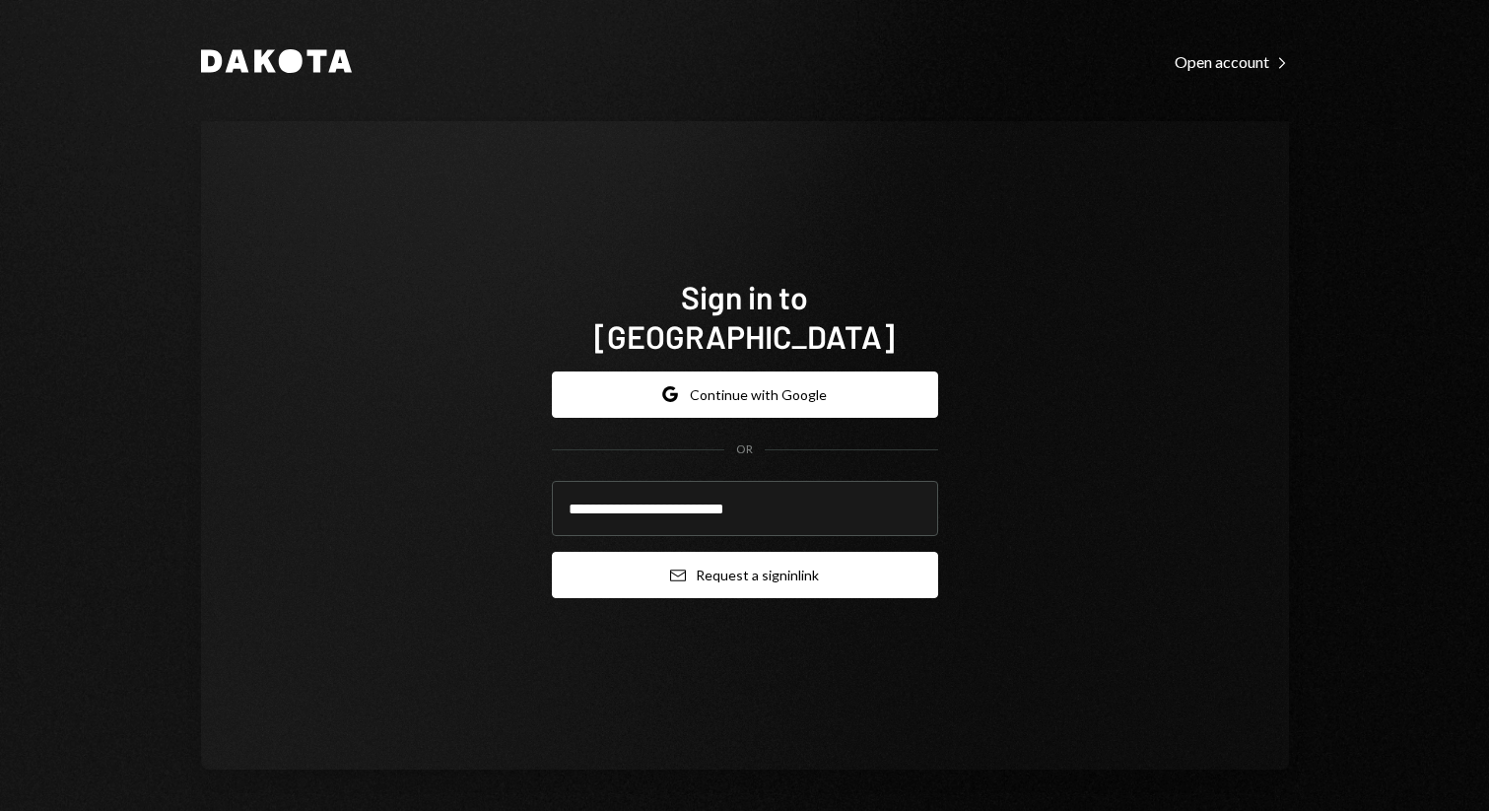
click at [764, 552] on button "Email Request a sign in link" at bounding box center [745, 575] width 386 height 46
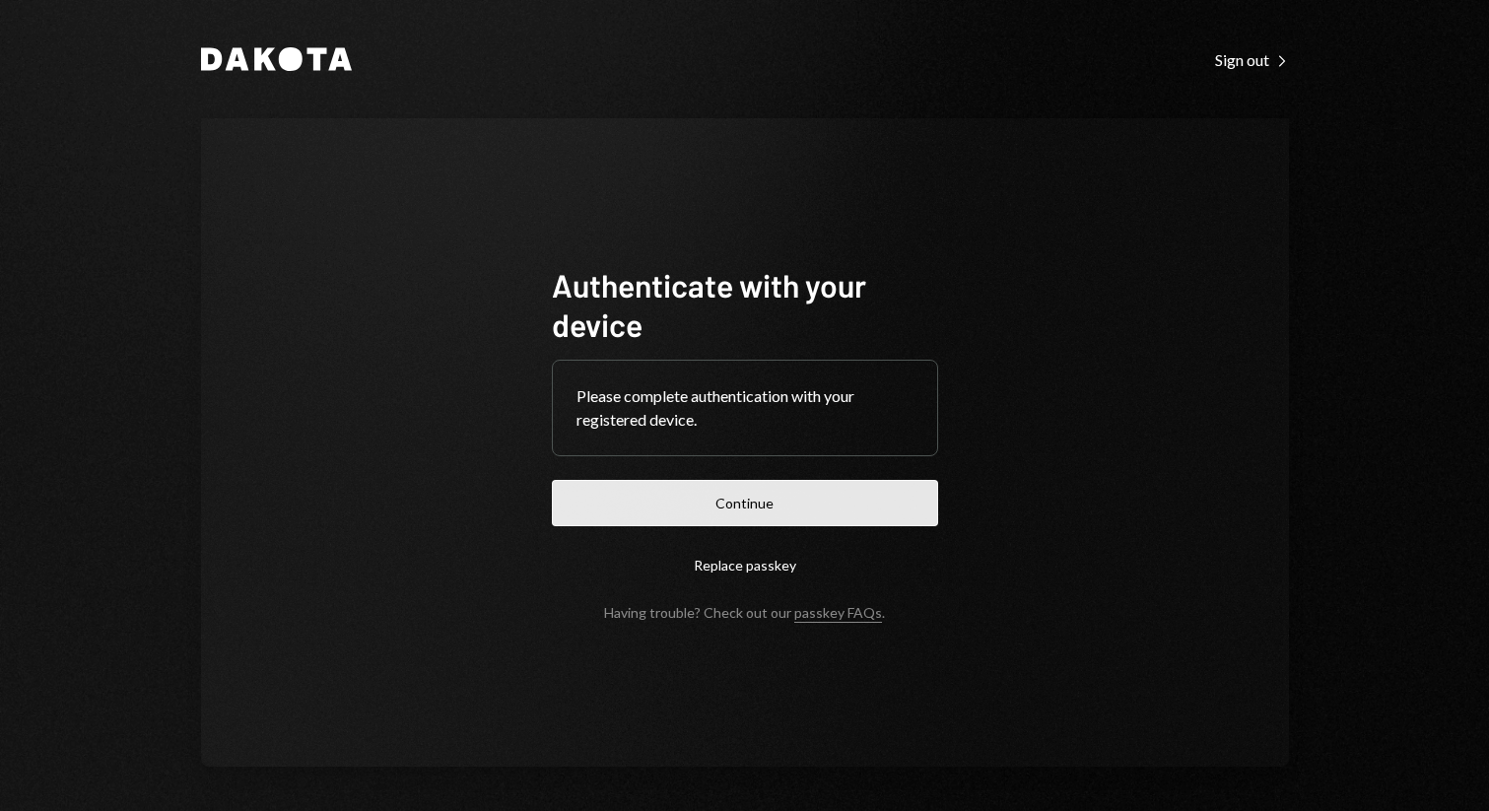
click at [750, 498] on button "Continue" at bounding box center [745, 503] width 386 height 46
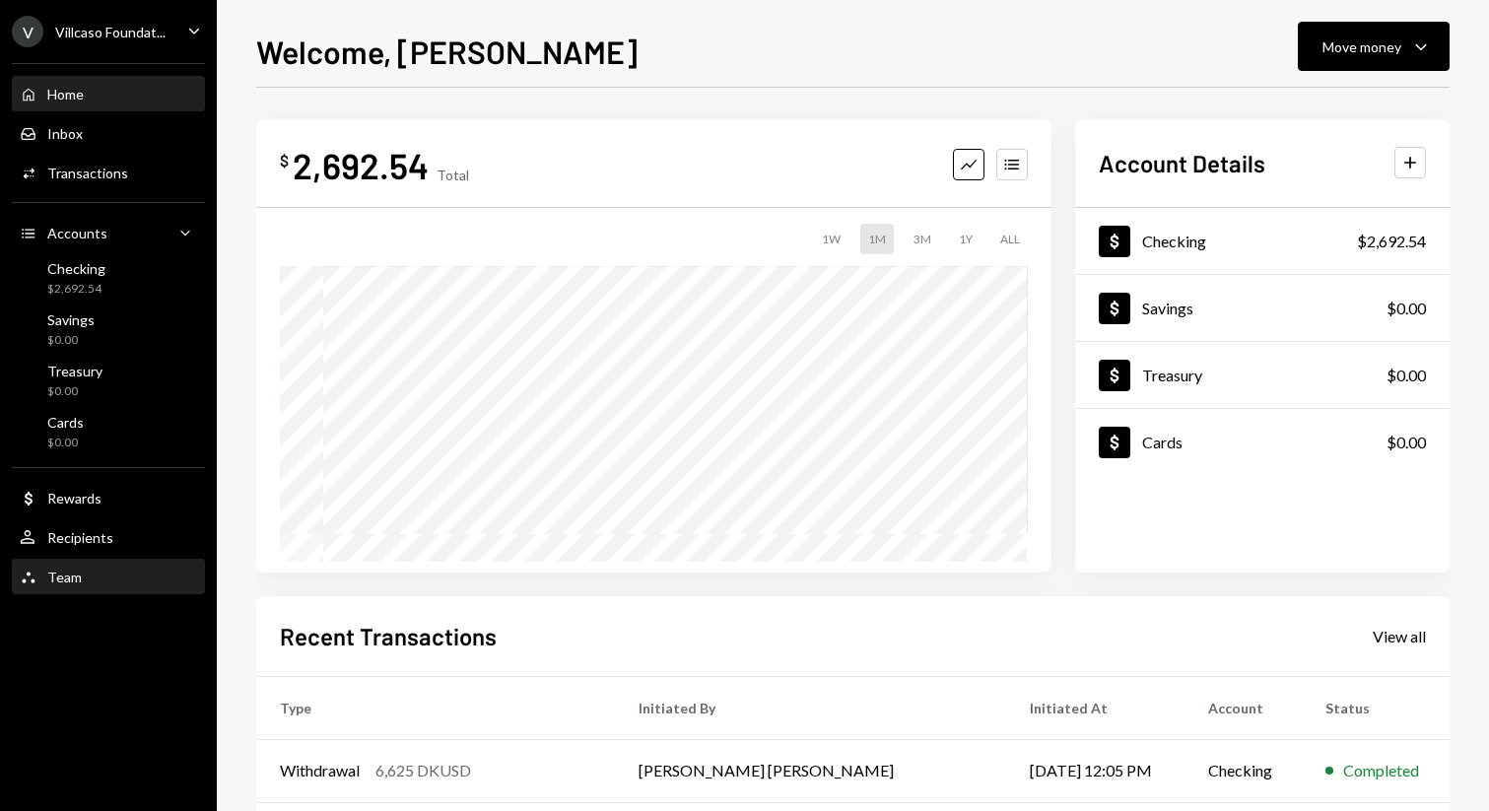
click at [98, 576] on div "Team Team" at bounding box center [108, 577] width 177 height 18
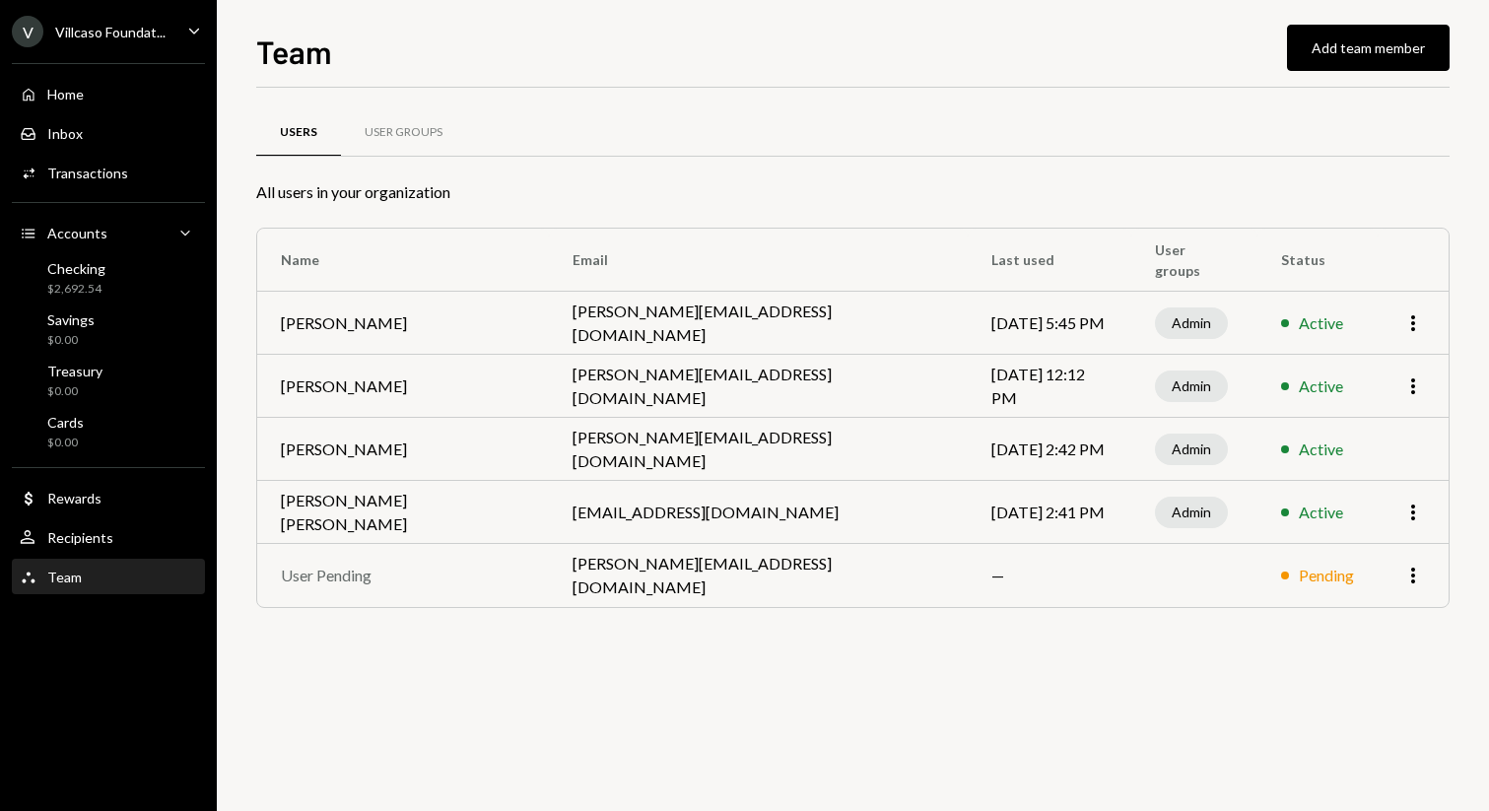
click at [178, 31] on div "V Villcaso Foundat... Caret Down" at bounding box center [108, 32] width 217 height 32
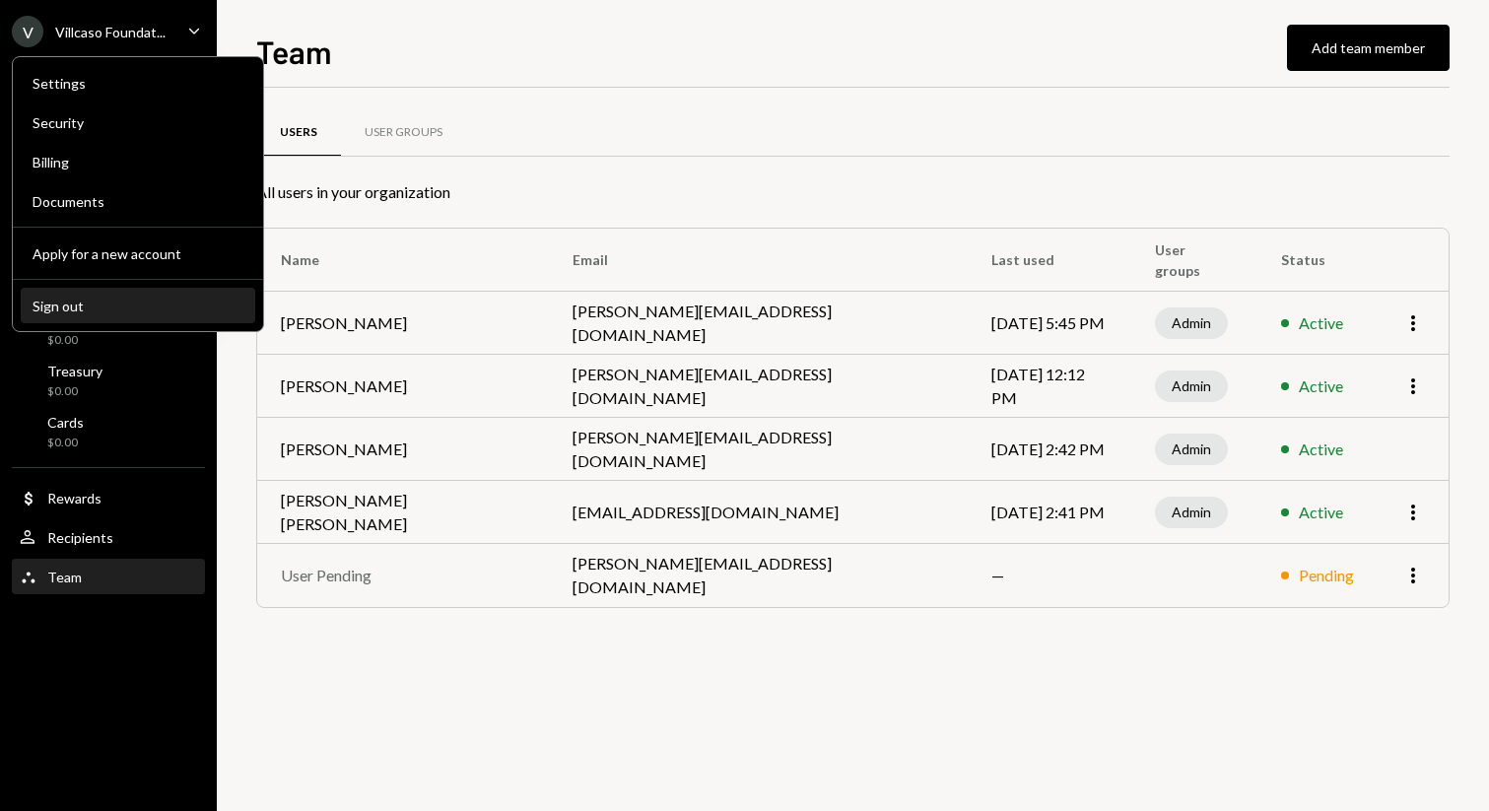
click at [119, 305] on div "Sign out" at bounding box center [138, 306] width 211 height 17
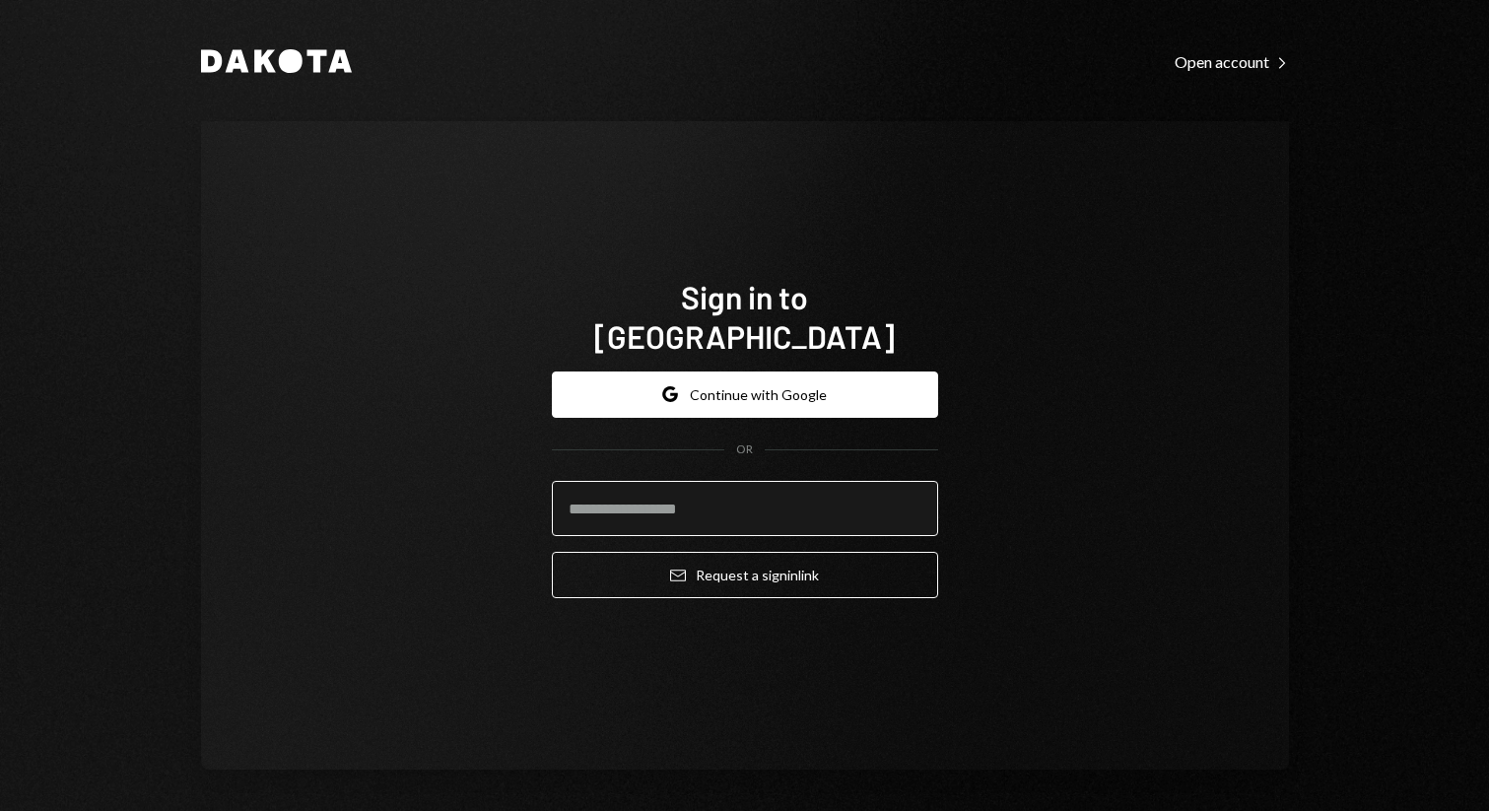
click at [699, 498] on input "email" at bounding box center [745, 508] width 386 height 55
type input "**********"
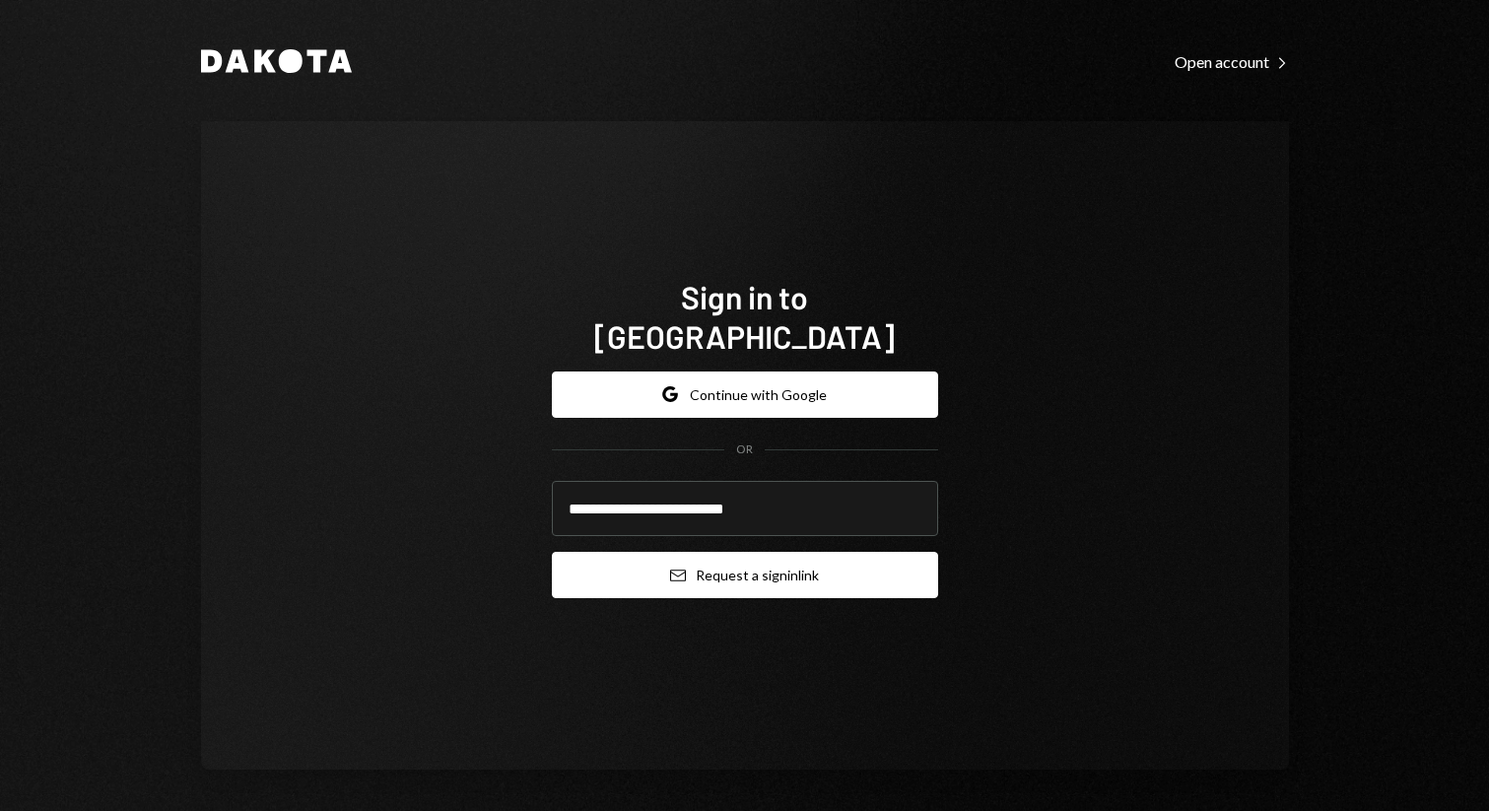
click at [719, 553] on button "Email Request a sign in link" at bounding box center [745, 575] width 386 height 46
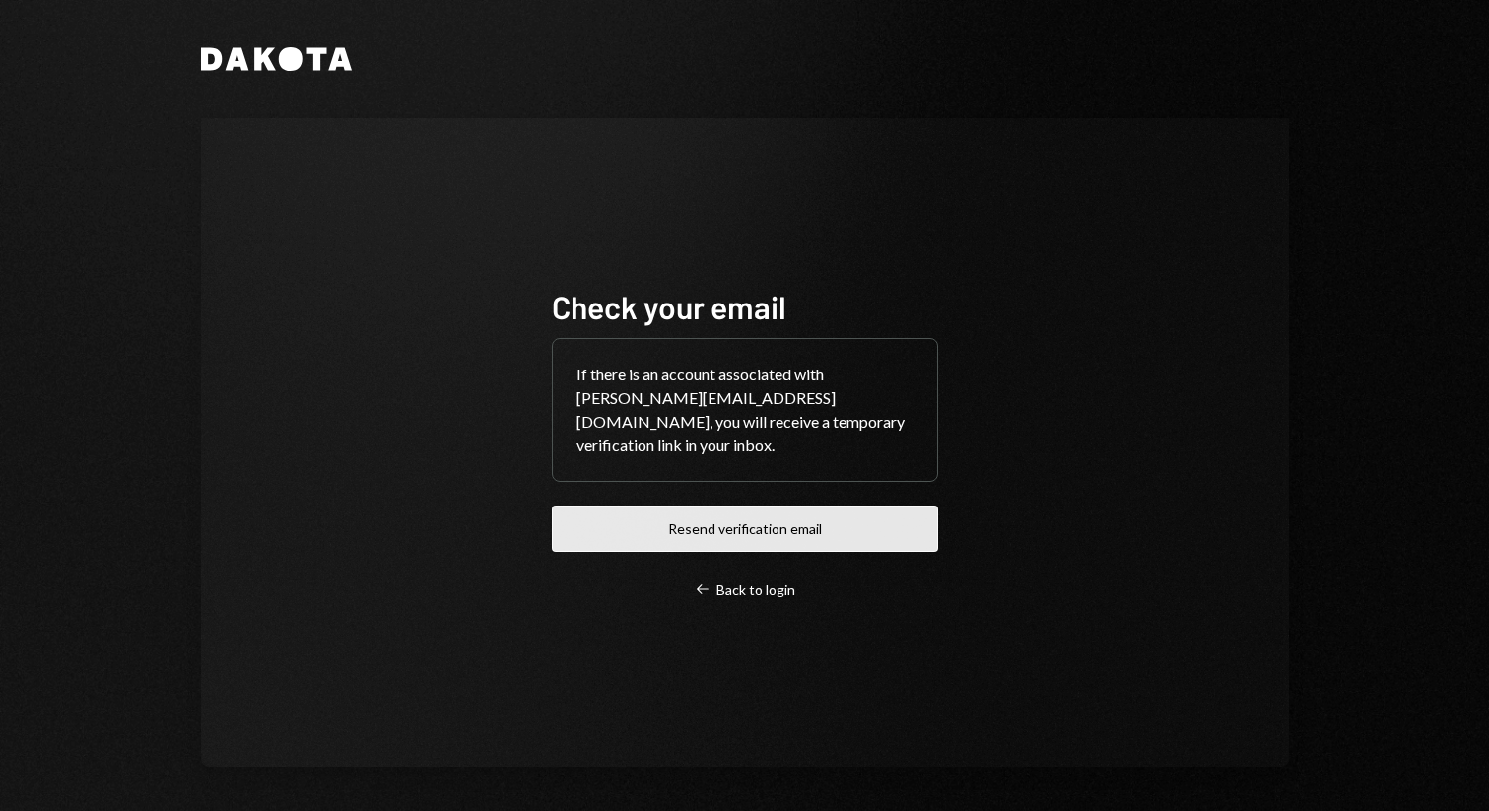
click at [747, 523] on button "Resend verification email" at bounding box center [745, 528] width 386 height 46
